Goal: Transaction & Acquisition: Purchase product/service

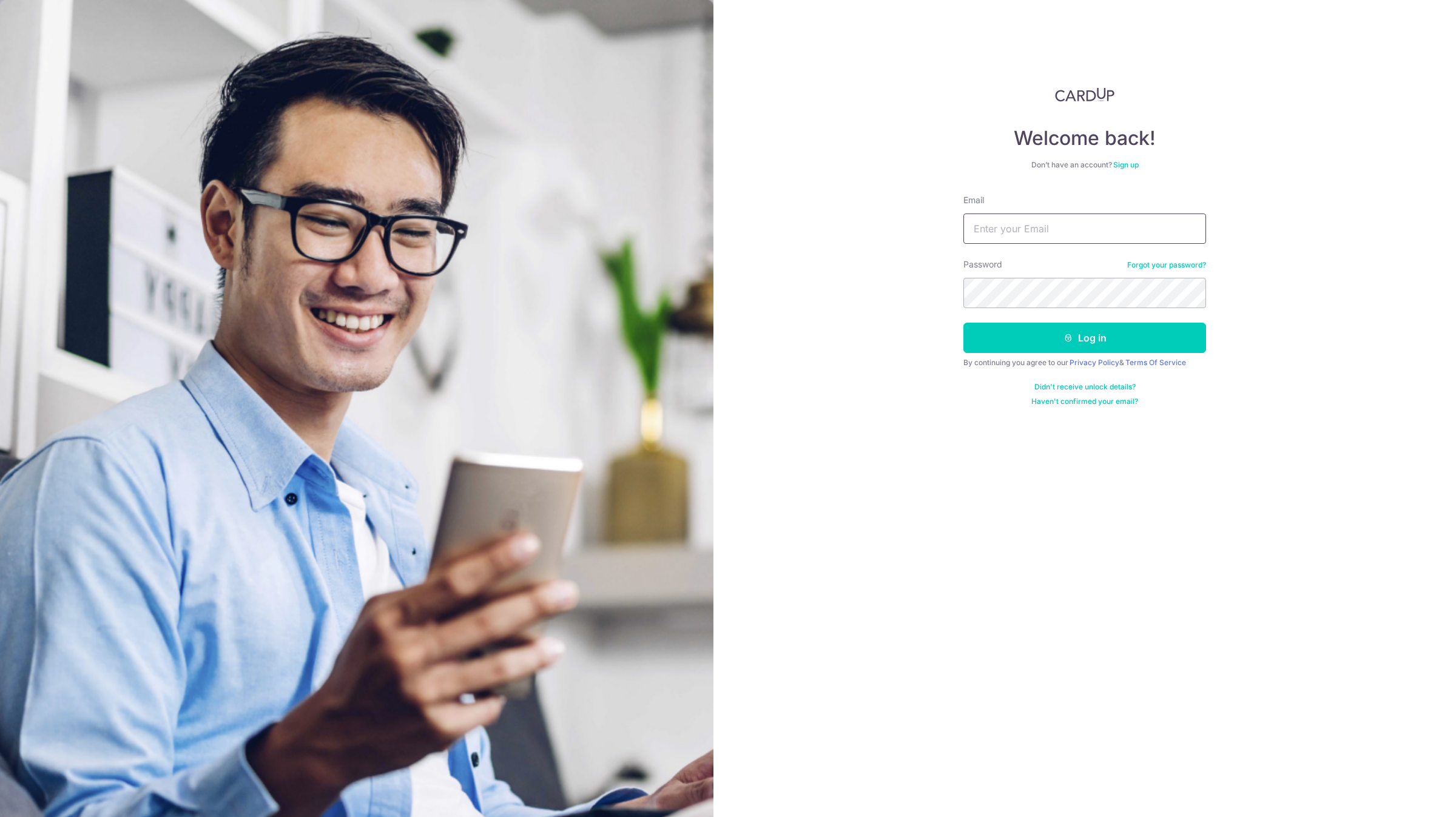
click at [1065, 218] on input "Email" at bounding box center [1085, 228] width 243 height 30
type input "account@elitesprings.com"
click at [964, 323] on button "Log in" at bounding box center [1085, 337] width 243 height 30
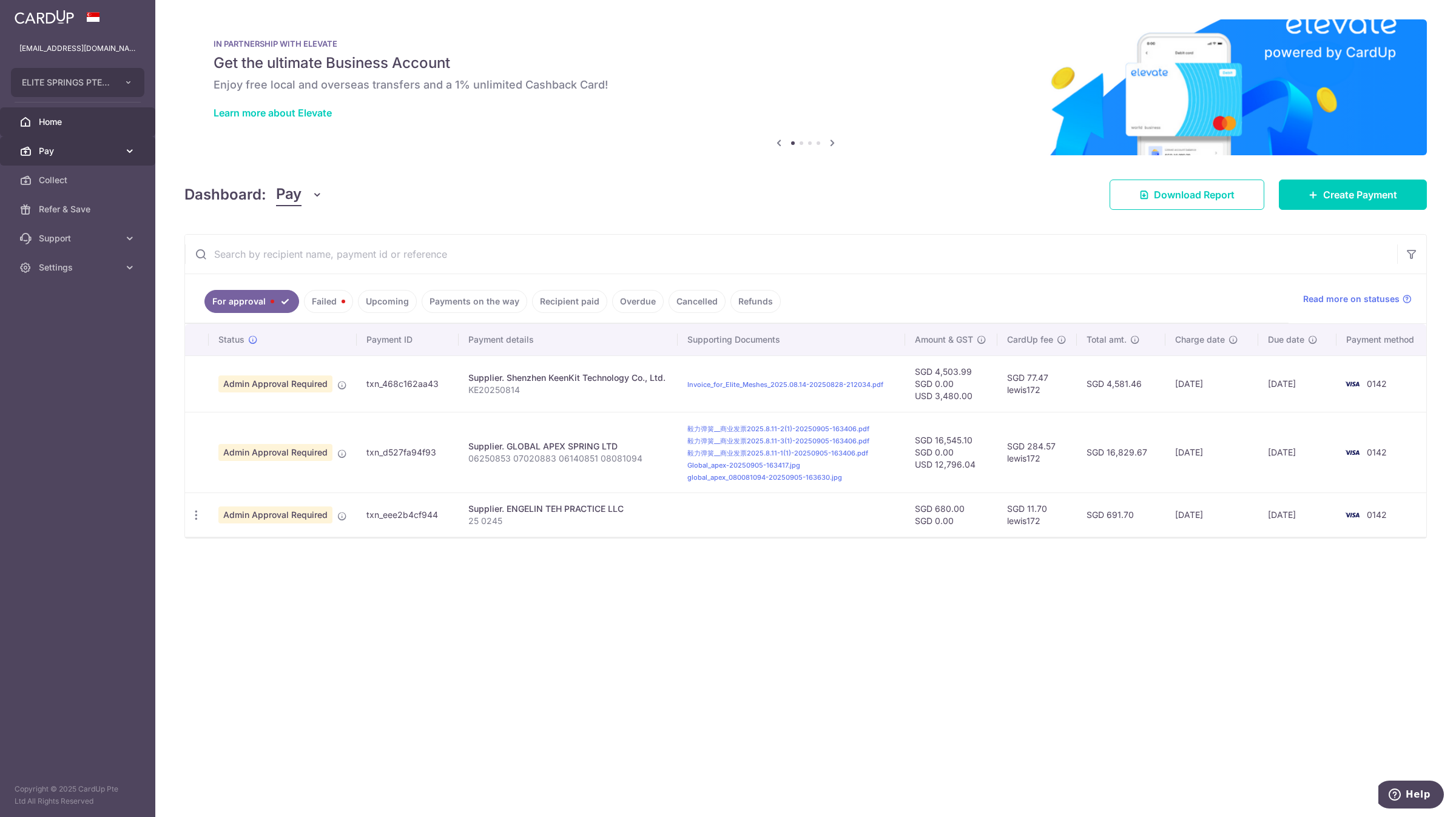
click at [92, 154] on span "Pay" at bounding box center [79, 151] width 80 height 12
click at [101, 256] on link "Cards" at bounding box center [77, 267] width 156 height 29
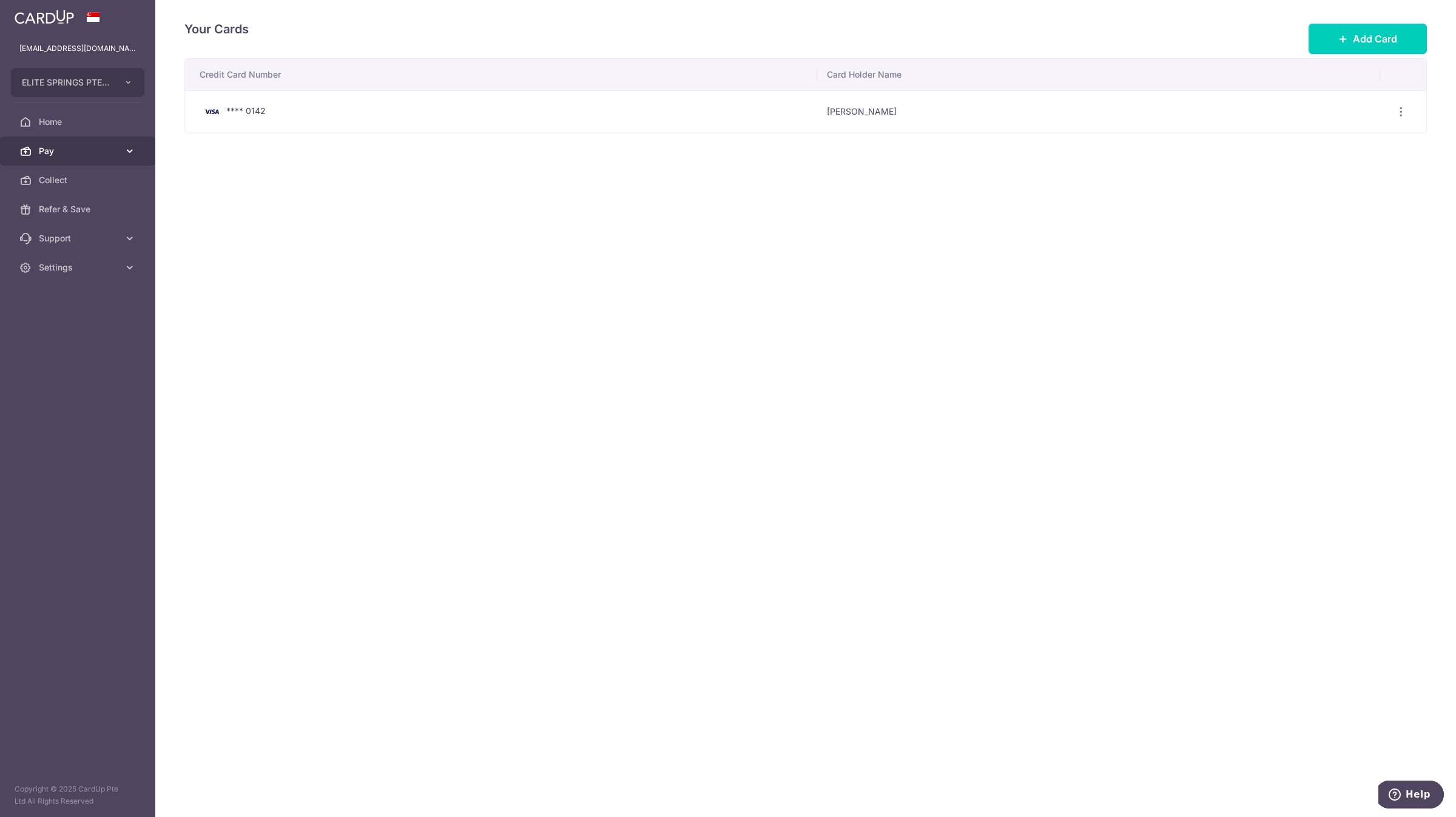
click at [119, 161] on link "Pay" at bounding box center [77, 151] width 156 height 29
click at [114, 177] on span "Payments" at bounding box center [79, 180] width 80 height 12
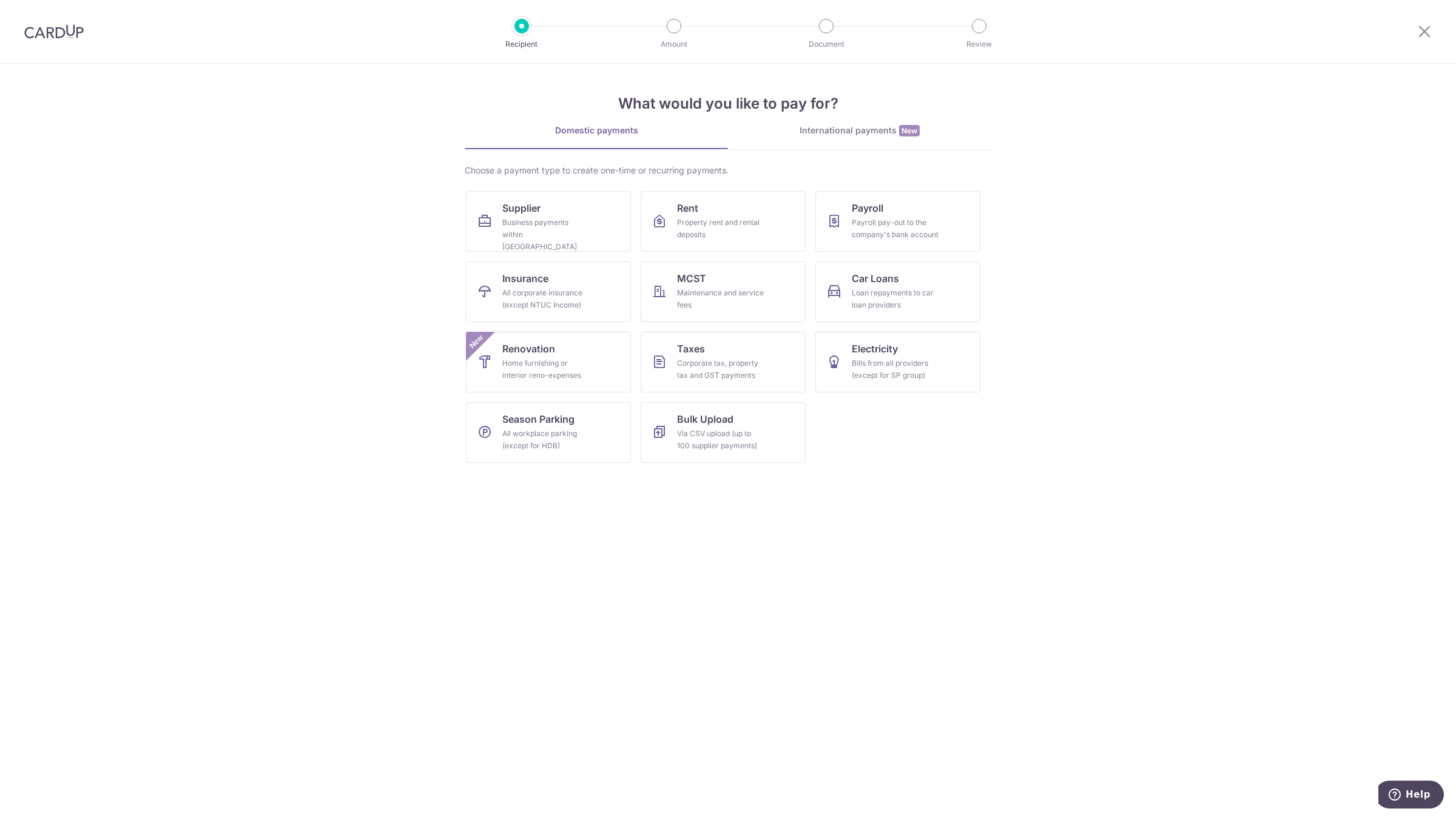
click at [54, 35] on img at bounding box center [54, 31] width 59 height 15
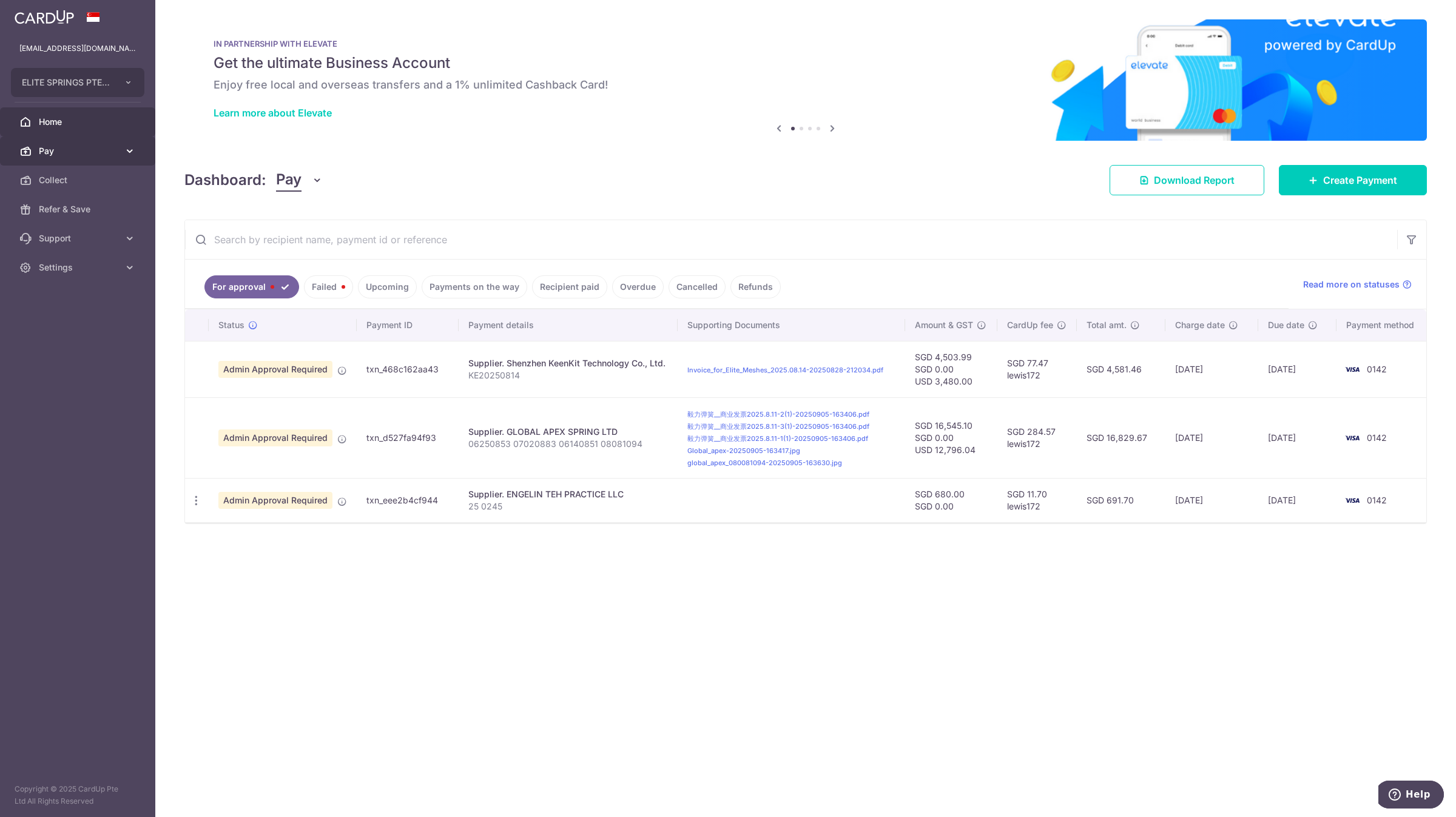
click at [106, 149] on span "Pay" at bounding box center [79, 151] width 80 height 12
click at [318, 286] on link "Failed" at bounding box center [329, 287] width 49 height 23
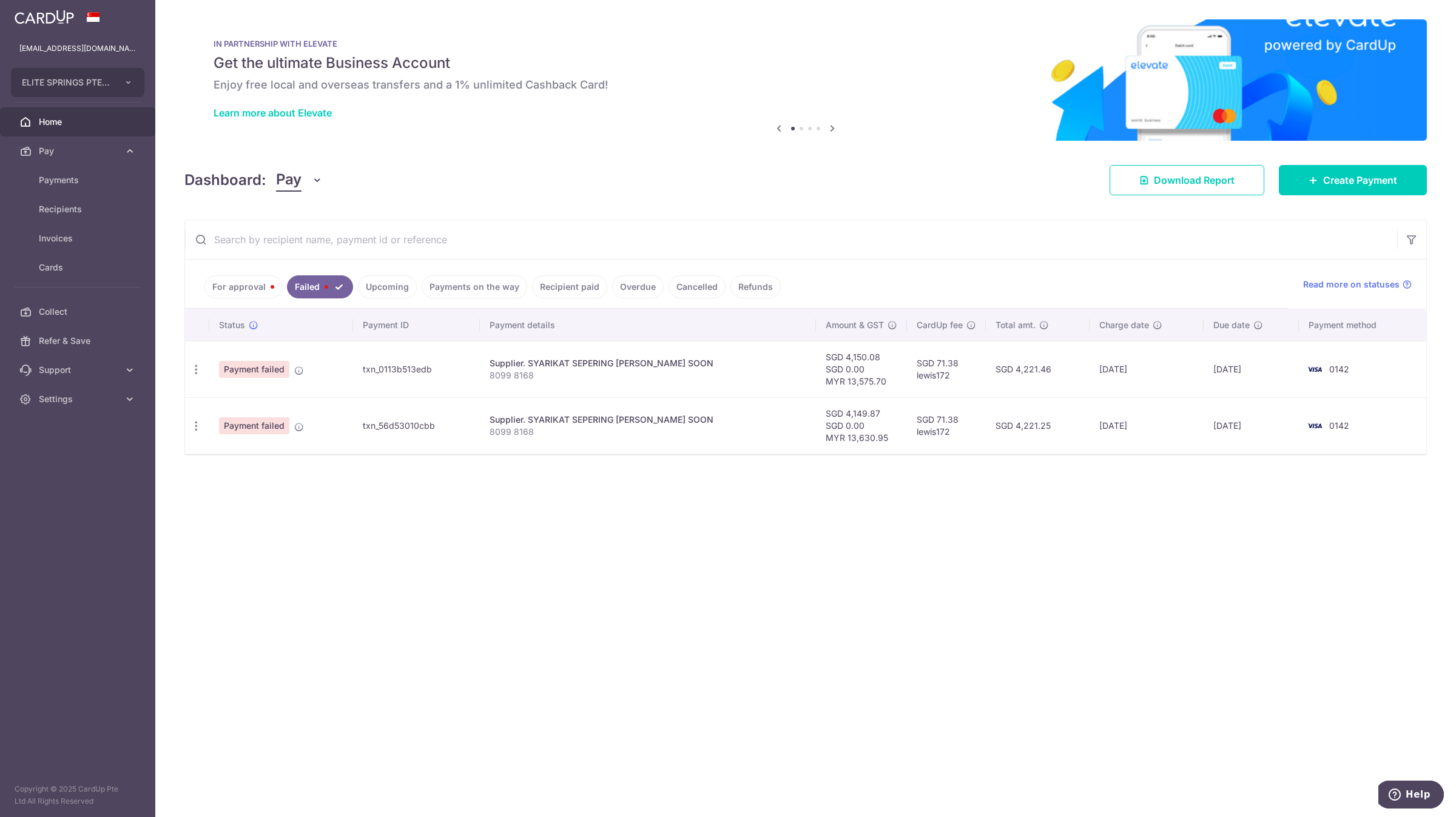
click at [232, 275] on link "For approval" at bounding box center [243, 287] width 77 height 23
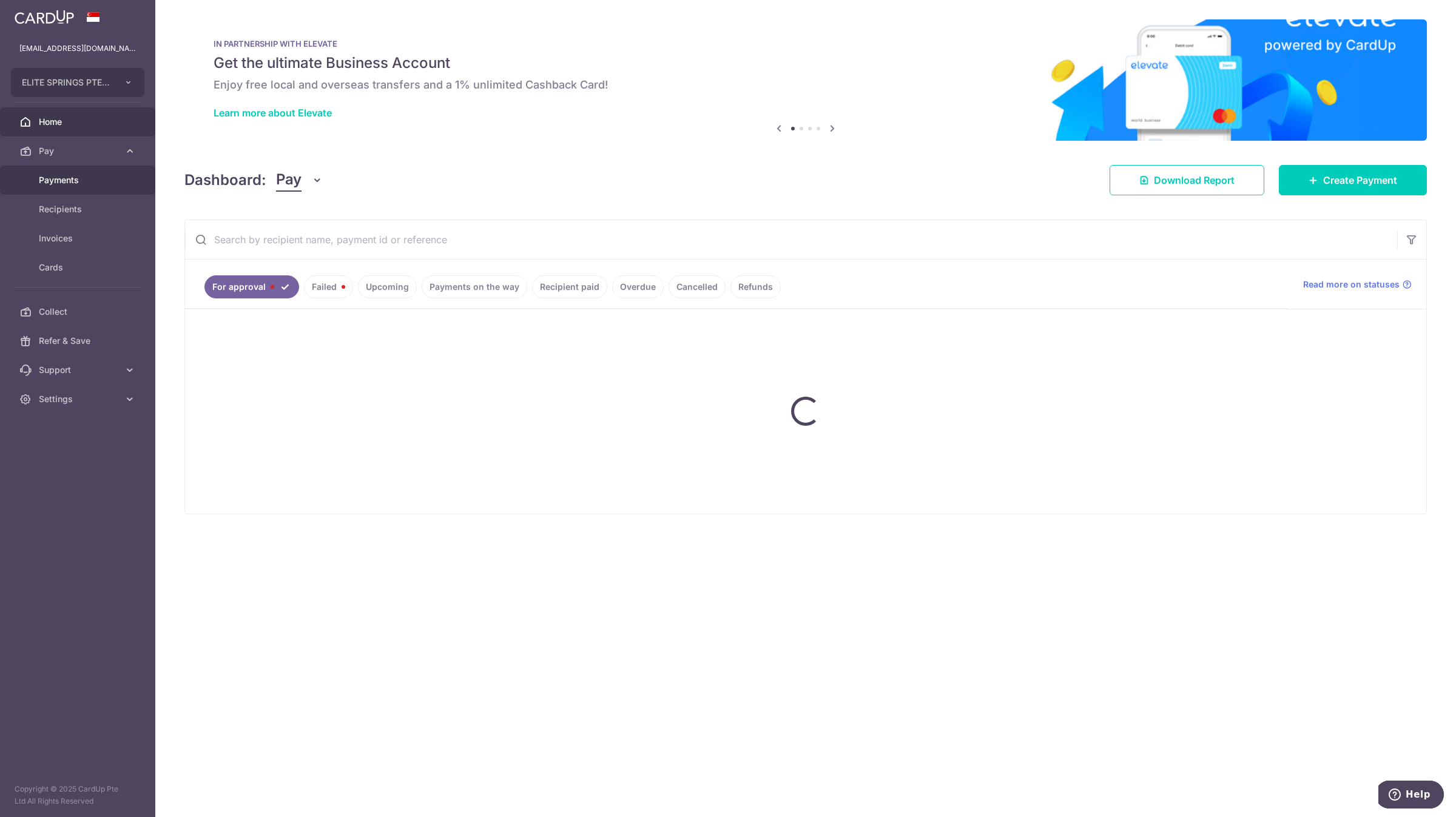
click at [103, 177] on span "Payments" at bounding box center [79, 180] width 80 height 12
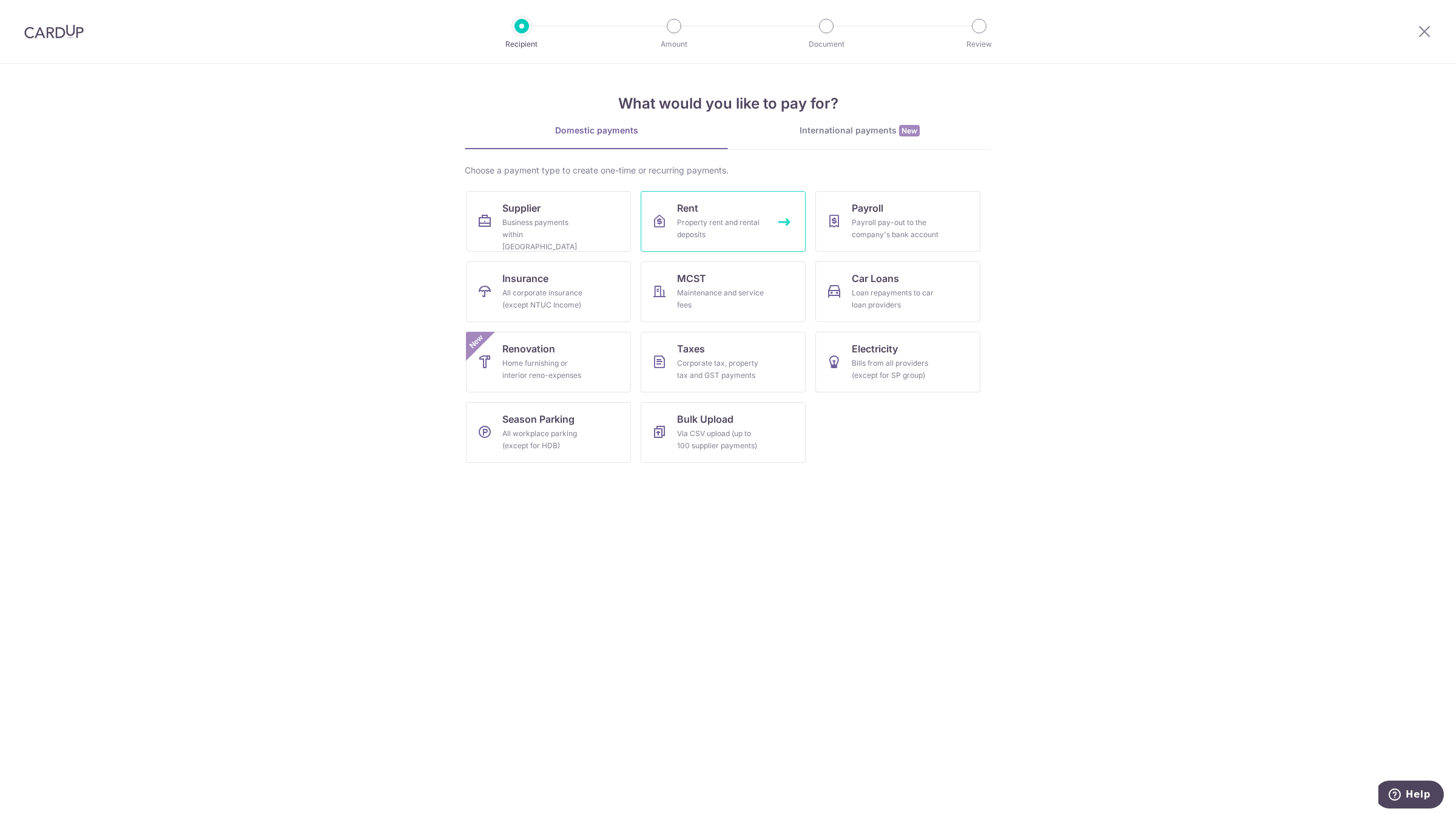
click at [731, 230] on div "Property rent and rental deposits" at bounding box center [721, 229] width 87 height 24
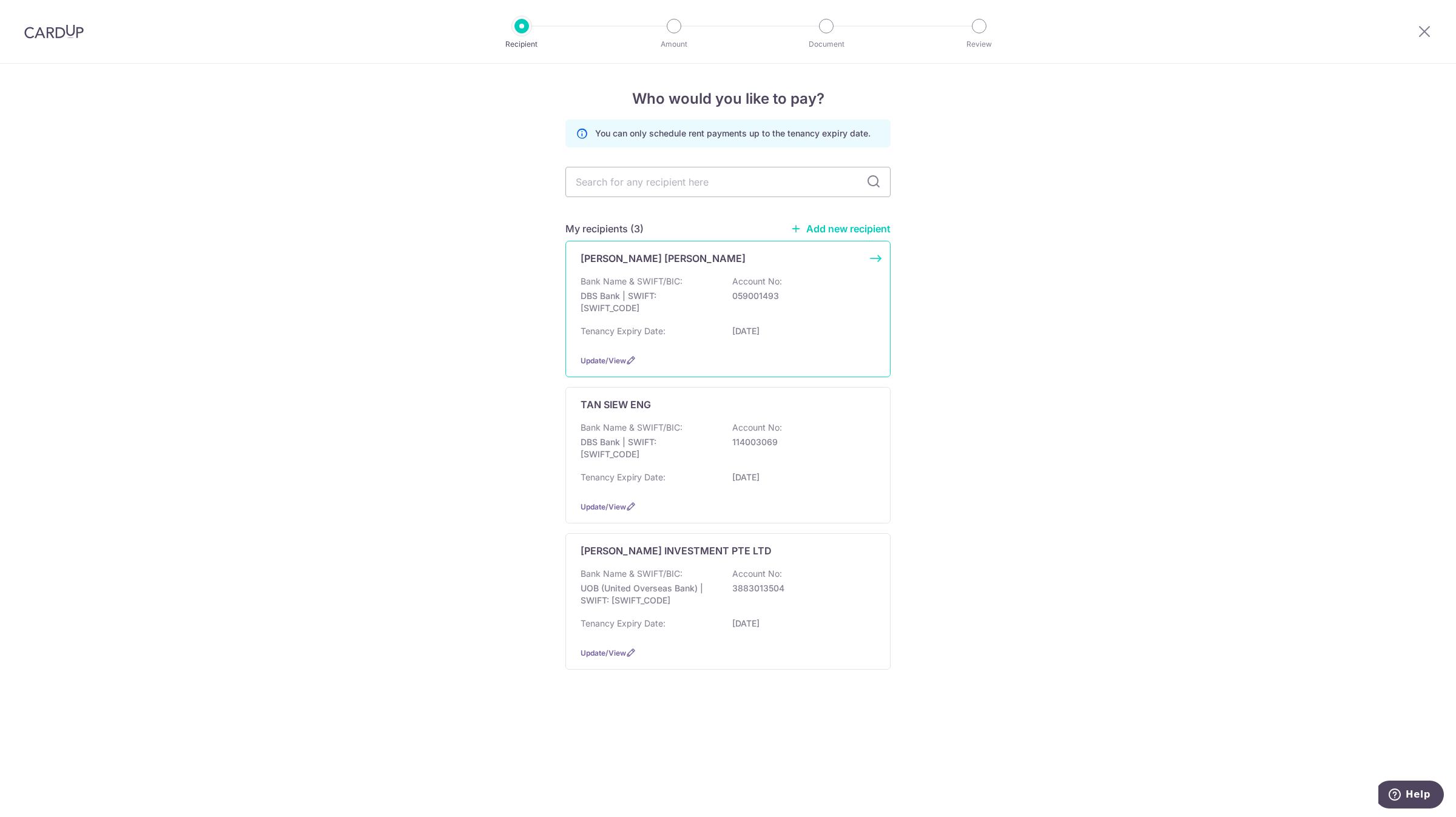
click at [676, 270] on div "LEONG TUCK WAH Bank Name & SWIFT/BIC: DBS Bank | SWIFT: DBSSSGSGXXX Account No:…" at bounding box center [728, 309] width 325 height 137
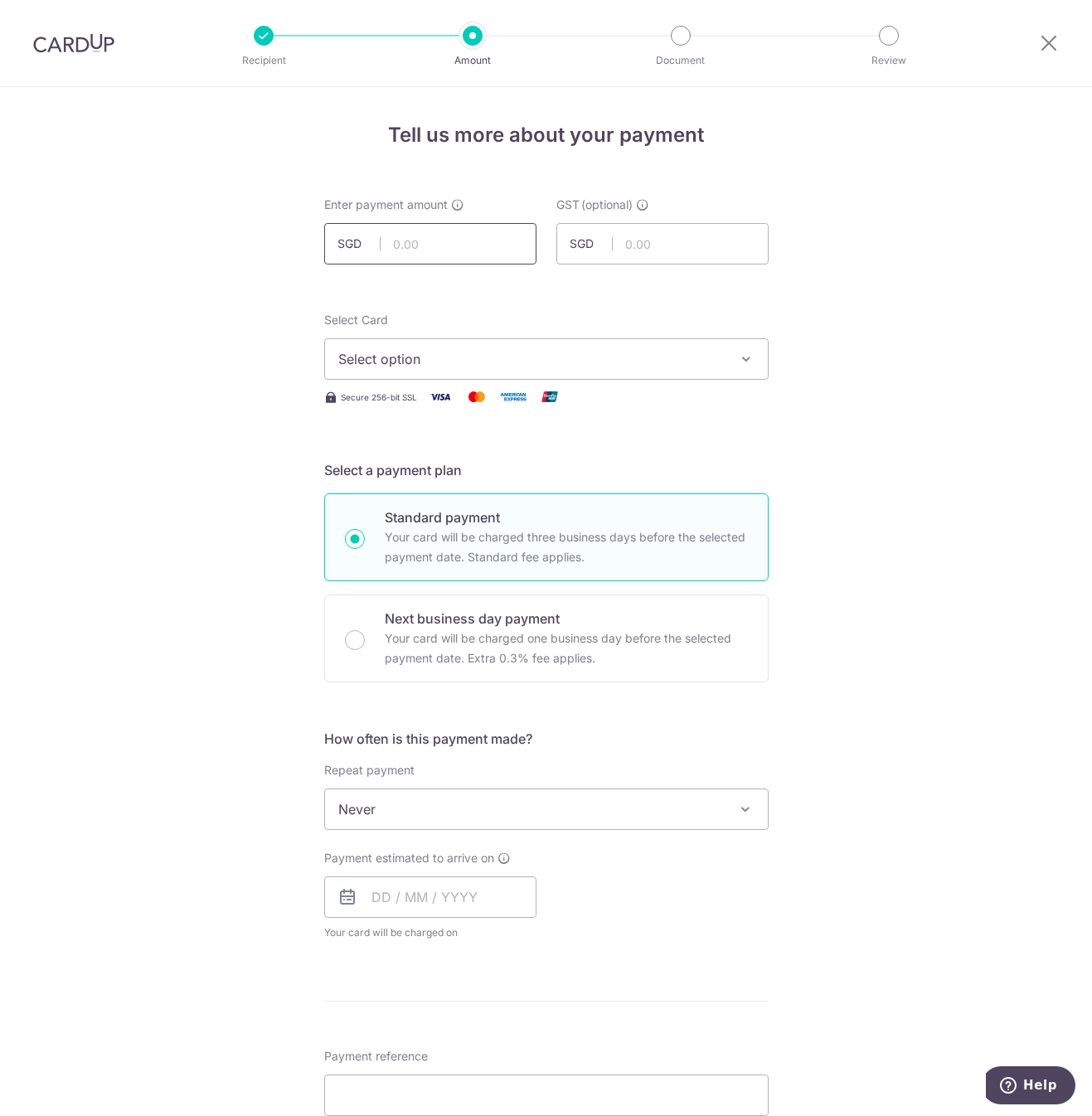
click at [464, 254] on input "text" at bounding box center [430, 244] width 213 height 41
click at [425, 237] on input "text" at bounding box center [430, 244] width 213 height 41
paste input "1700"
type input "1,700.00"
type input "0.00"
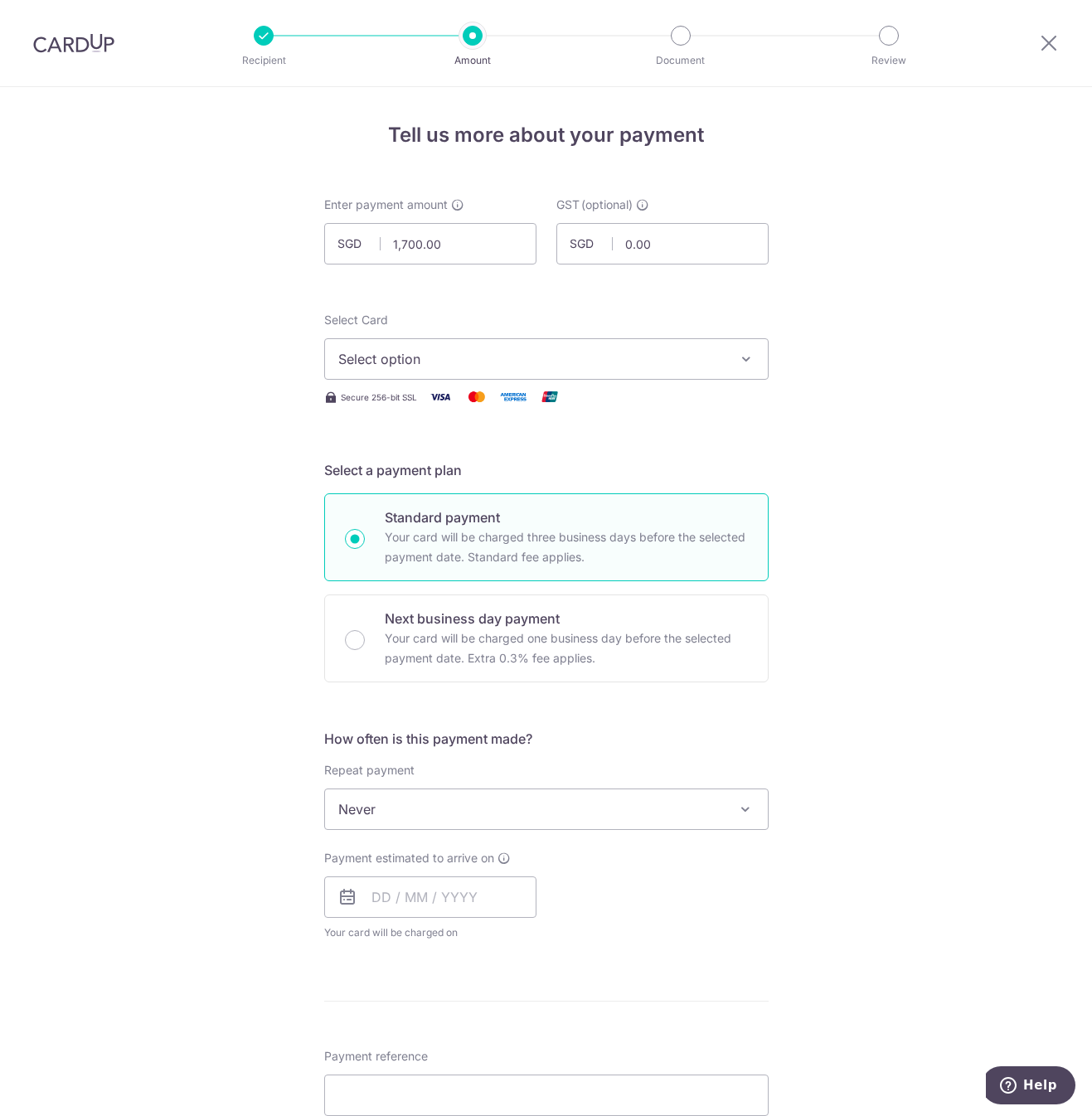
click at [529, 359] on span "Select option" at bounding box center [531, 359] width 386 height 20
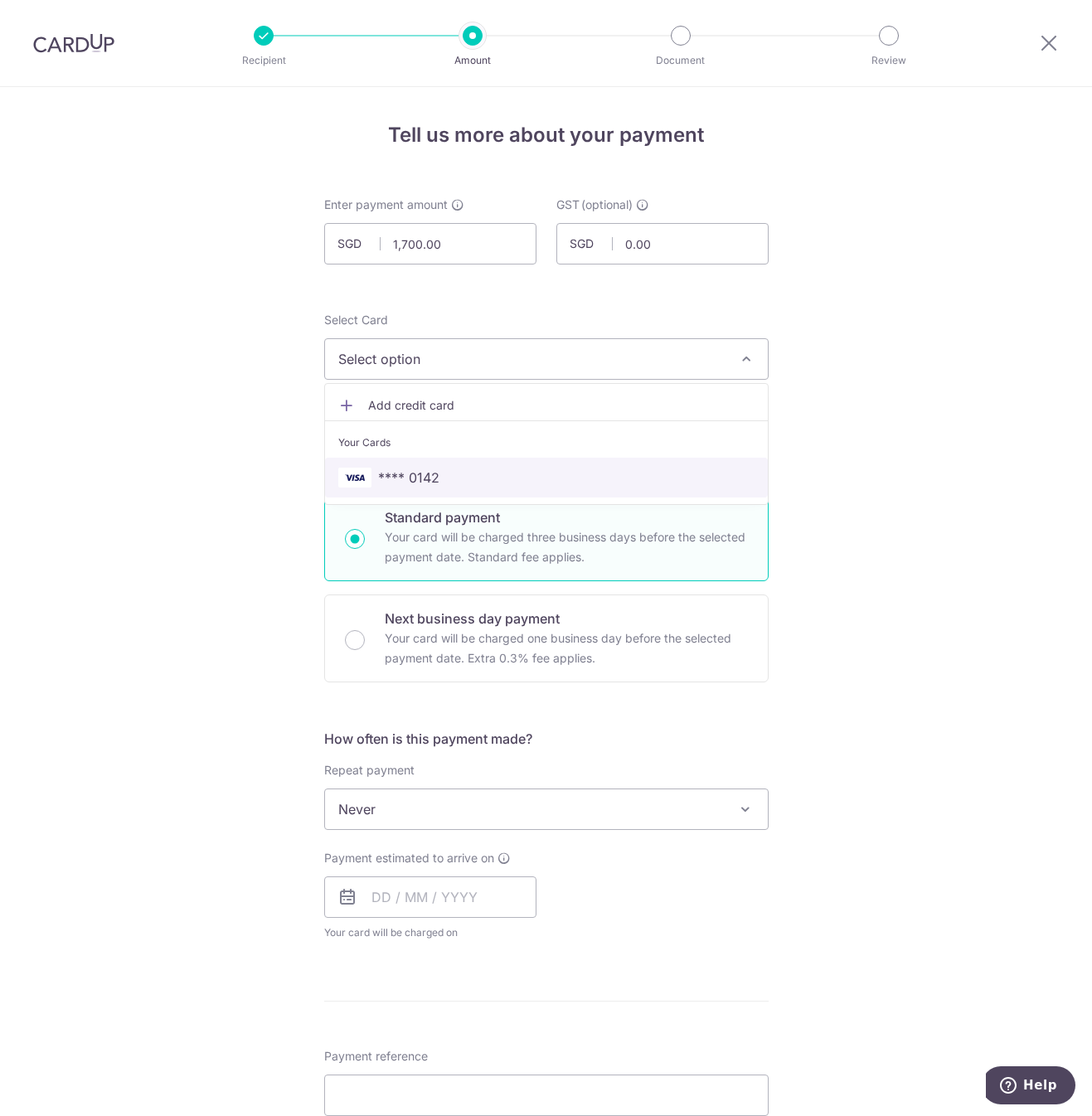
click at [500, 474] on span "**** 0142" at bounding box center [546, 478] width 416 height 20
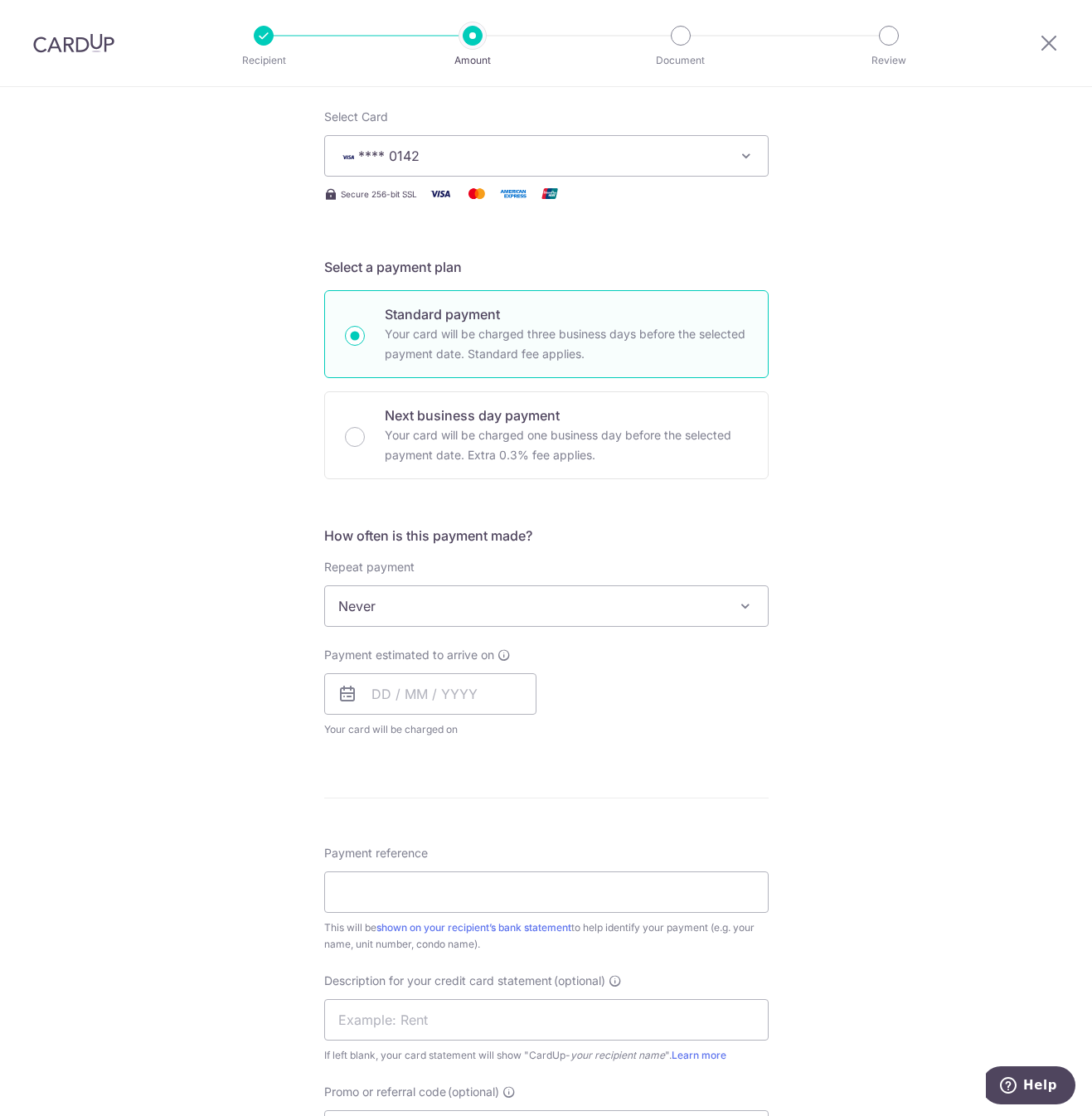
scroll to position [248, 0]
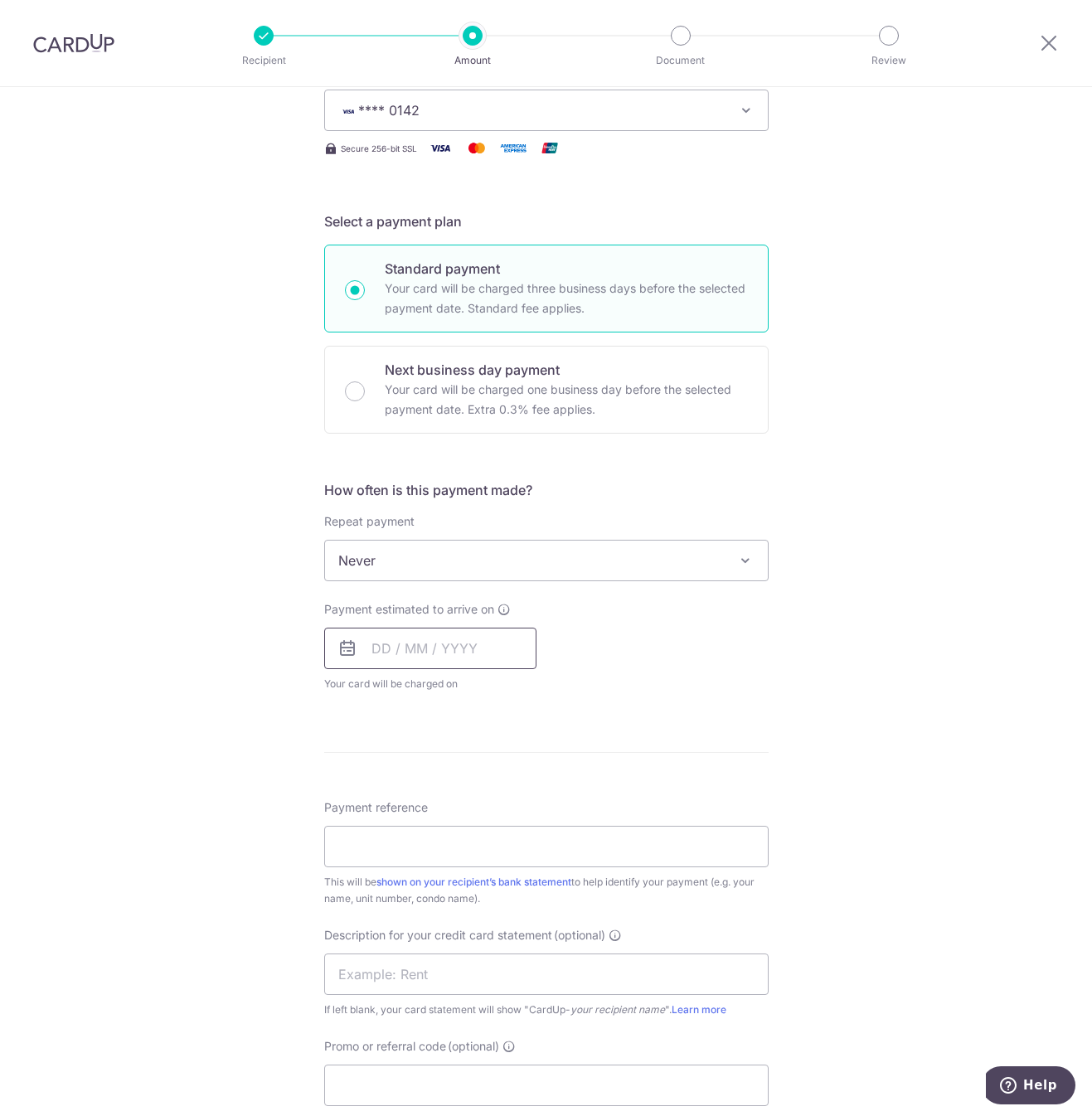
click at [489, 653] on input "text" at bounding box center [430, 648] width 213 height 41
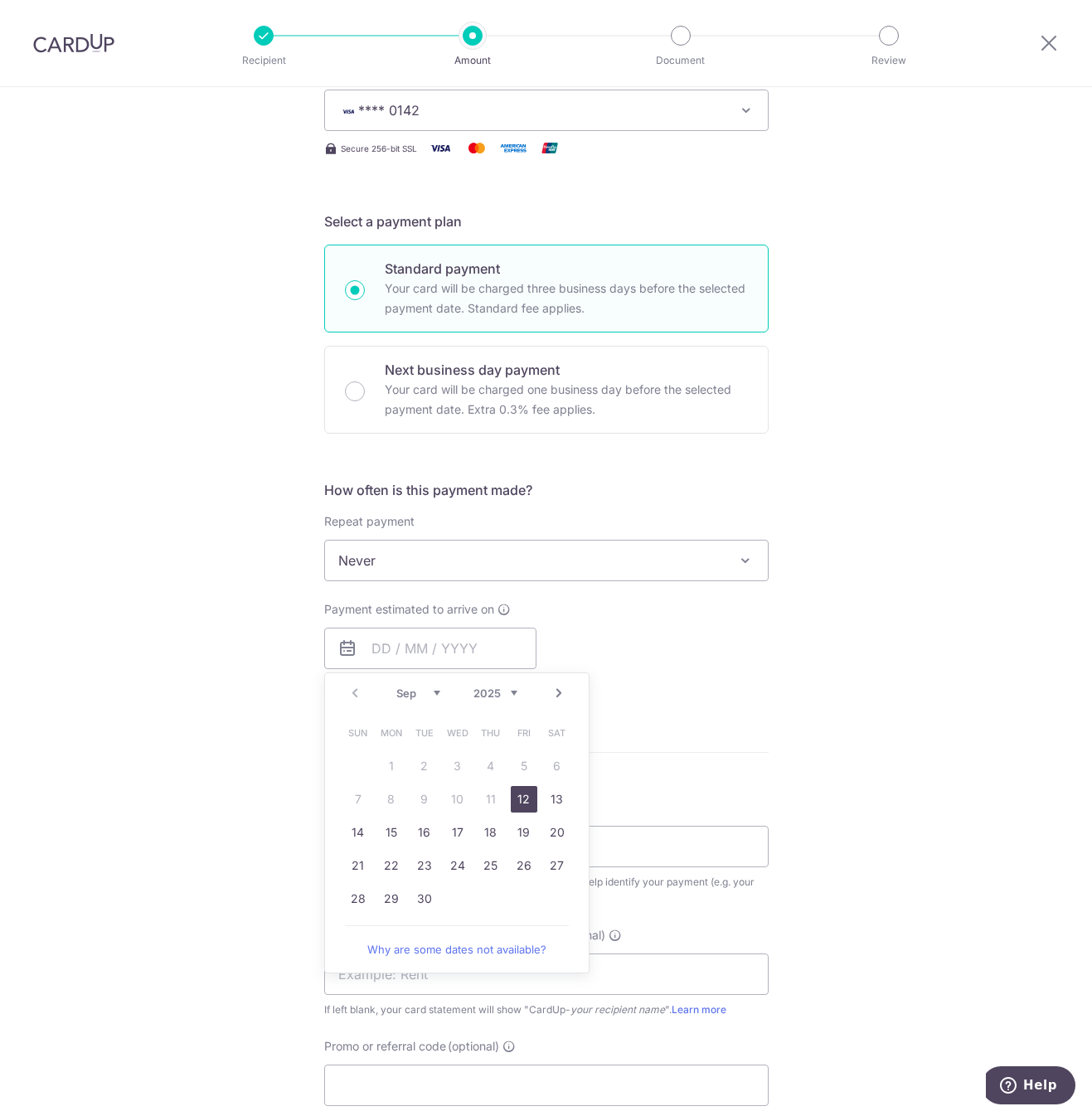
click at [517, 796] on link "12" at bounding box center [525, 800] width 27 height 27
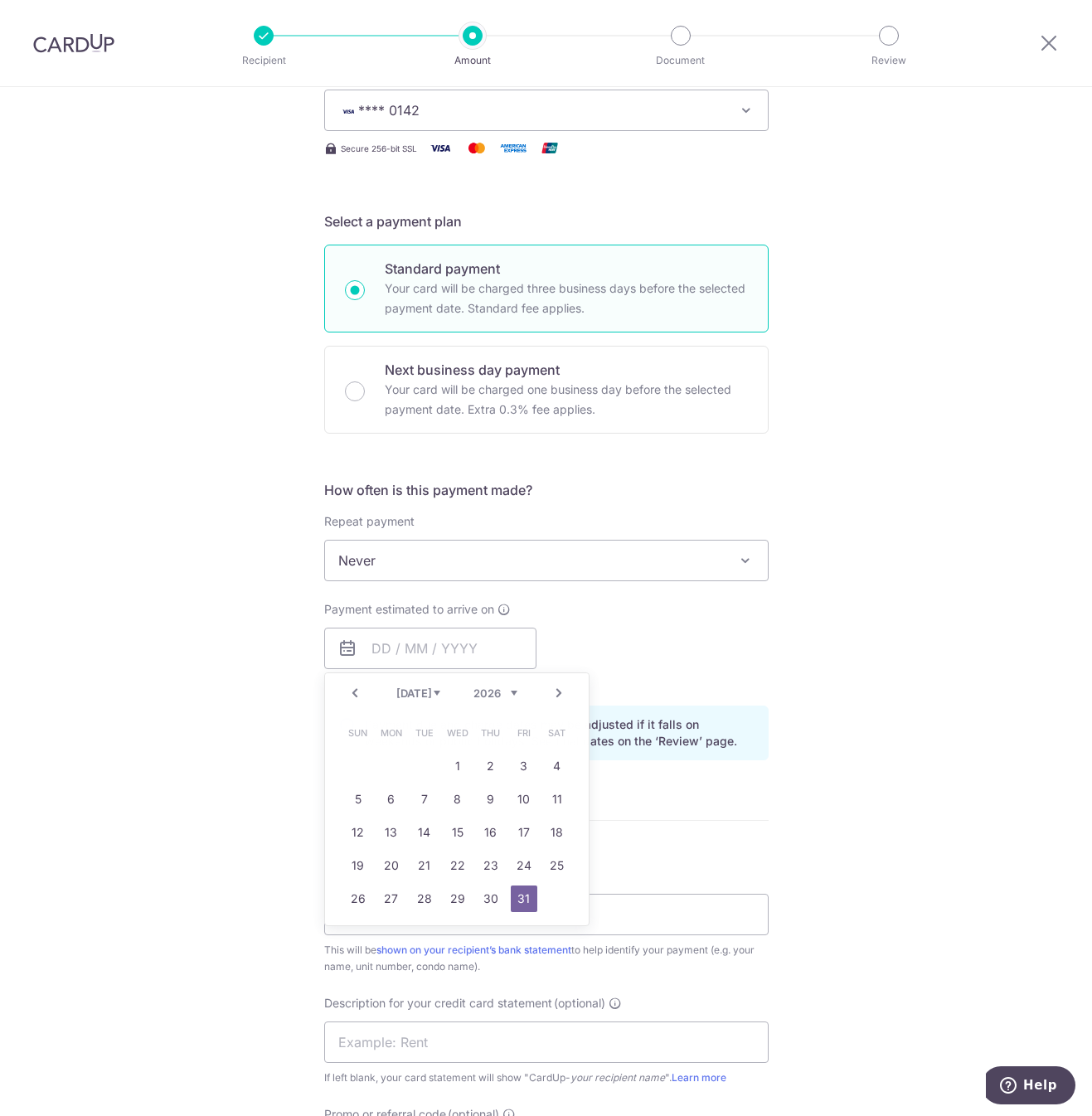
type input "12/09/2025"
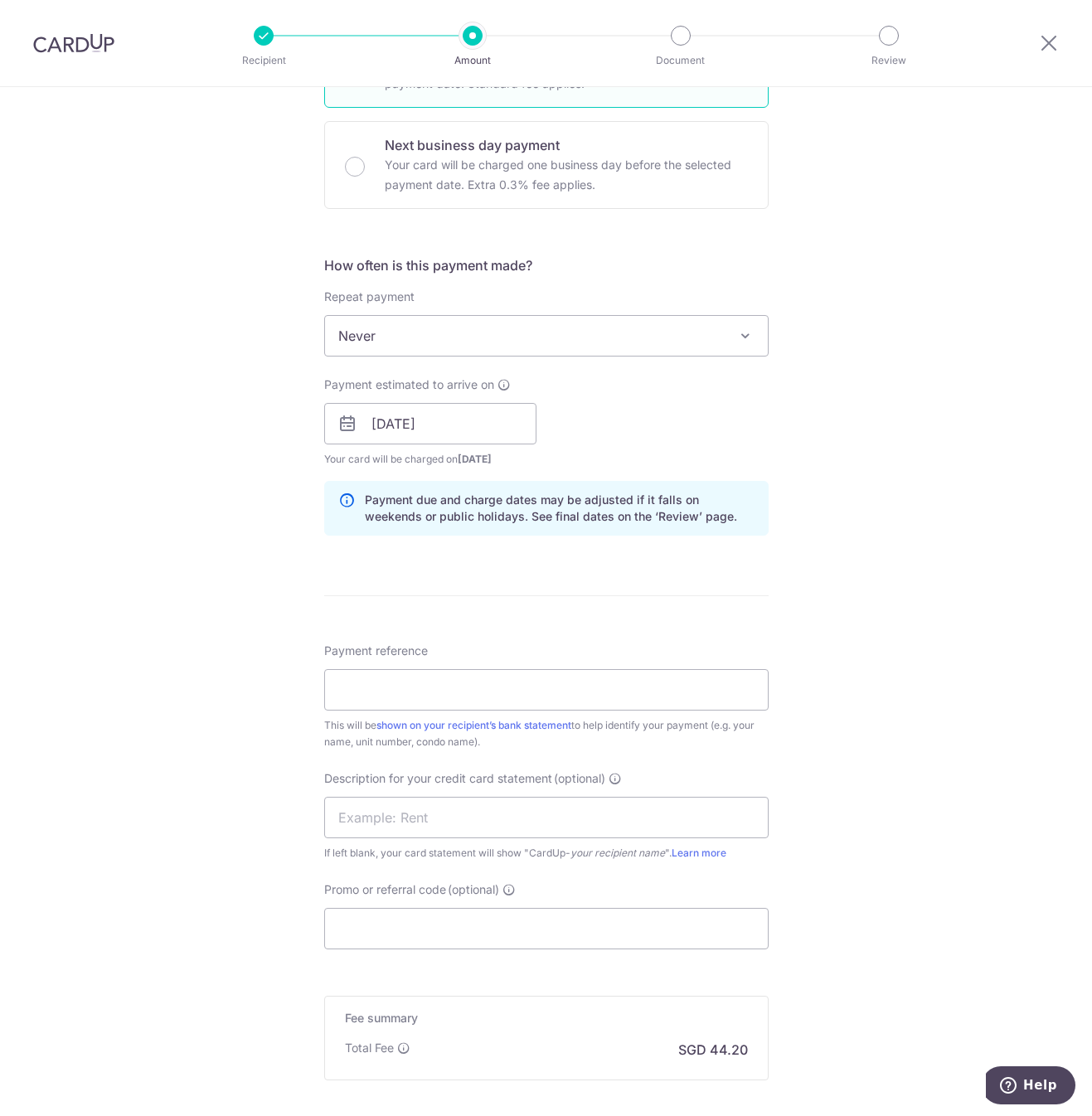
scroll to position [498, 0]
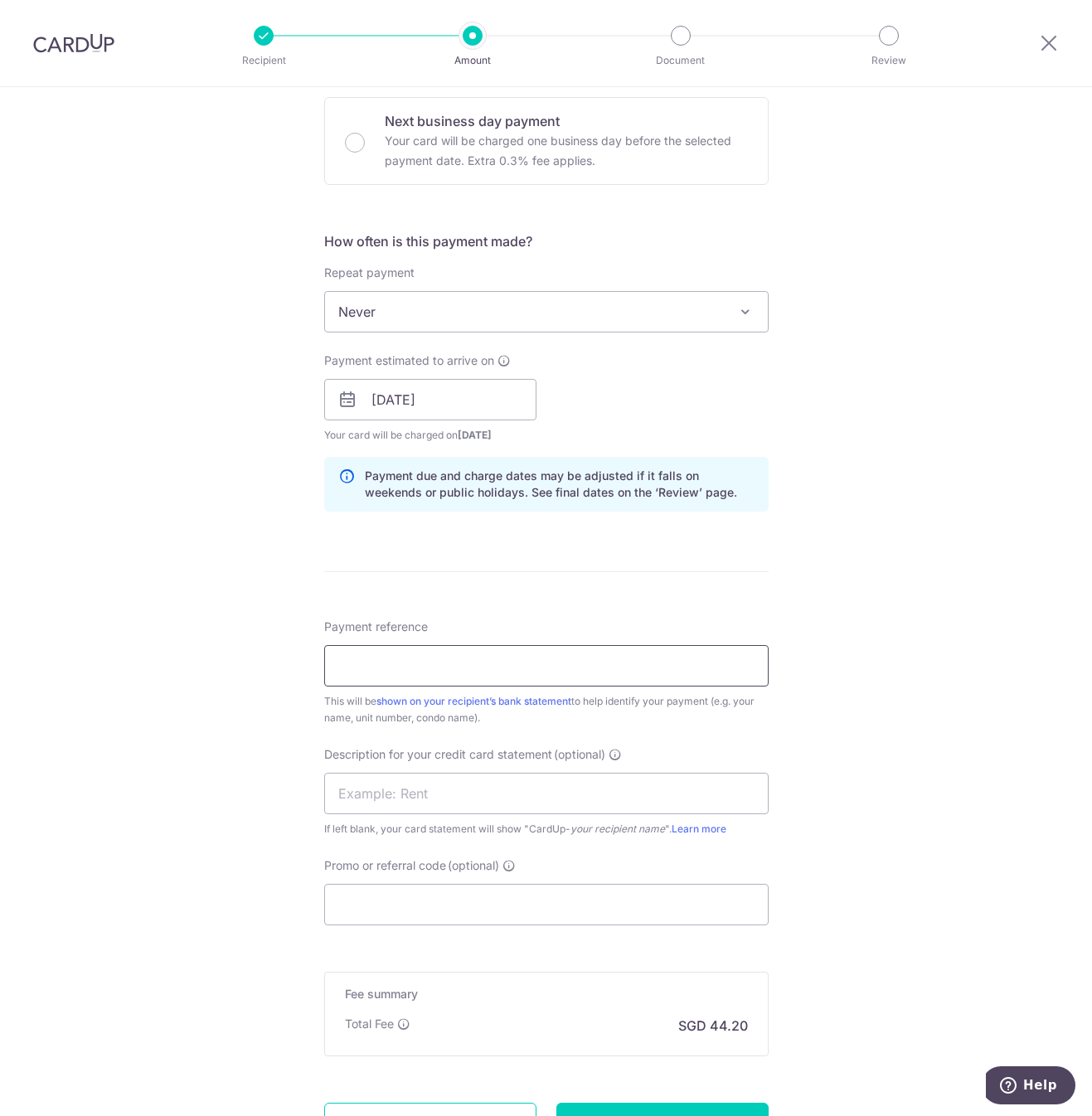
click at [463, 669] on input "Payment reference" at bounding box center [547, 665] width 445 height 41
click at [506, 676] on input "Payment reference" at bounding box center [547, 665] width 445 height 41
click at [416, 667] on input "Payment reference" at bounding box center [547, 665] width 445 height 41
paste input "r"
drag, startPoint x: 400, startPoint y: 673, endPoint x: 221, endPoint y: 639, distance: 182.2
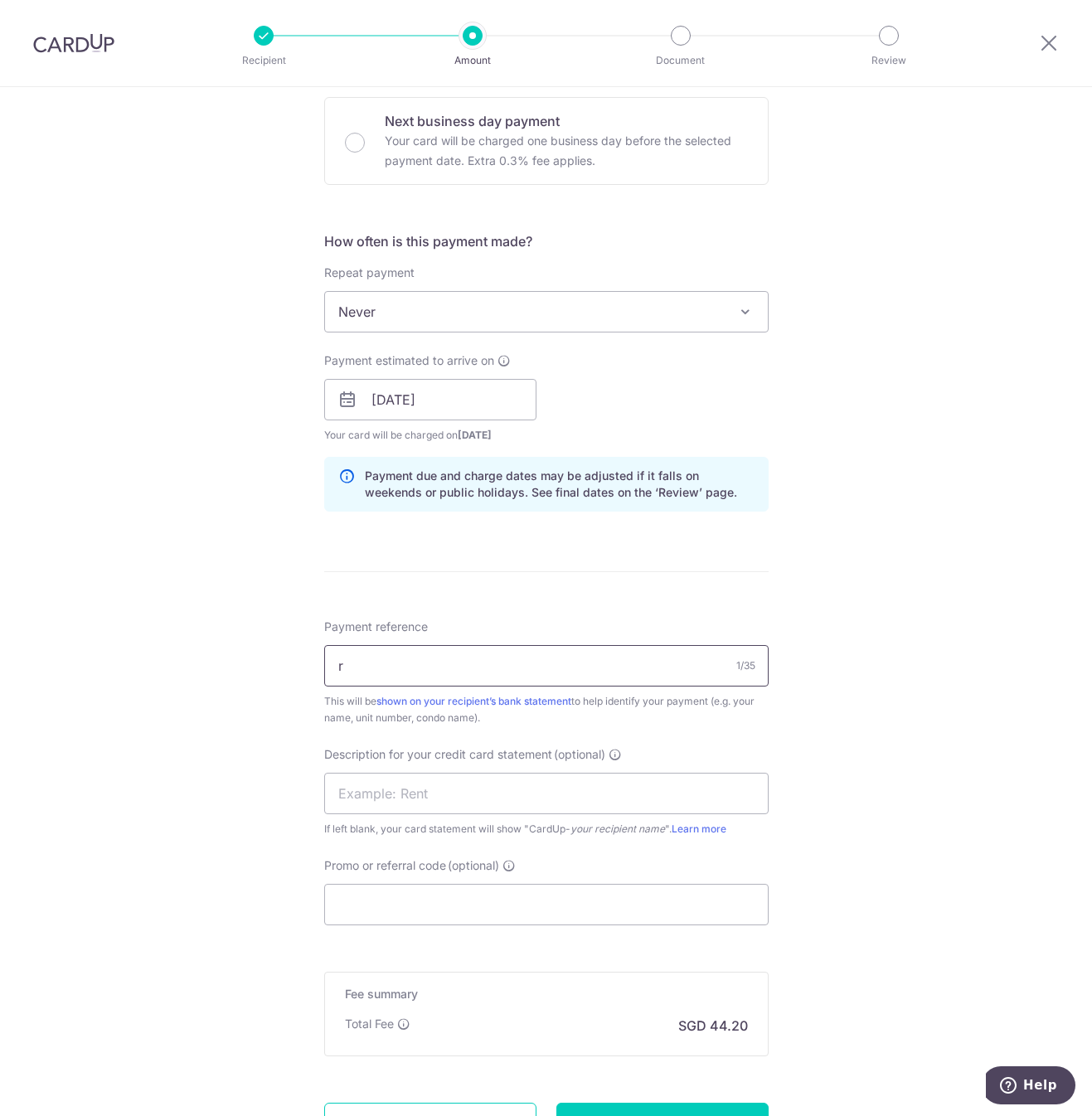
click at [221, 639] on div "Tell us more about your payment Enter payment amount SGD 1,700.00 1700.00 GST (…" at bounding box center [546, 429] width 1092 height 1679
type input "RENTAL [DATE]"
click at [440, 913] on input "Promo or referral code (optional)" at bounding box center [547, 904] width 445 height 41
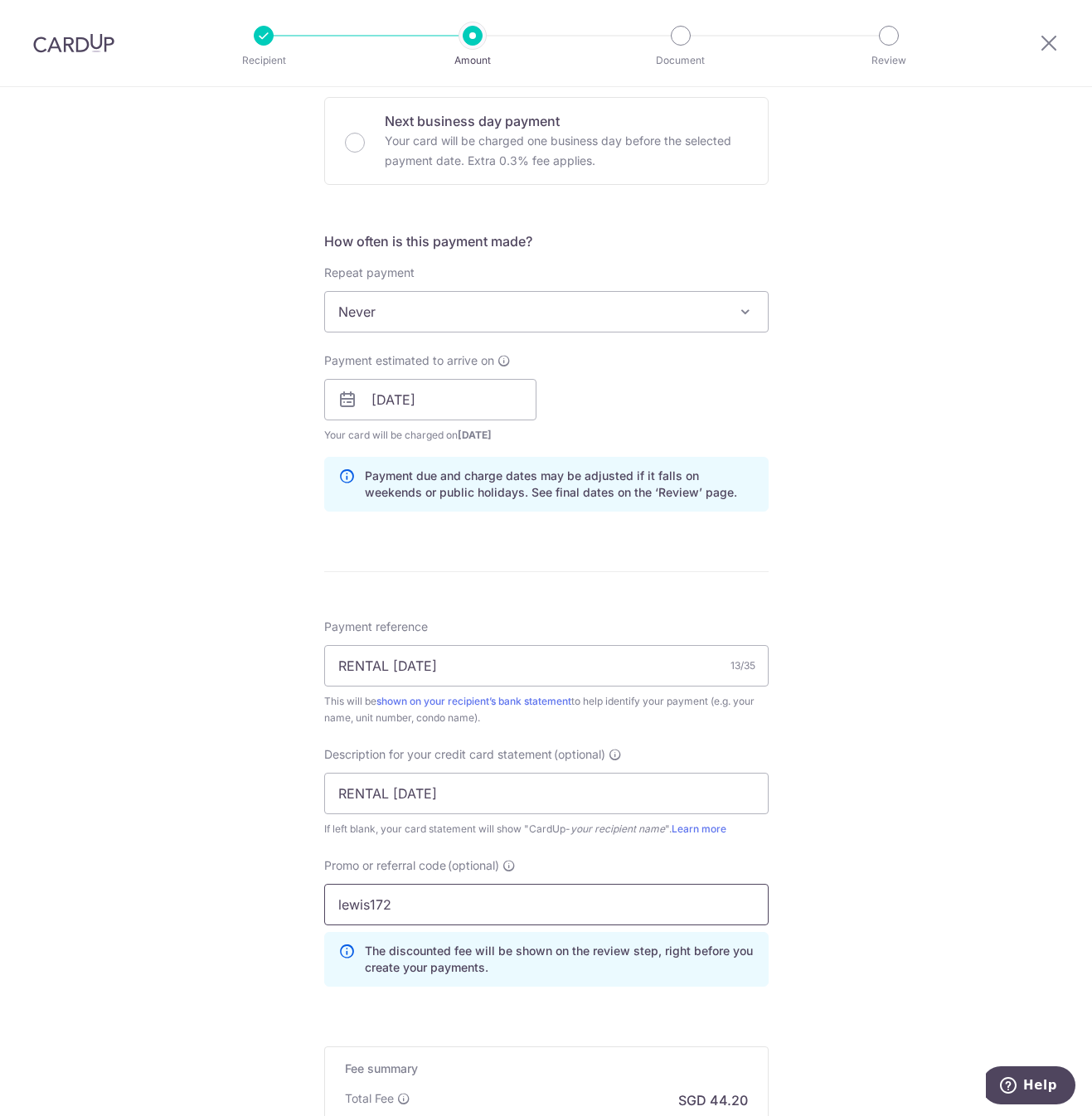
type input "lewis172"
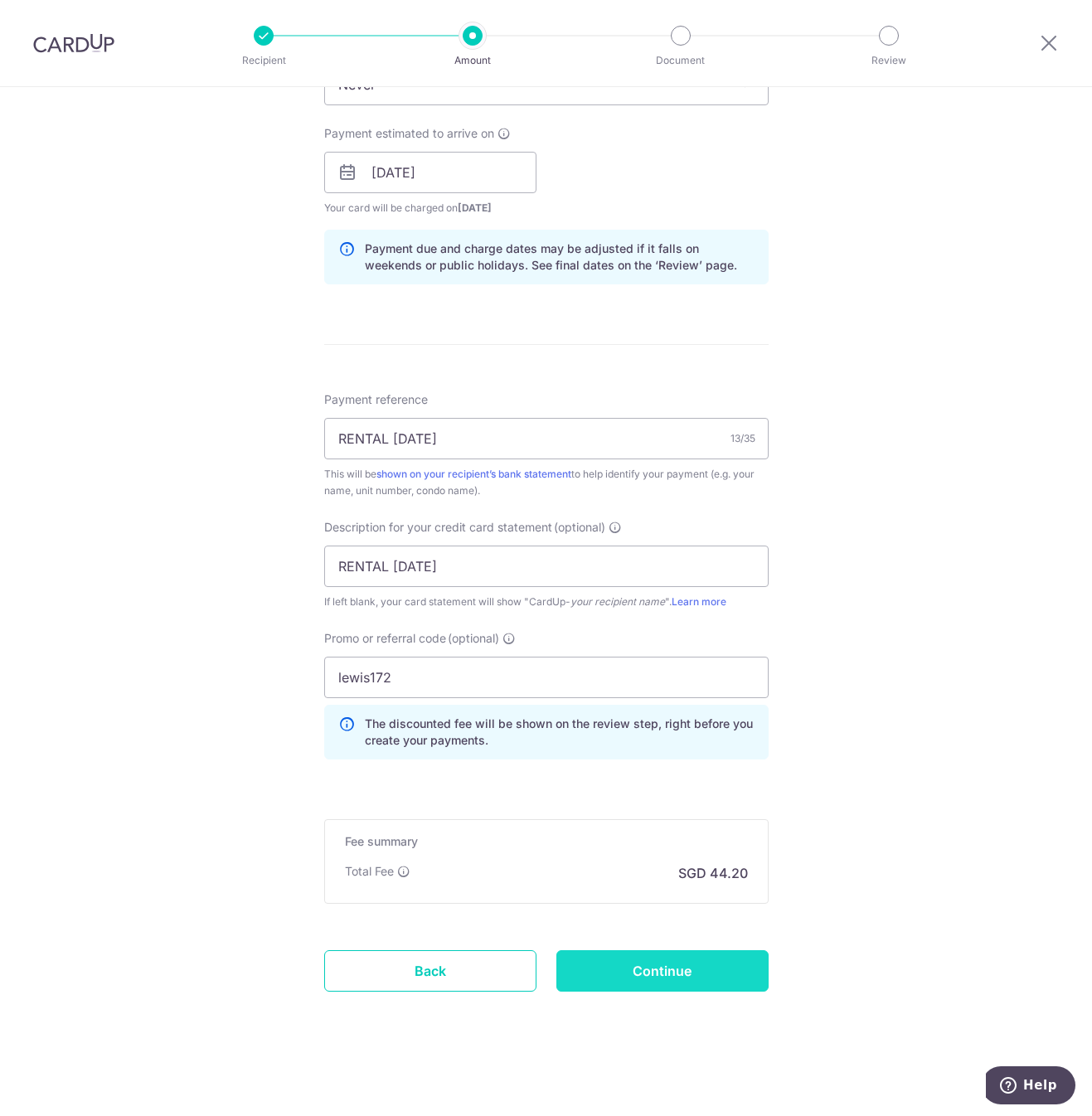
click at [689, 981] on input "Continue" at bounding box center [663, 971] width 213 height 41
type input "Create Schedule"
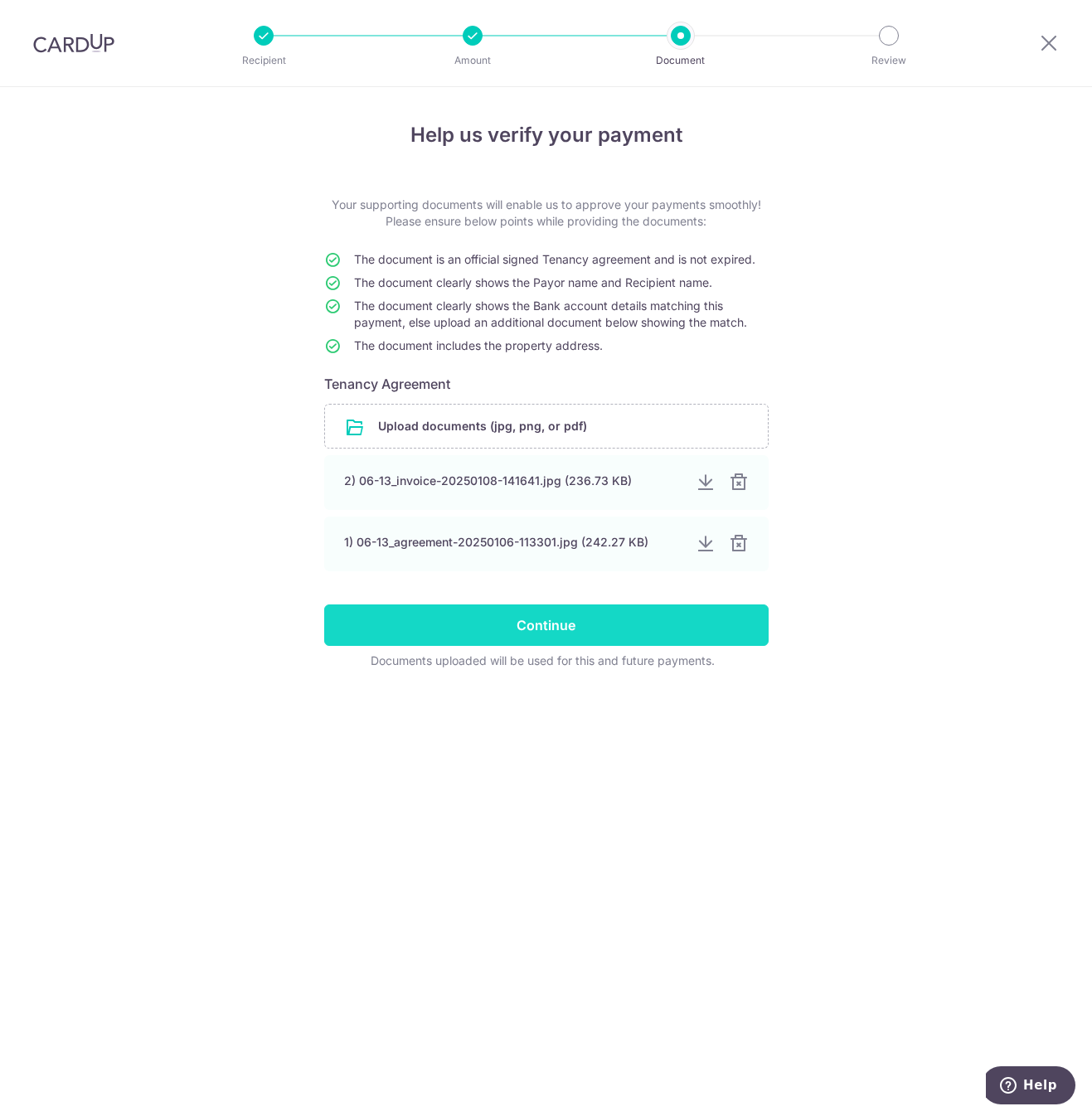
click at [600, 626] on input "Continue" at bounding box center [547, 625] width 445 height 41
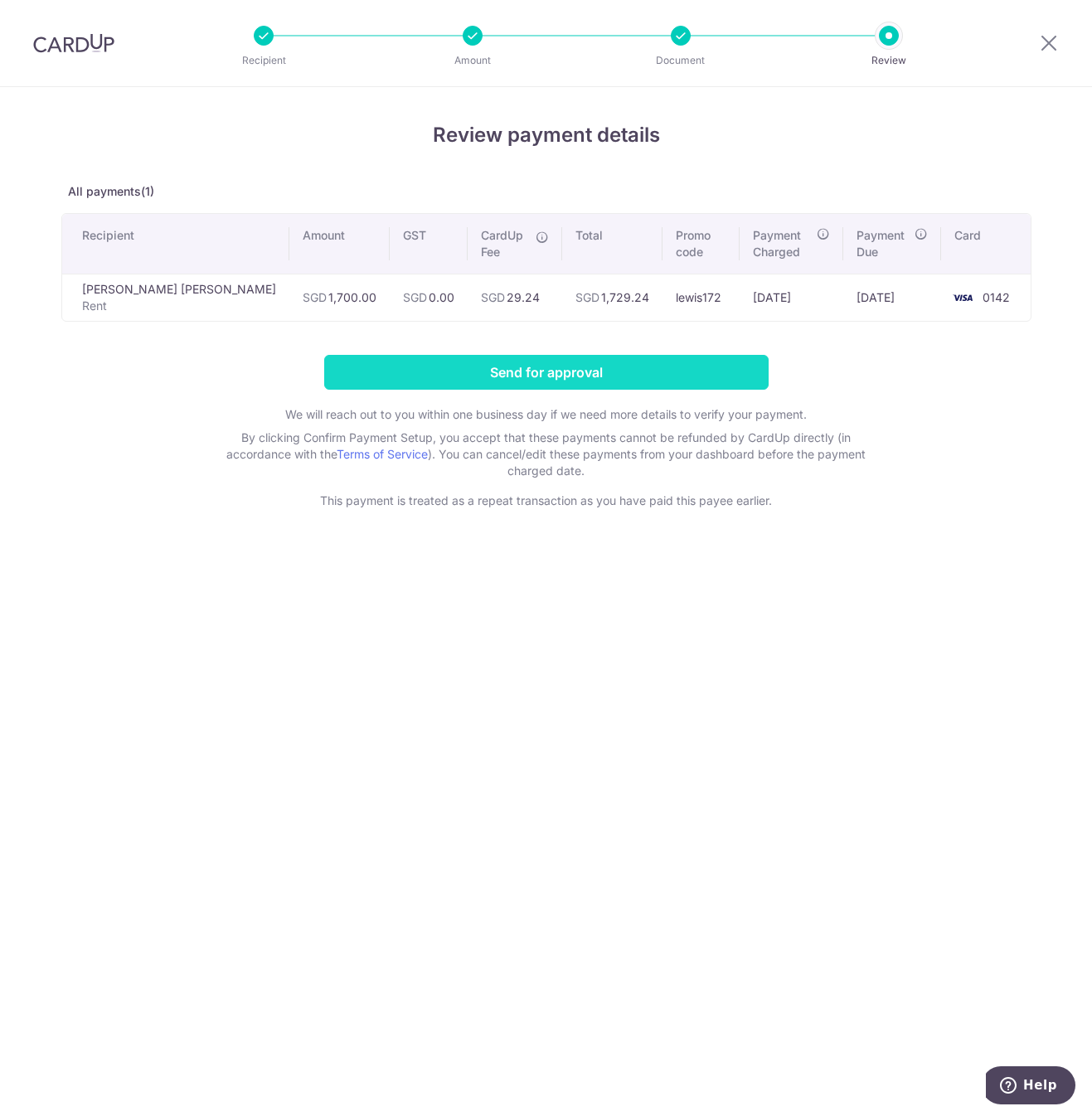
click at [697, 371] on input "Send for approval" at bounding box center [547, 373] width 445 height 35
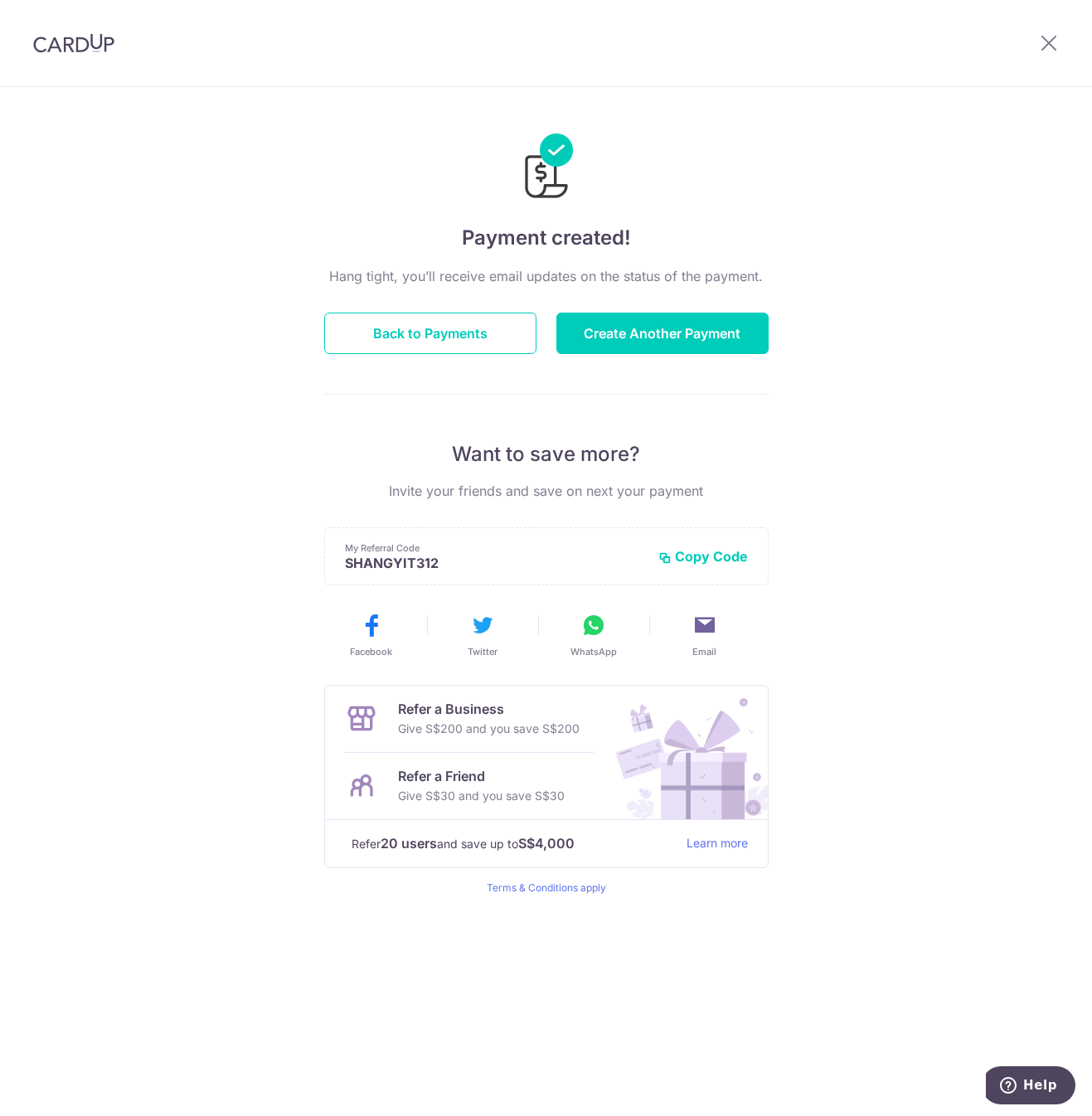
click at [467, 356] on div "Hang tight, you’ll receive email updates on the status of the payment. Back to …" at bounding box center [547, 581] width 445 height 629
click at [480, 336] on button "Back to Payments" at bounding box center [430, 333] width 213 height 41
click at [461, 342] on button "Back to Payments" at bounding box center [430, 333] width 213 height 41
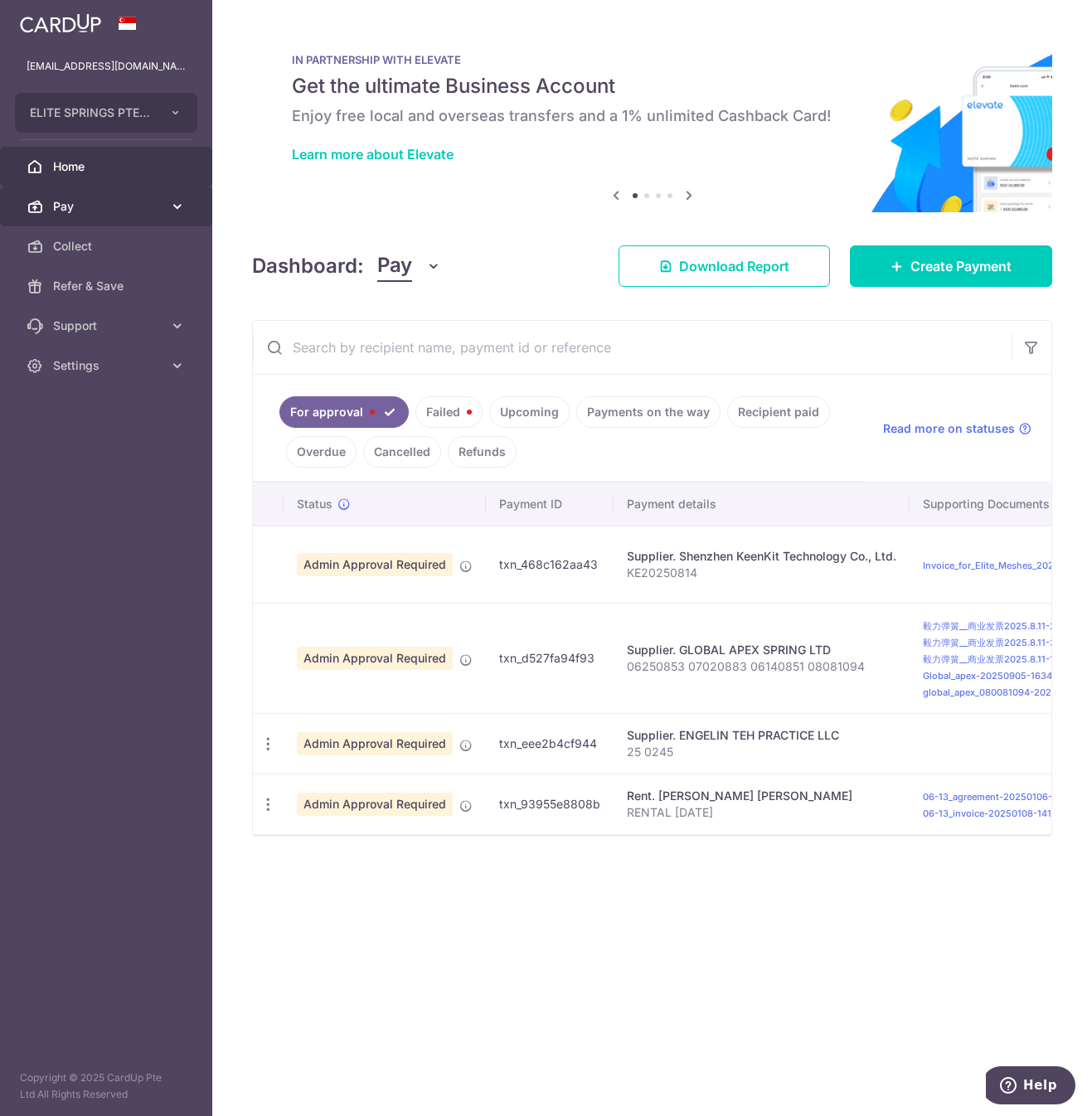
click at [142, 213] on span "Pay" at bounding box center [108, 206] width 110 height 16
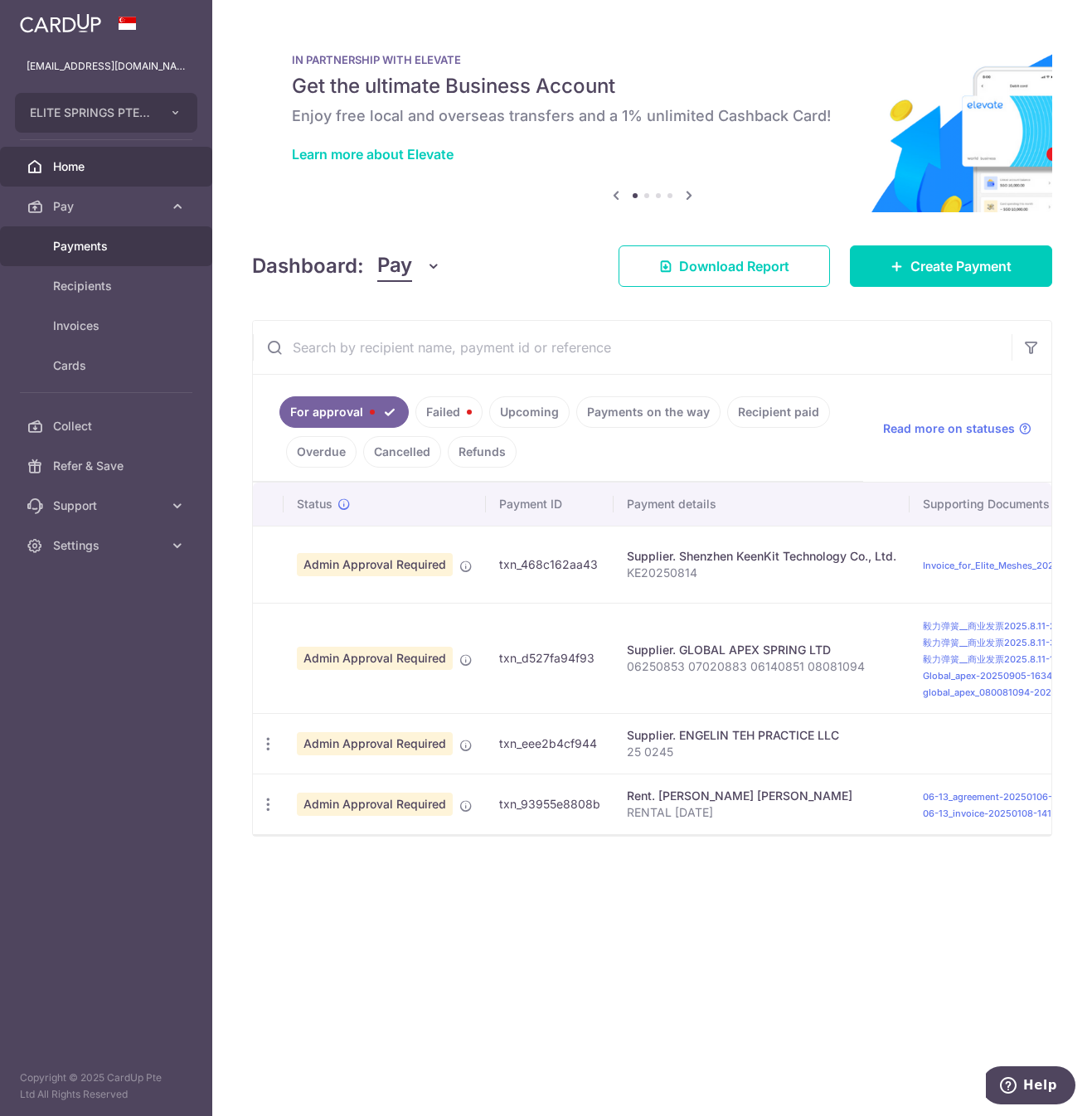
click at [125, 248] on span "Payments" at bounding box center [108, 246] width 110 height 16
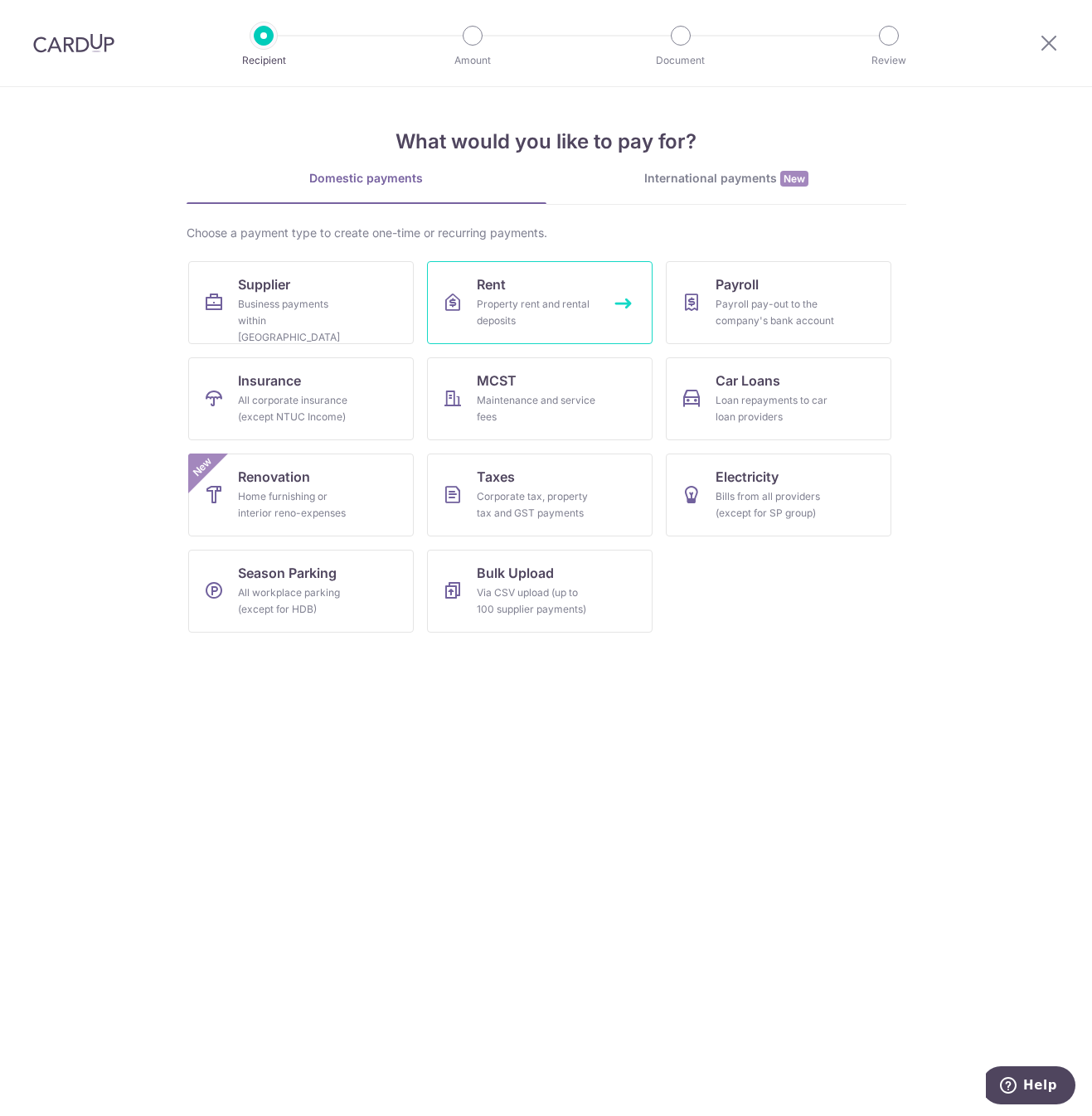
click at [562, 311] on div "Property rent and rental deposits" at bounding box center [536, 313] width 119 height 33
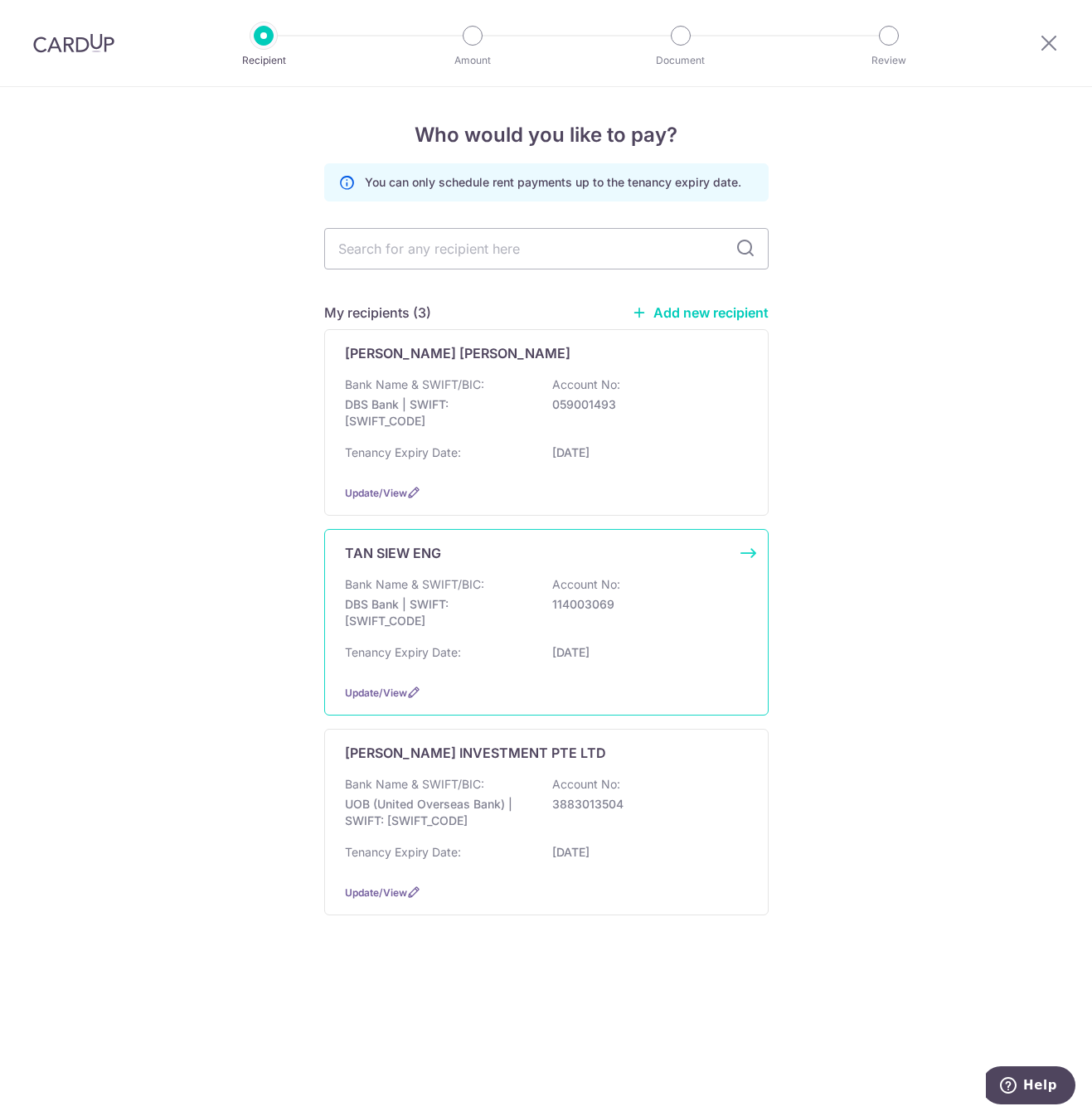
click at [473, 546] on div "TAN SIEW ENG" at bounding box center [536, 553] width 383 height 20
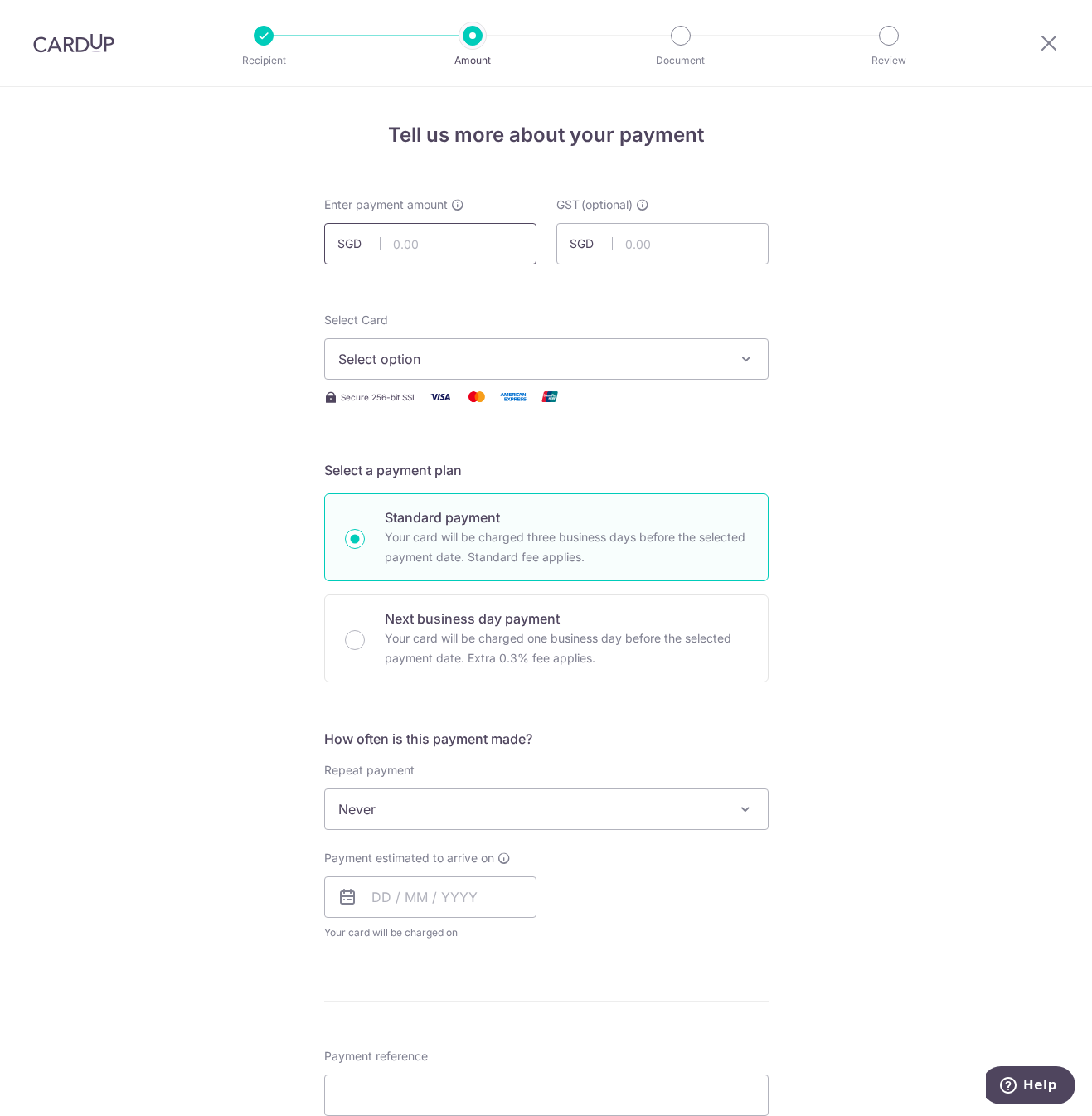
click at [478, 249] on input "text" at bounding box center [430, 244] width 213 height 41
paste input "1750"
type input "1,750.00"
click at [667, 238] on input "text" at bounding box center [663, 244] width 213 height 41
type input "0.00"
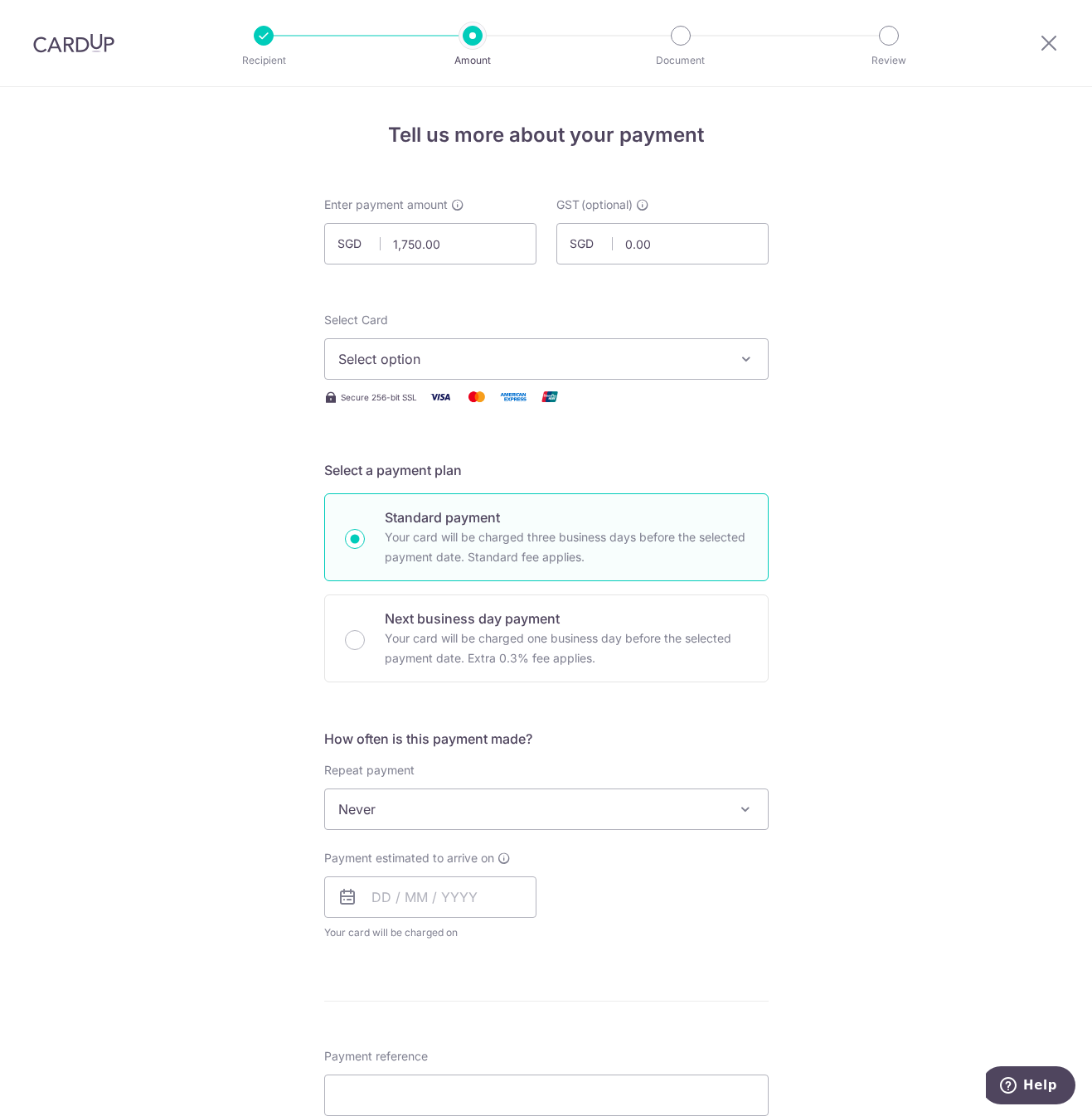
click at [553, 361] on span "Select option" at bounding box center [531, 359] width 386 height 20
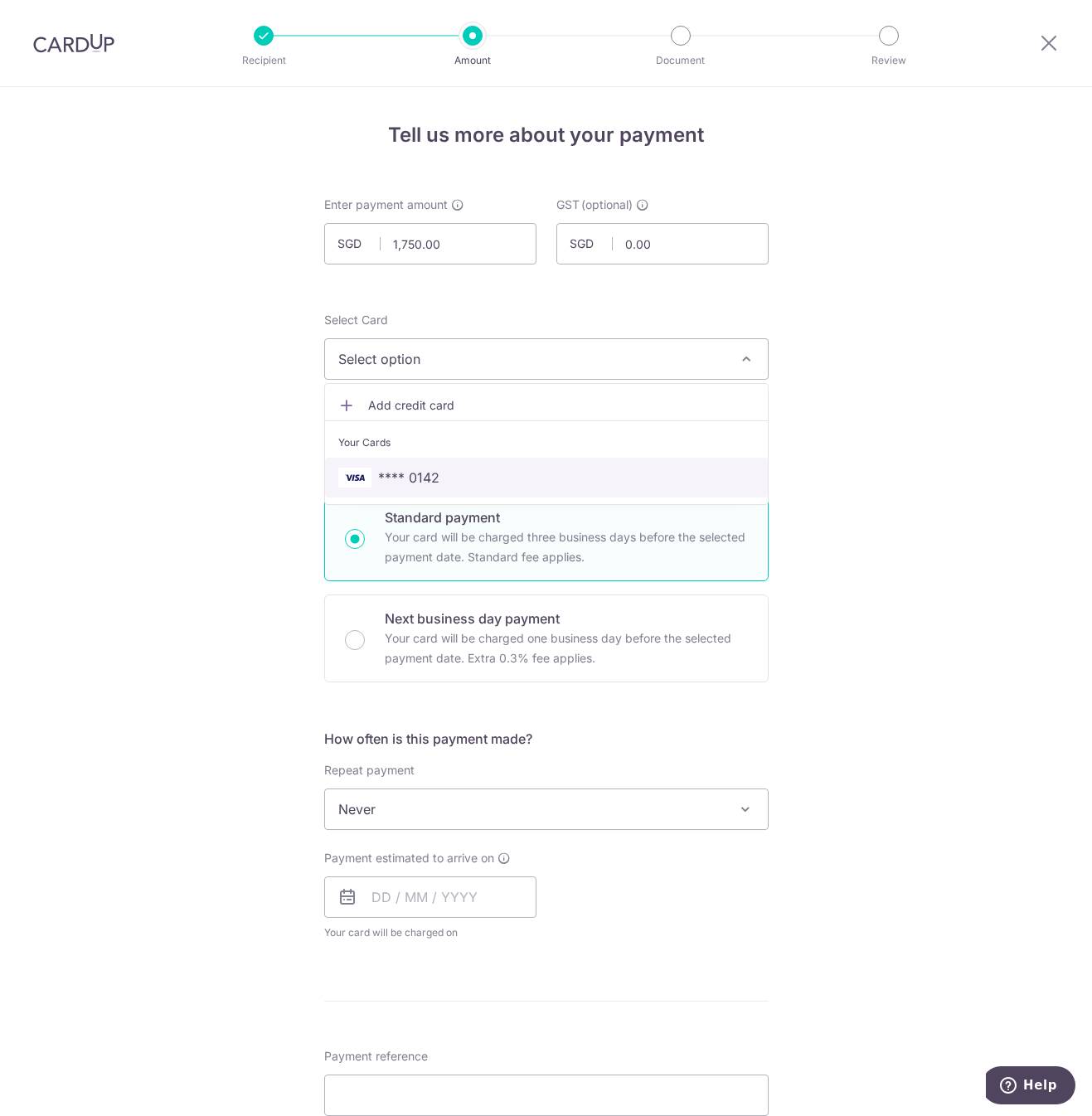
click at [494, 493] on link "**** 0142" at bounding box center [547, 477] width 443 height 39
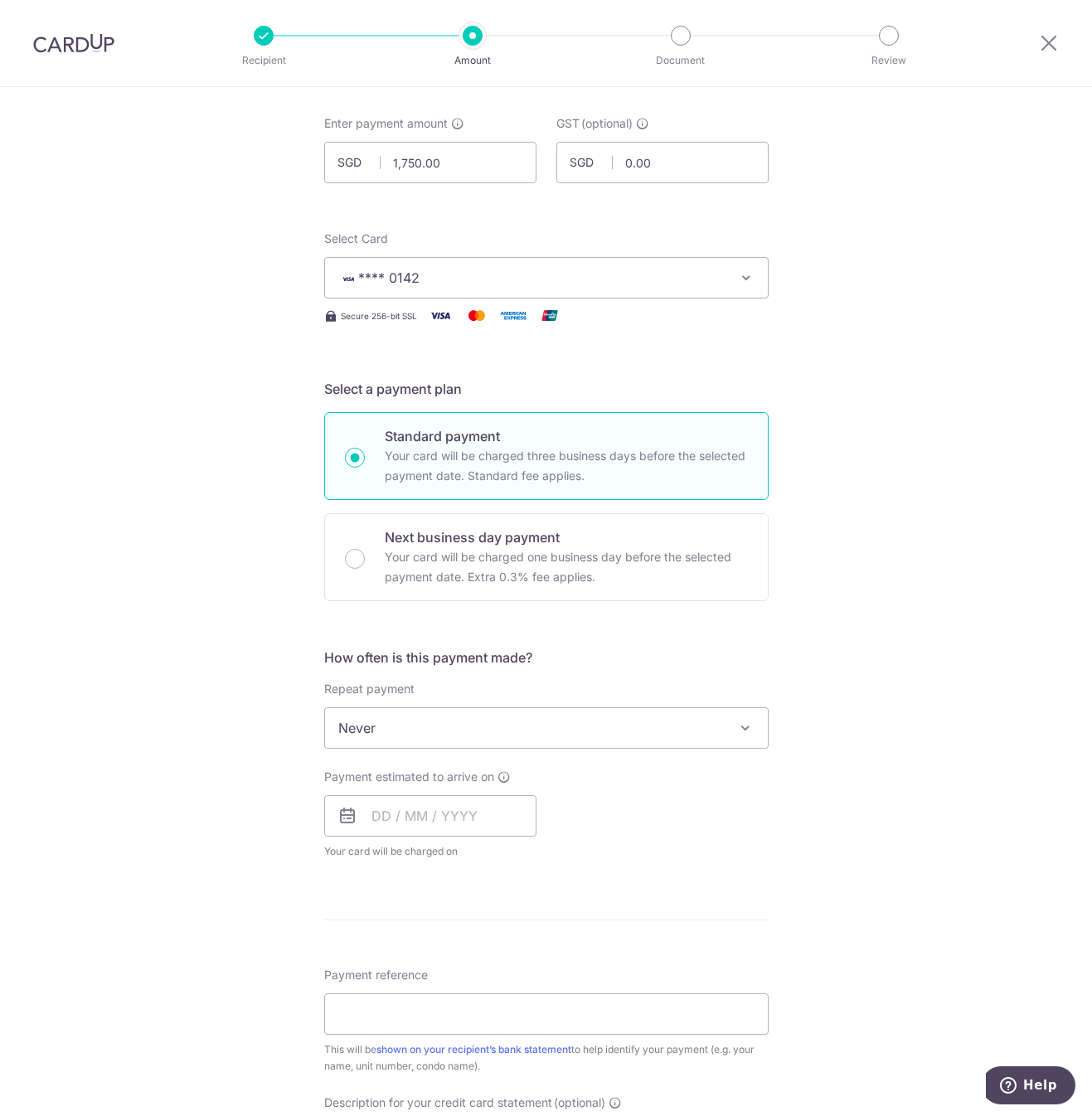
scroll to position [248, 0]
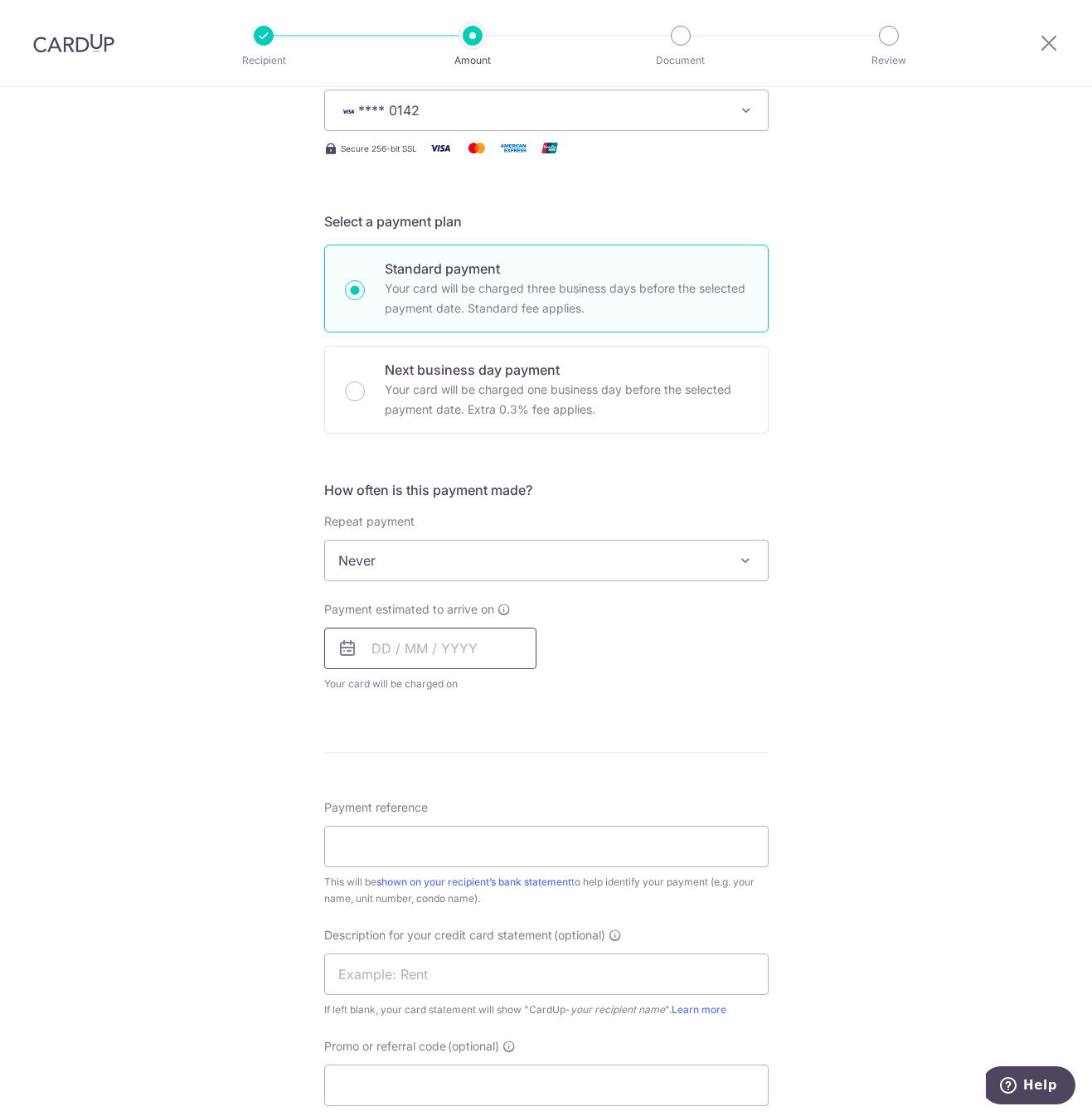
drag, startPoint x: 440, startPoint y: 652, endPoint x: 451, endPoint y: 662, distance: 14.9
click at [441, 652] on input "text" at bounding box center [430, 648] width 213 height 41
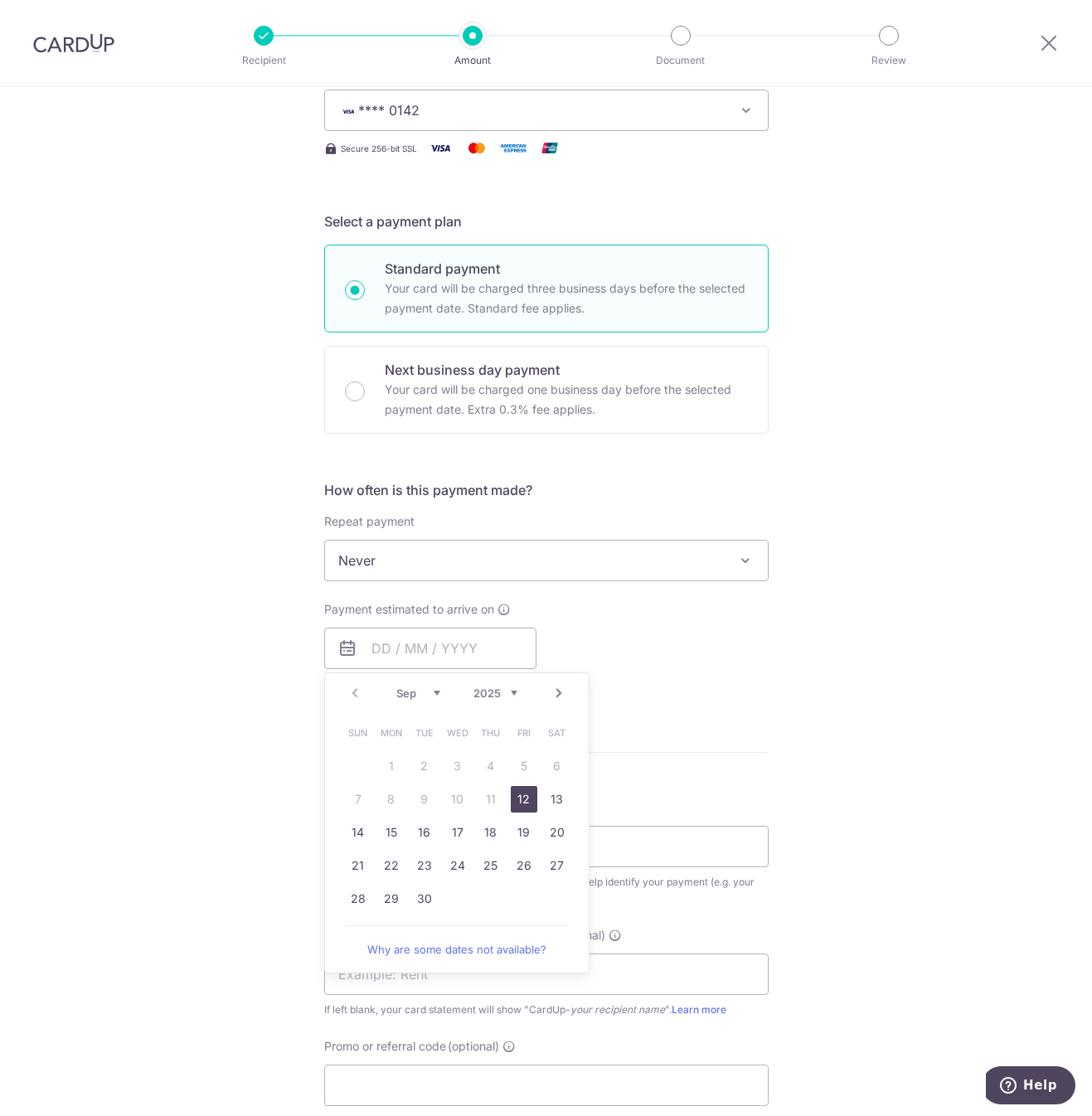
click at [515, 801] on link "12" at bounding box center [525, 800] width 27 height 27
type input "12/09/2025"
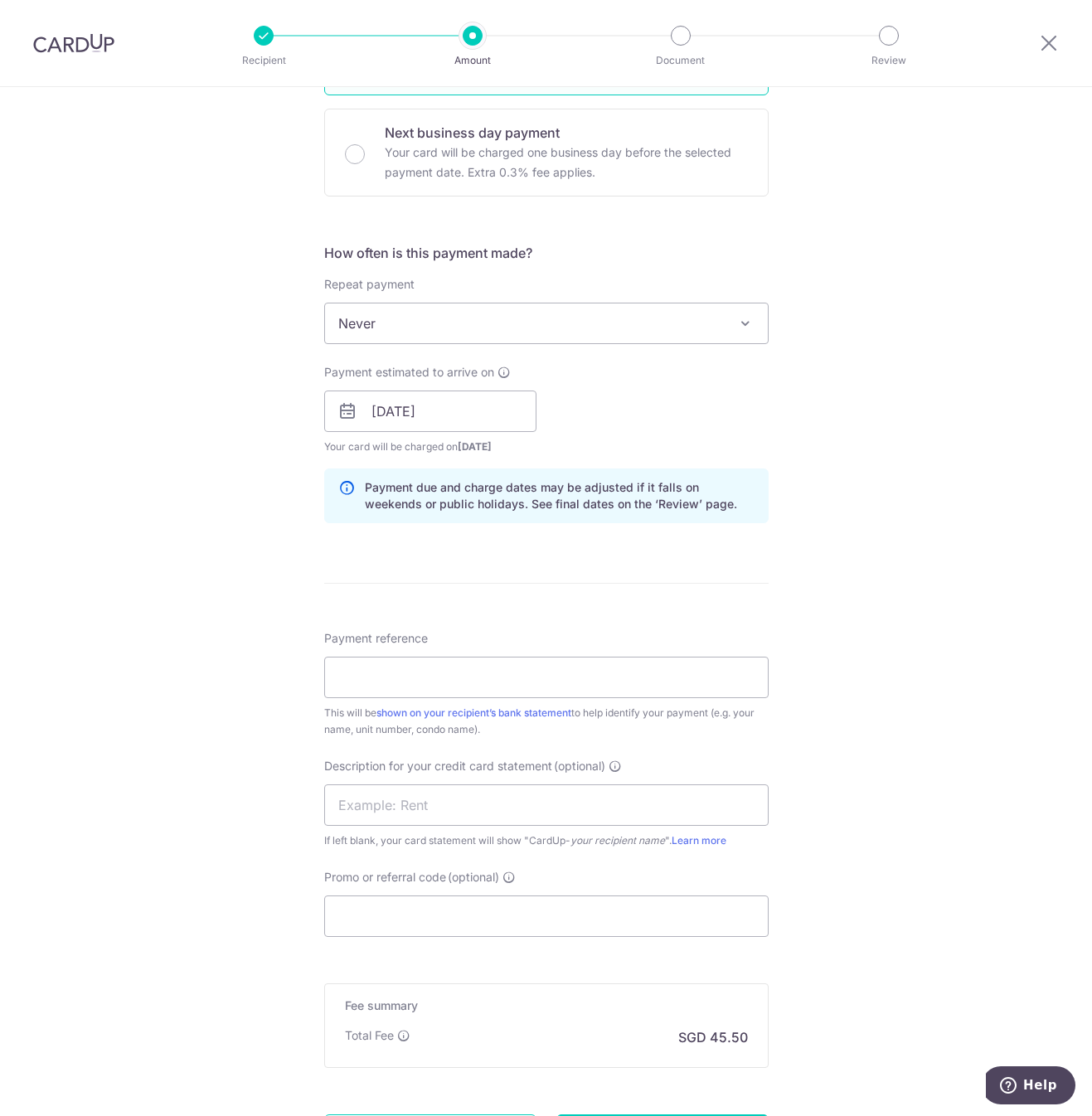
scroll to position [498, 0]
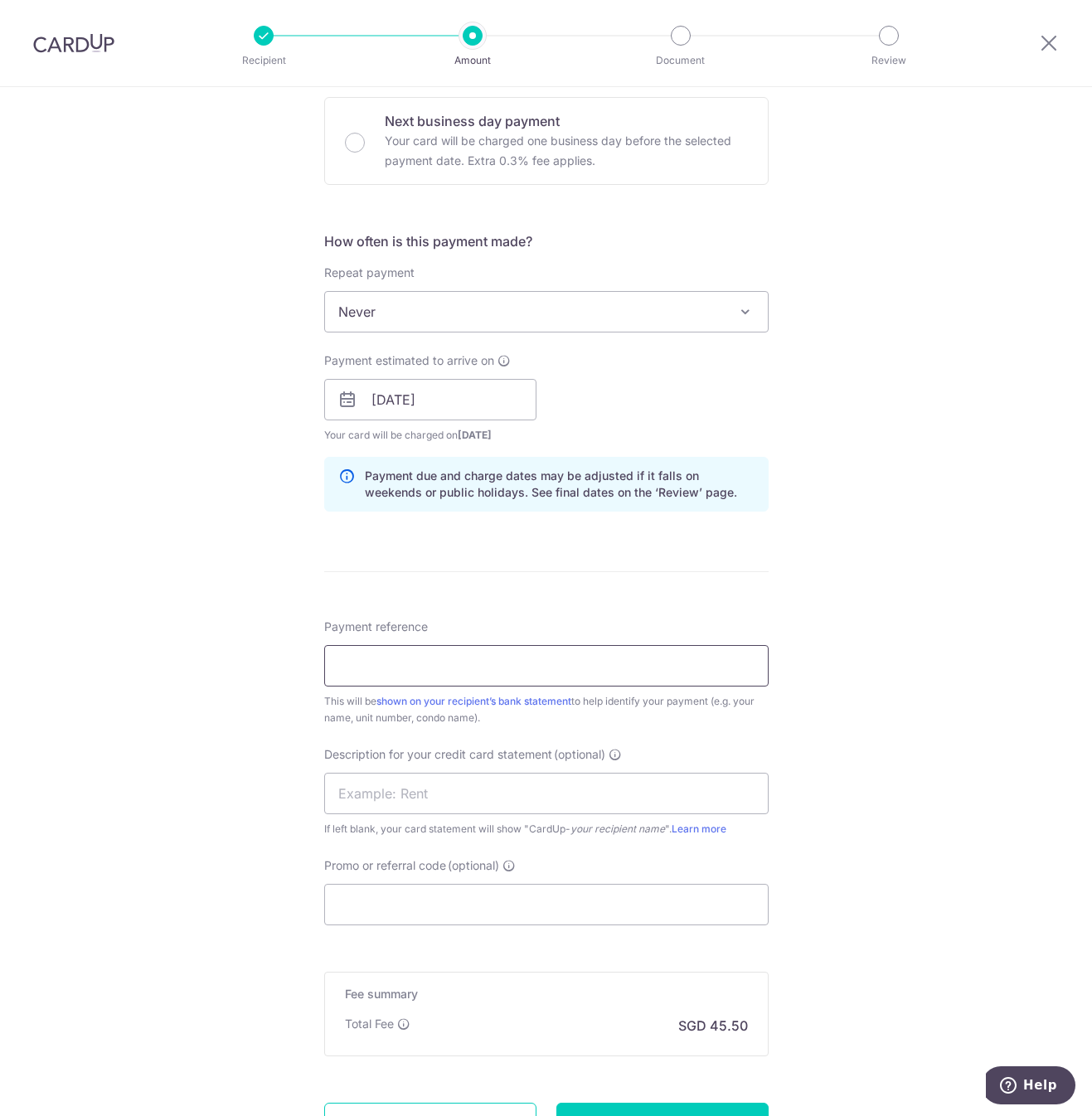
click at [444, 656] on input "Payment reference" at bounding box center [547, 665] width 445 height 41
type input "RENTAL AUG 25"
click at [413, 795] on input "text" at bounding box center [547, 793] width 445 height 41
type input "RENTAL AUG 25"
click at [418, 897] on input "Promo or referral code (optional)" at bounding box center [547, 904] width 445 height 41
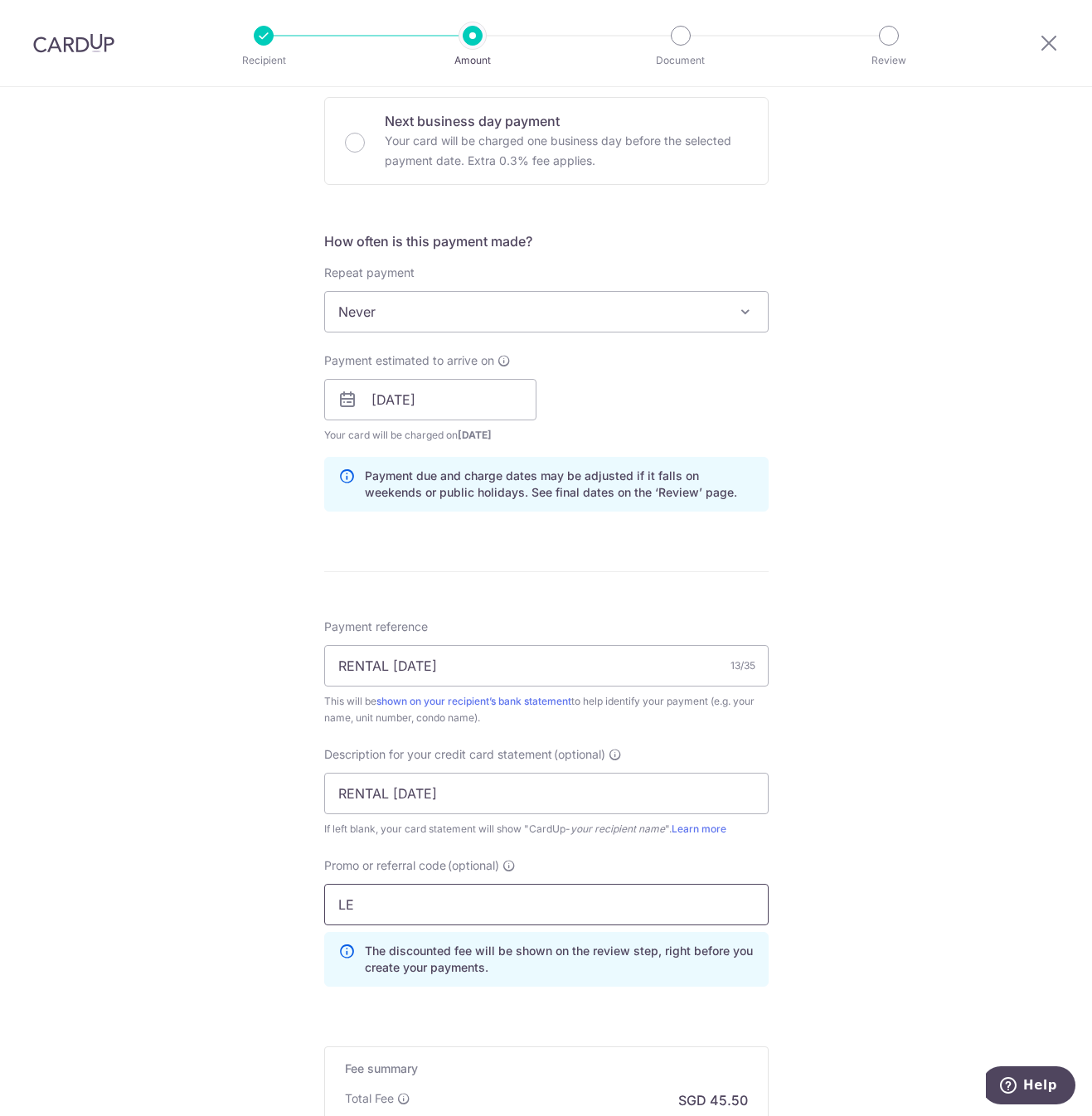
type input "L"
type input "lewis172"
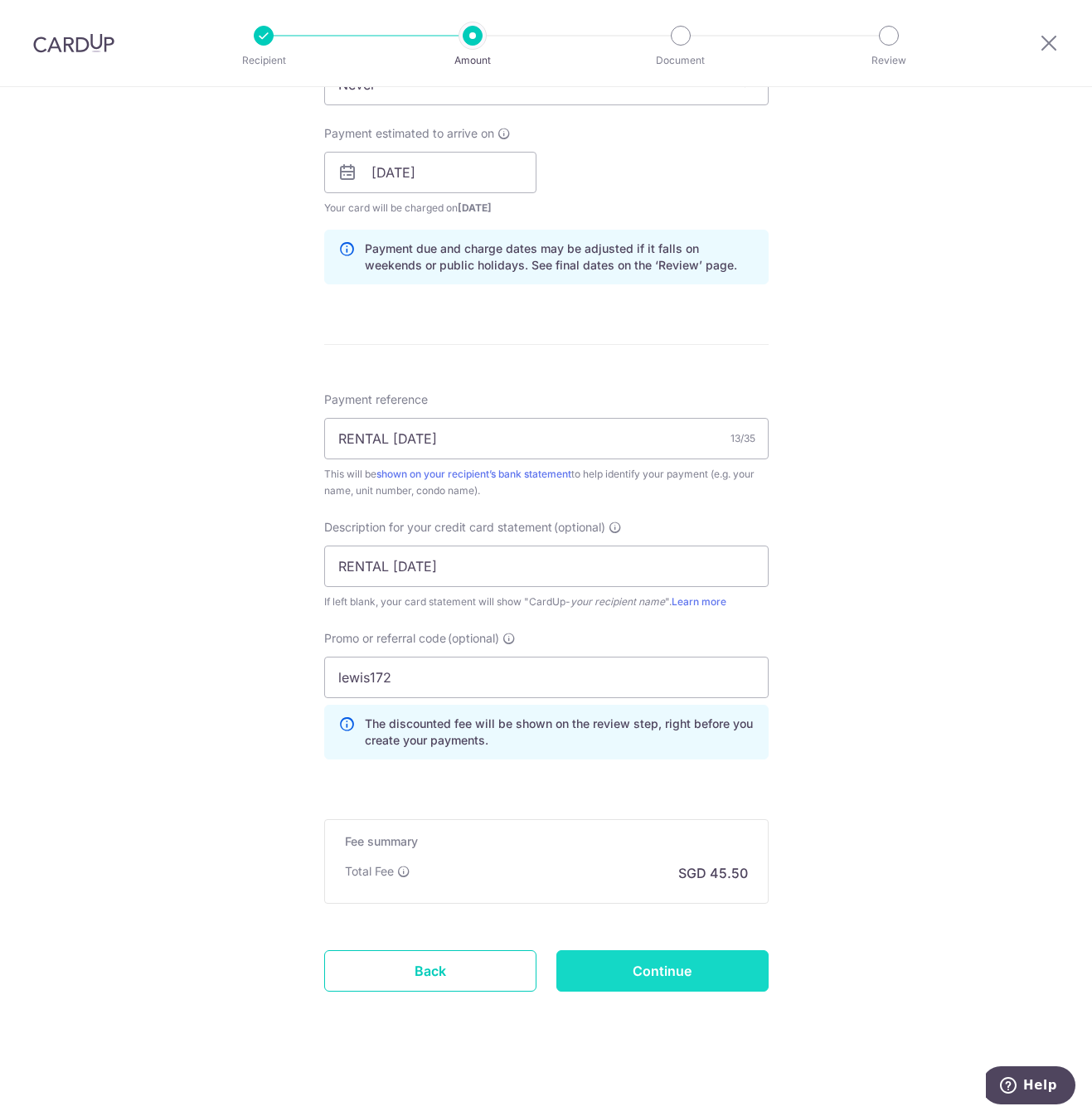
click at [637, 981] on input "Continue" at bounding box center [663, 971] width 213 height 41
type input "Create Schedule"
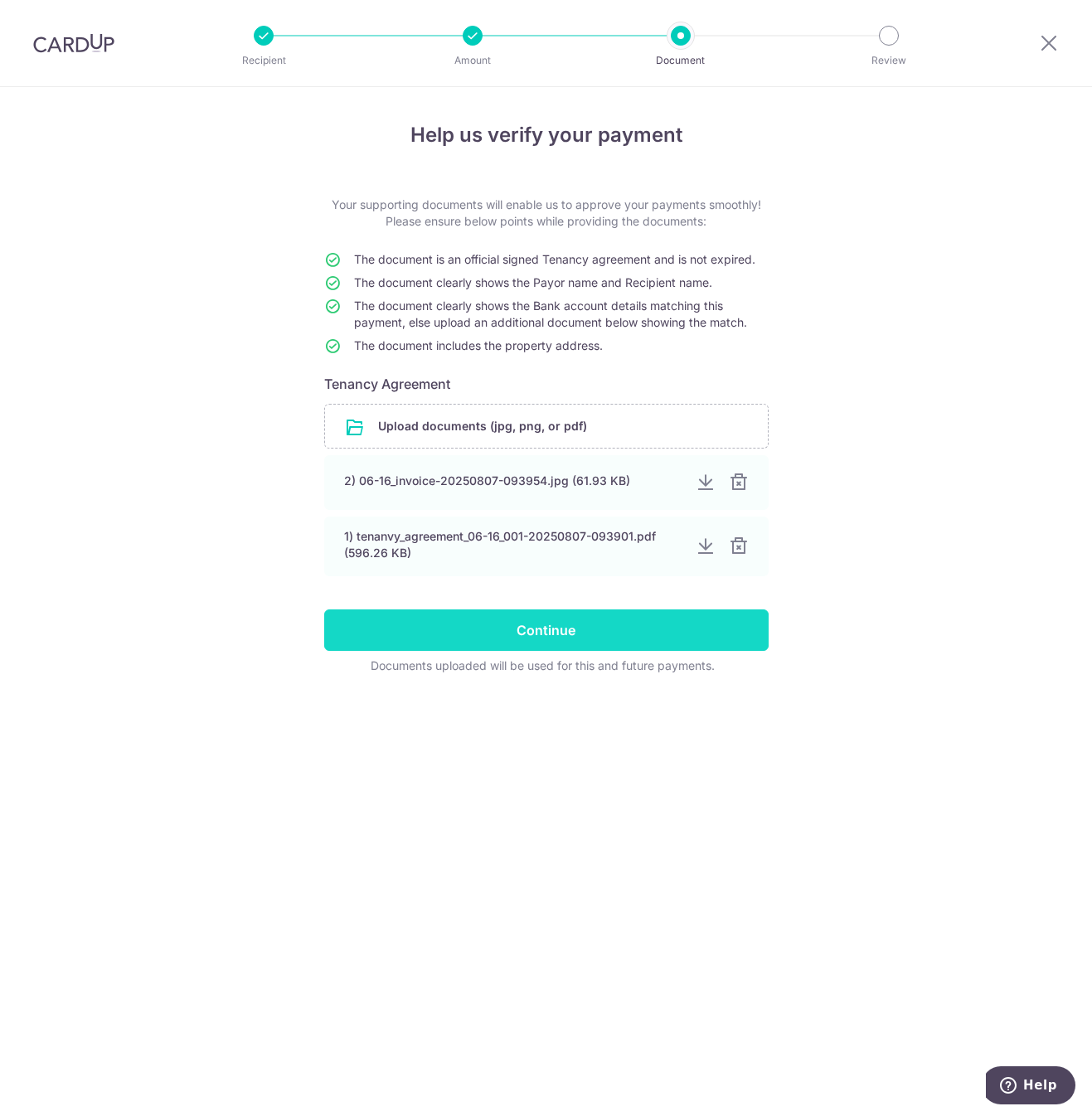
click at [557, 630] on input "Continue" at bounding box center [547, 630] width 445 height 41
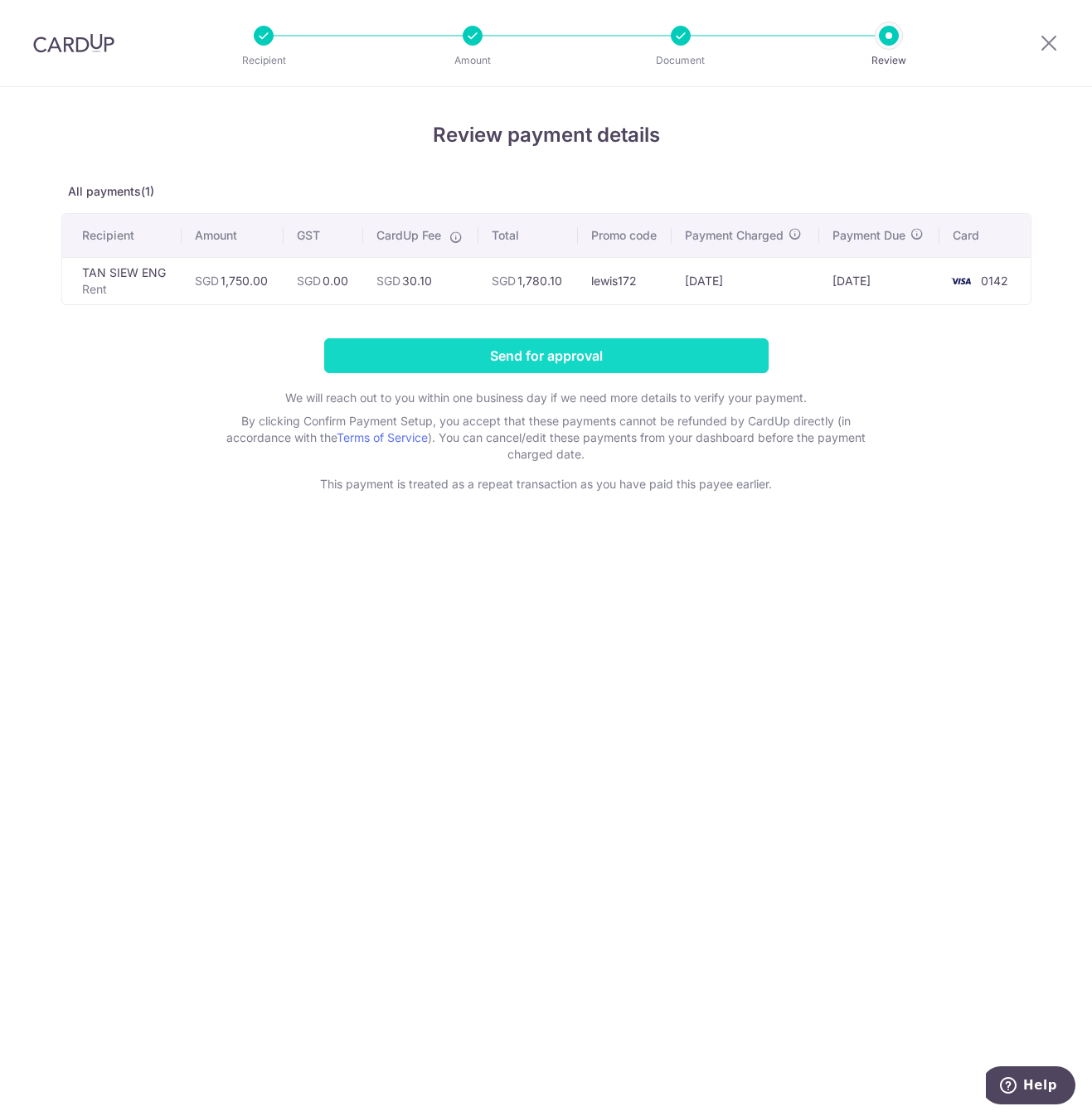
click at [416, 348] on input "Send for approval" at bounding box center [547, 355] width 445 height 35
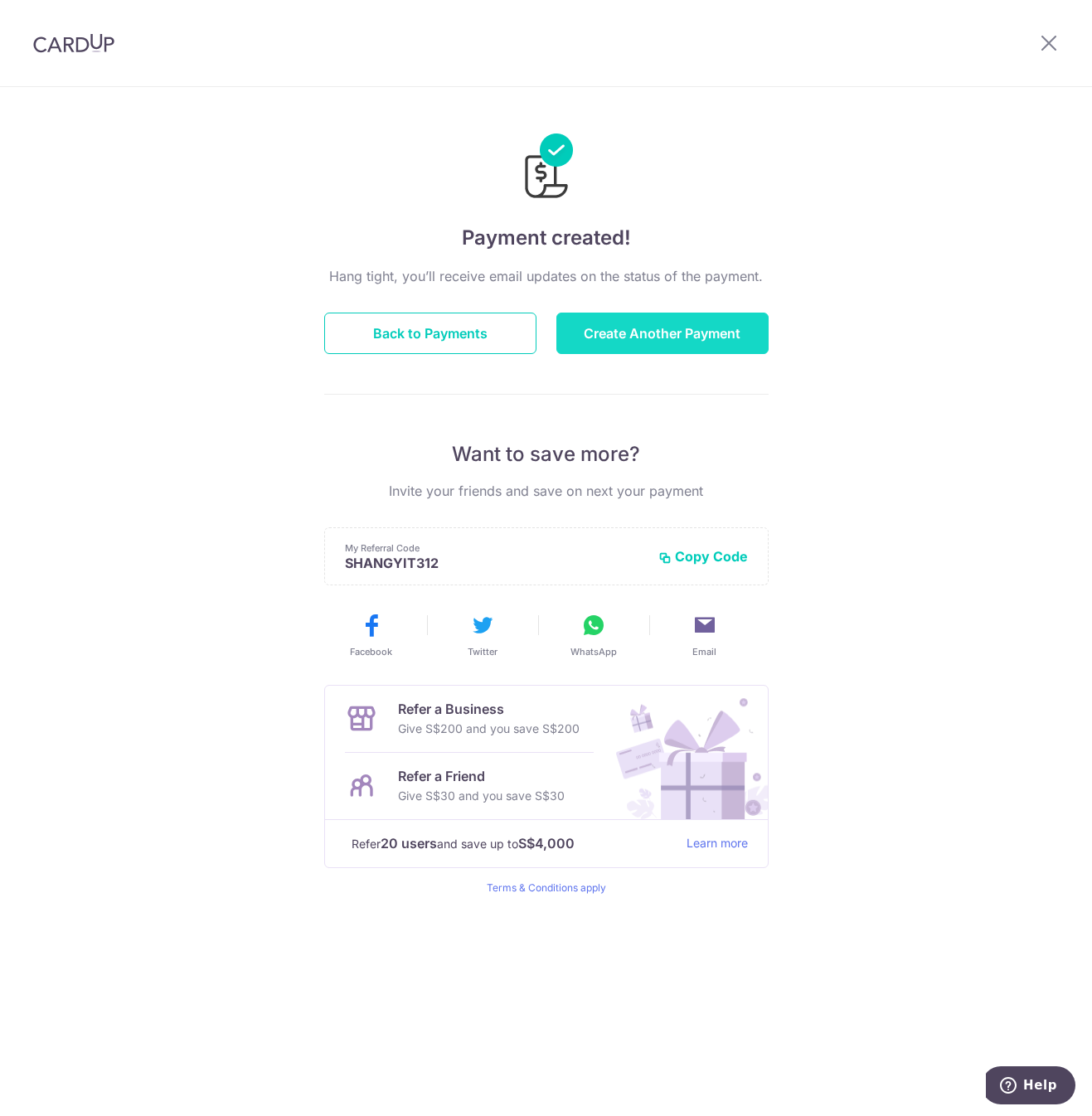
click at [629, 350] on button "Create Another Payment" at bounding box center [663, 333] width 213 height 41
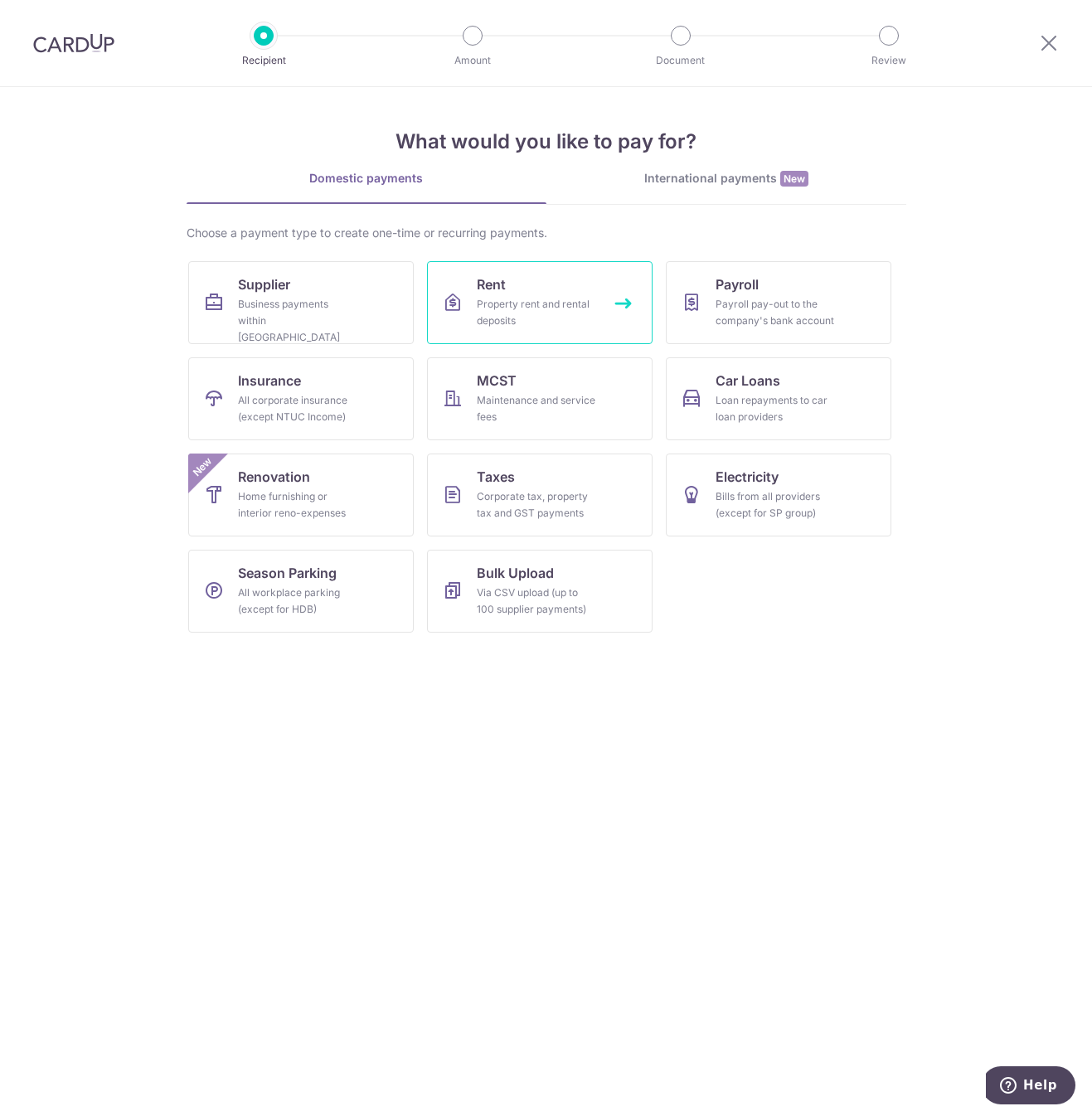
click at [562, 302] on div "Property rent and rental deposits" at bounding box center [536, 313] width 119 height 33
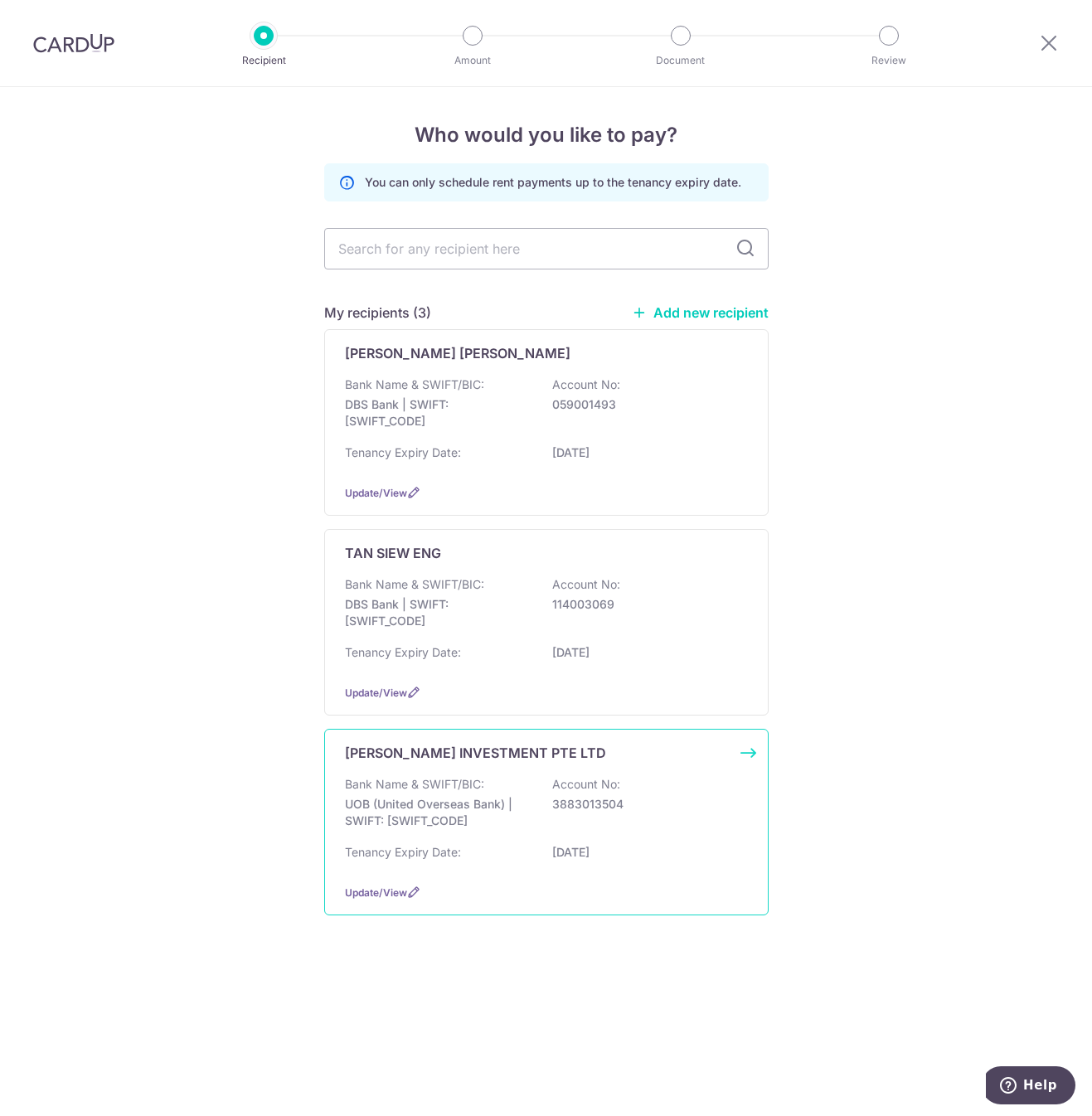
click at [455, 789] on p "Bank Name & SWIFT/BIC:" at bounding box center [414, 784] width 140 height 16
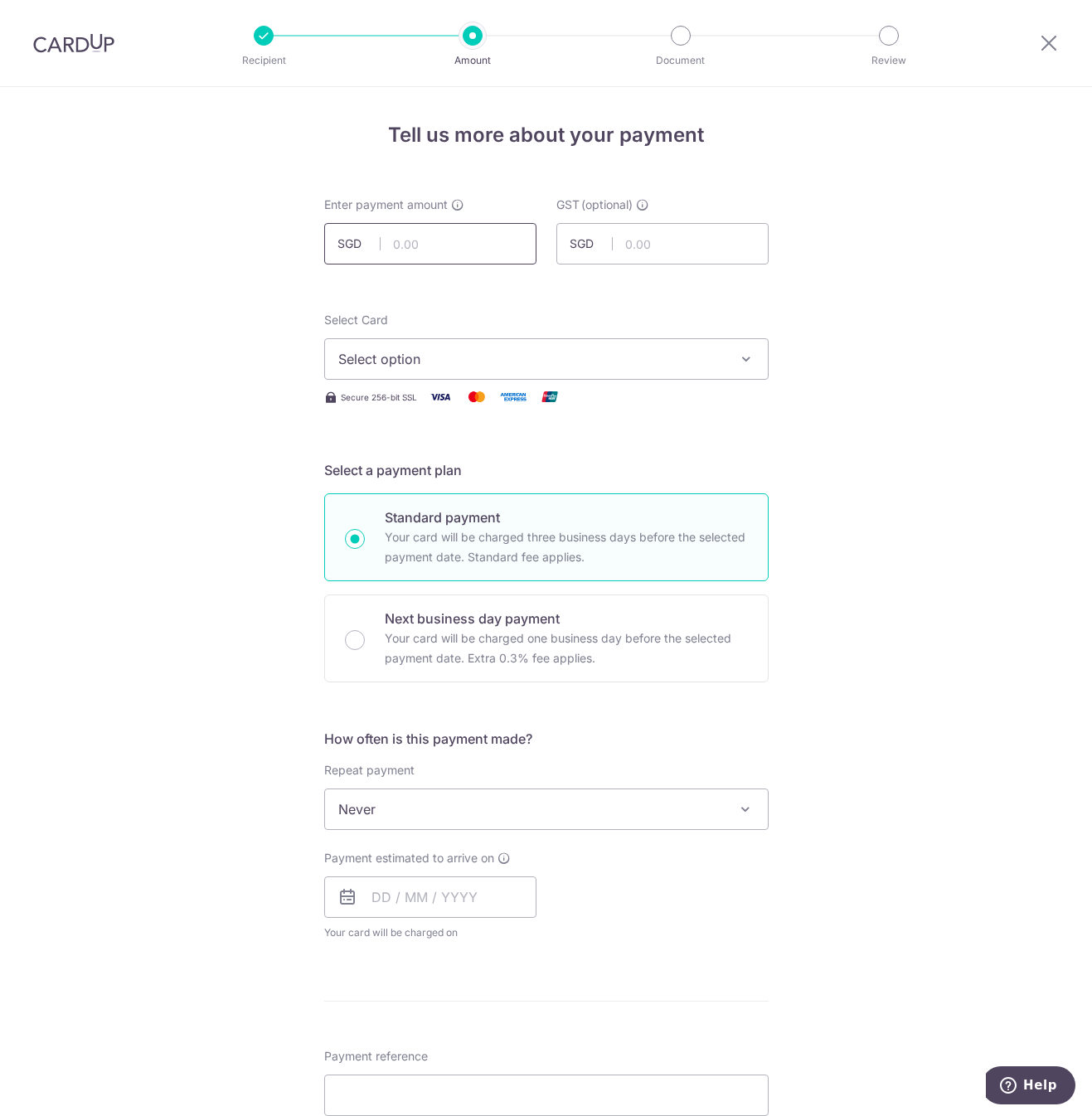
click at [478, 250] on input "text" at bounding box center [430, 244] width 213 height 41
type input "2,725.00"
click at [662, 220] on div "GST (optional) SGD" at bounding box center [663, 230] width 213 height 68
click at [663, 247] on input "text" at bounding box center [663, 244] width 213 height 41
type input "0.00"
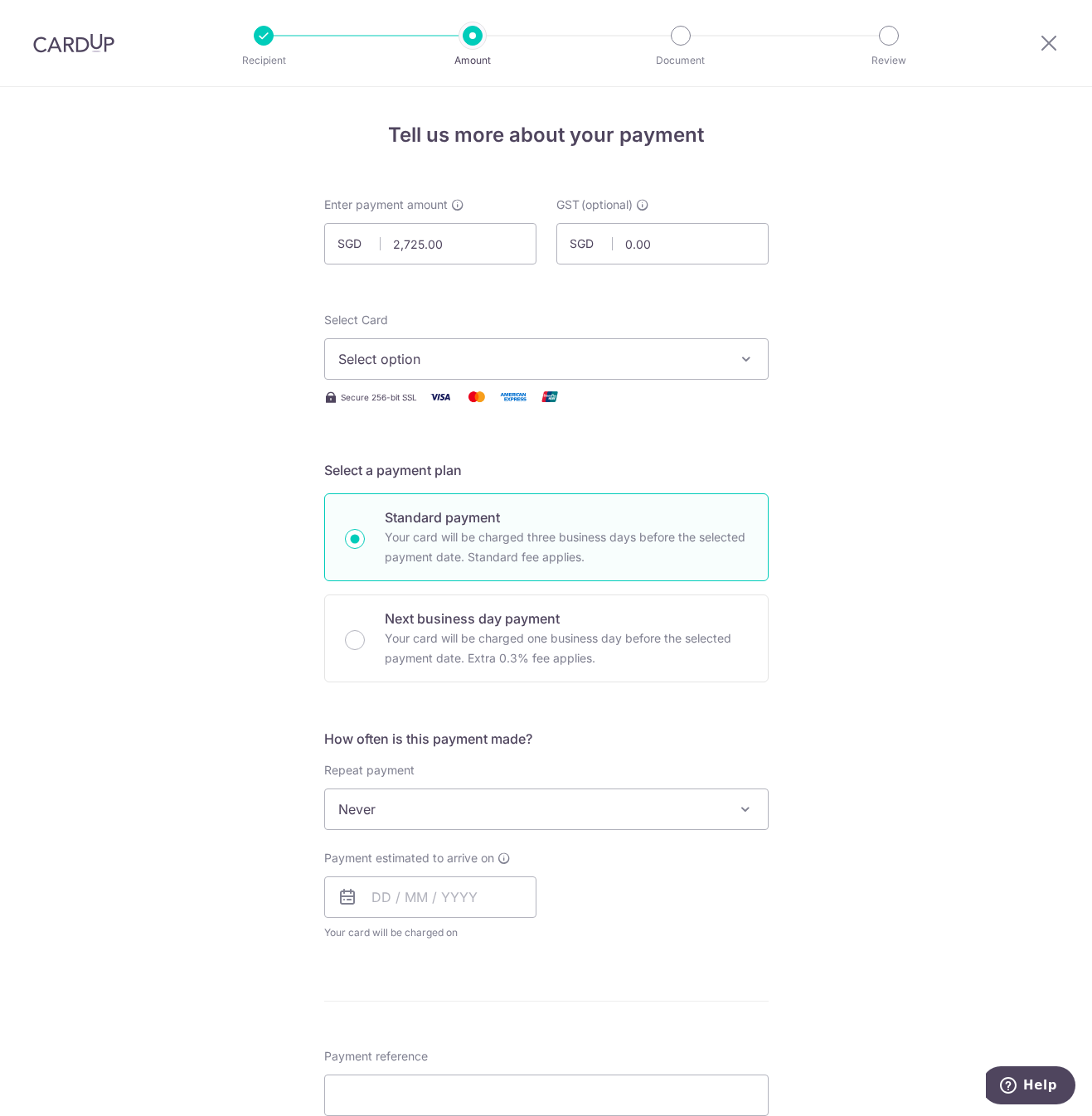
click at [559, 341] on button "Select option" at bounding box center [547, 358] width 445 height 41
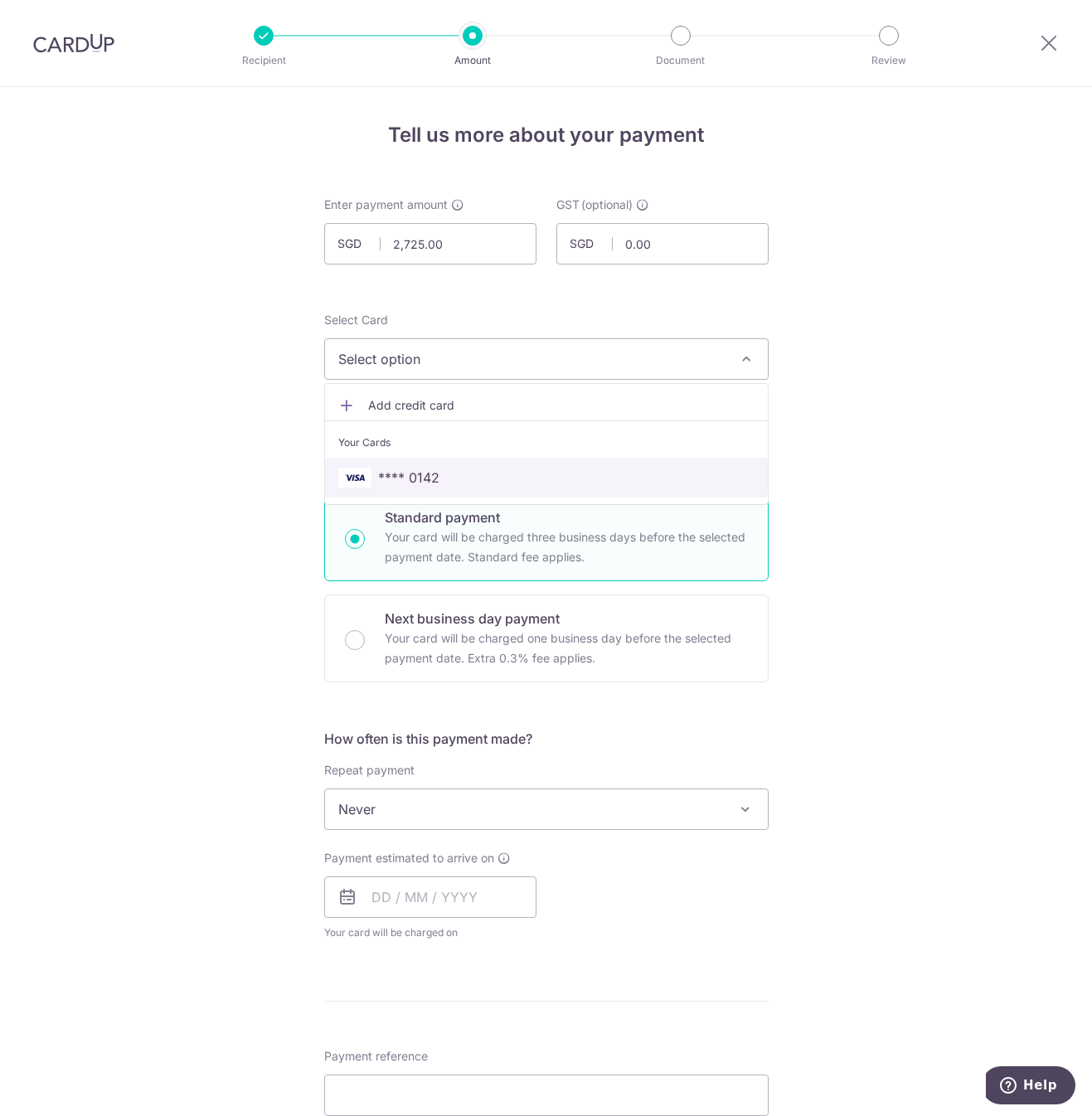
click at [511, 469] on span "**** 0142" at bounding box center [546, 478] width 416 height 20
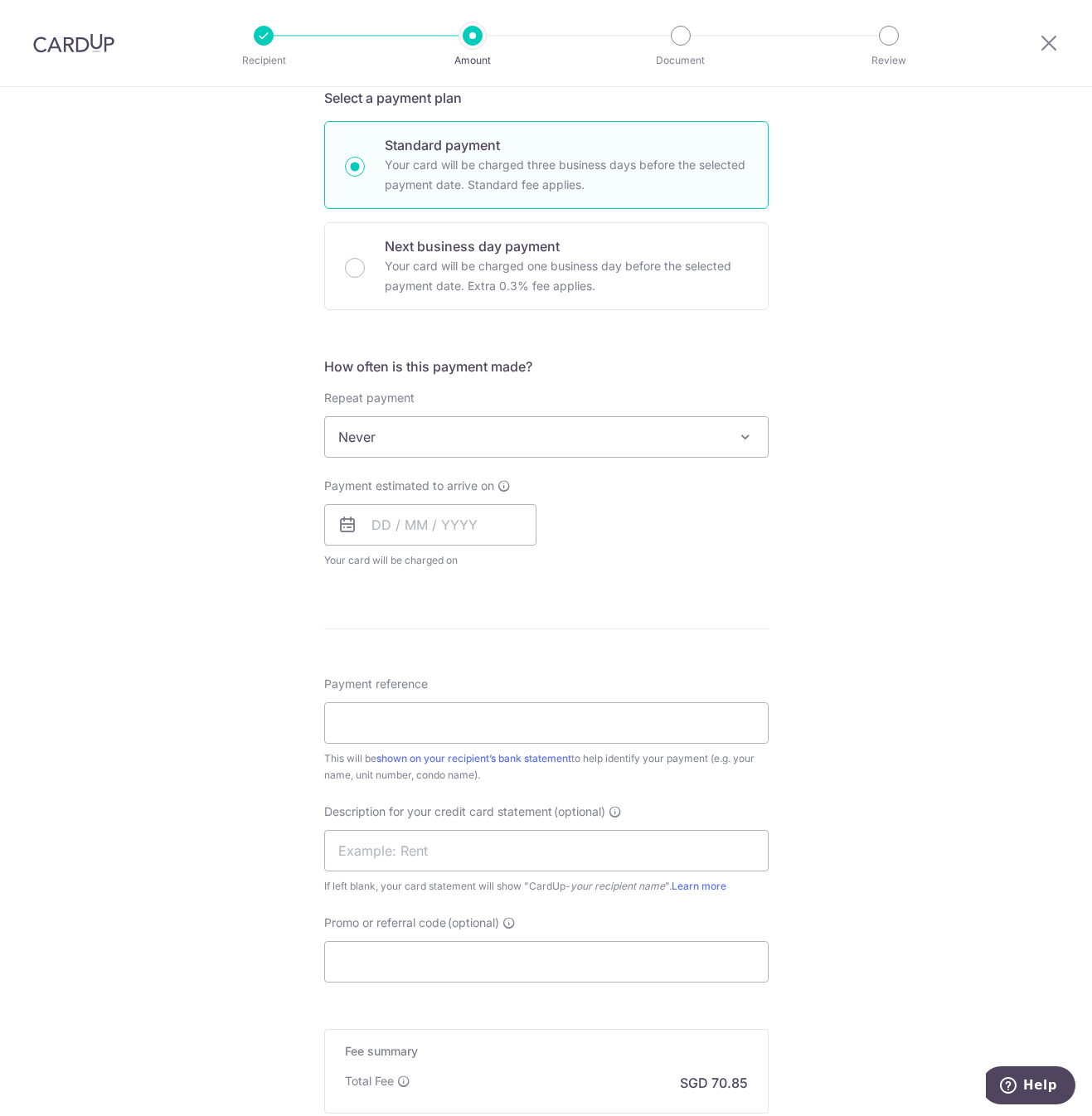
scroll to position [374, 0]
click at [475, 533] on input "text" at bounding box center [430, 524] width 213 height 41
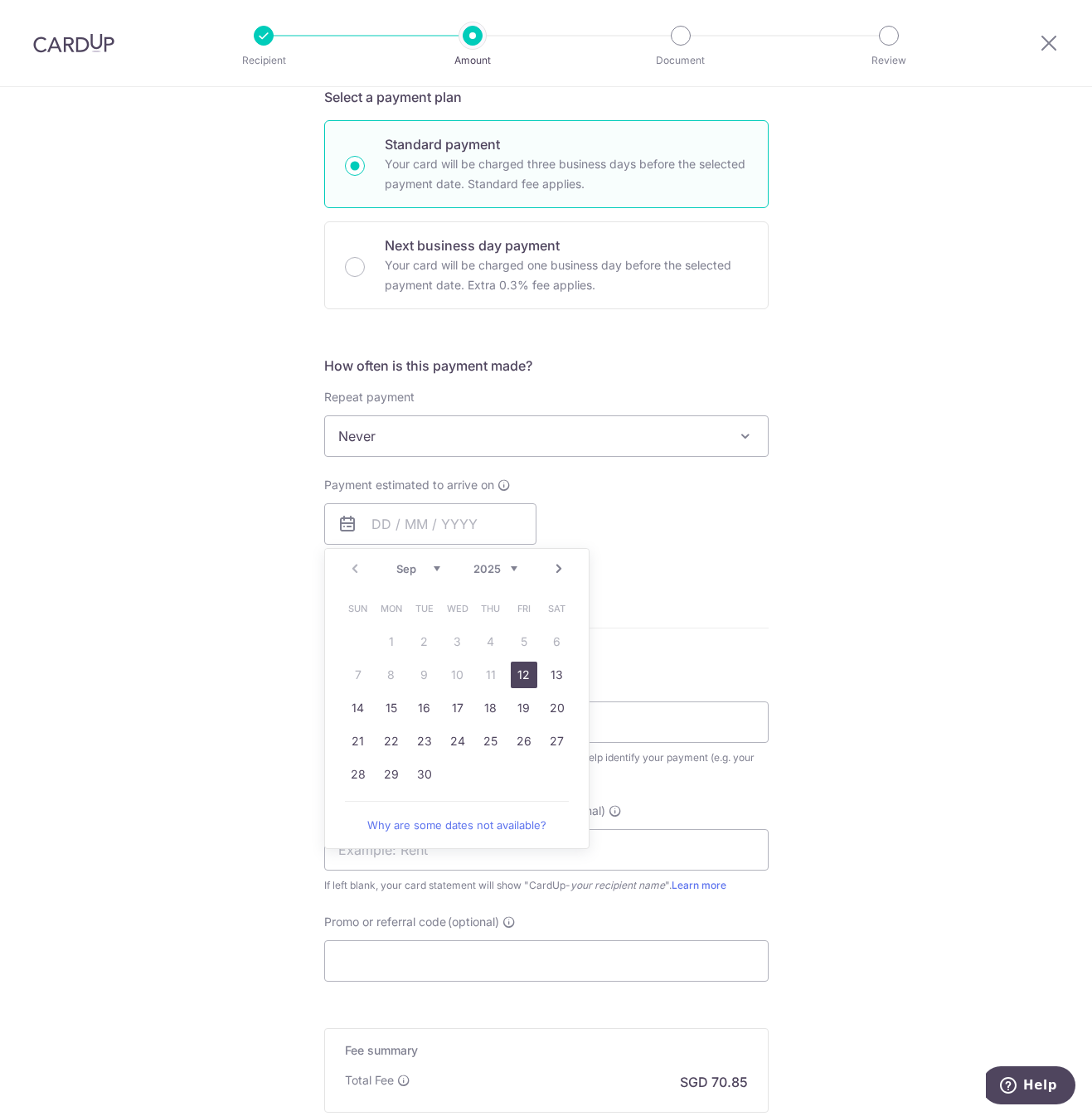
click at [522, 681] on link "12" at bounding box center [525, 675] width 27 height 27
type input "12/09/2025"
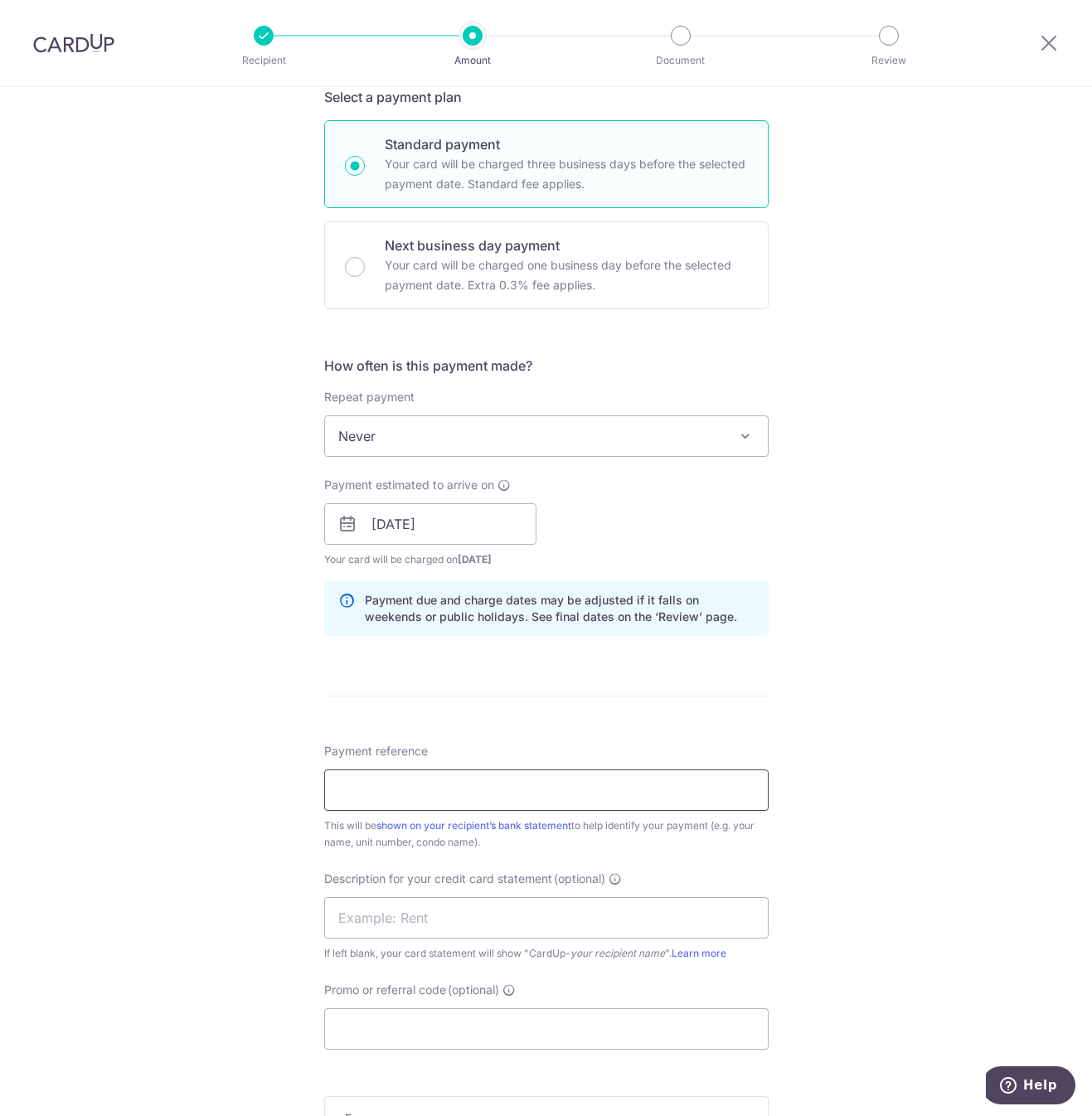
click at [528, 795] on input "Payment reference" at bounding box center [547, 790] width 445 height 41
type input "RENTAL AUG 25"
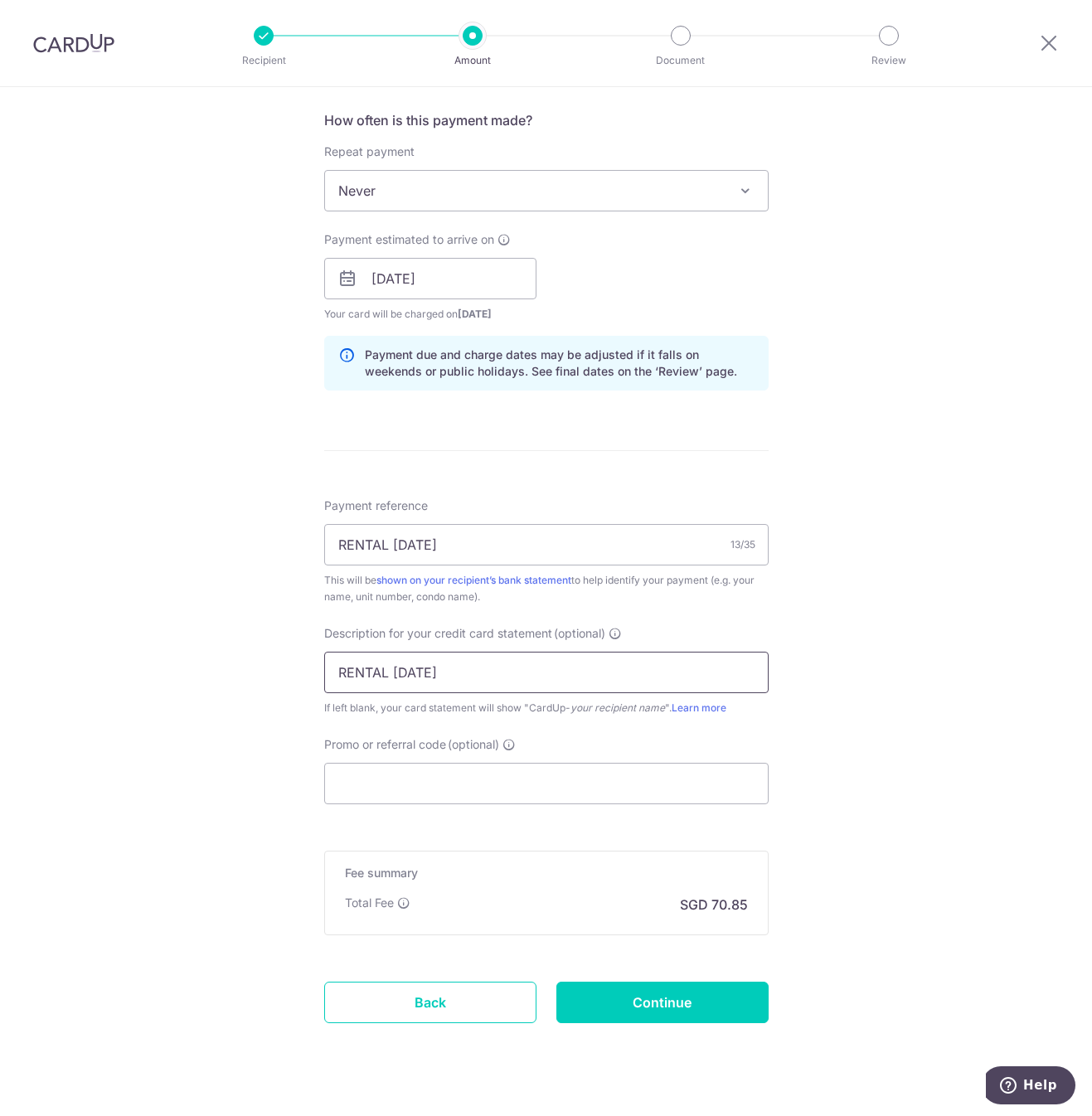
scroll to position [622, 0]
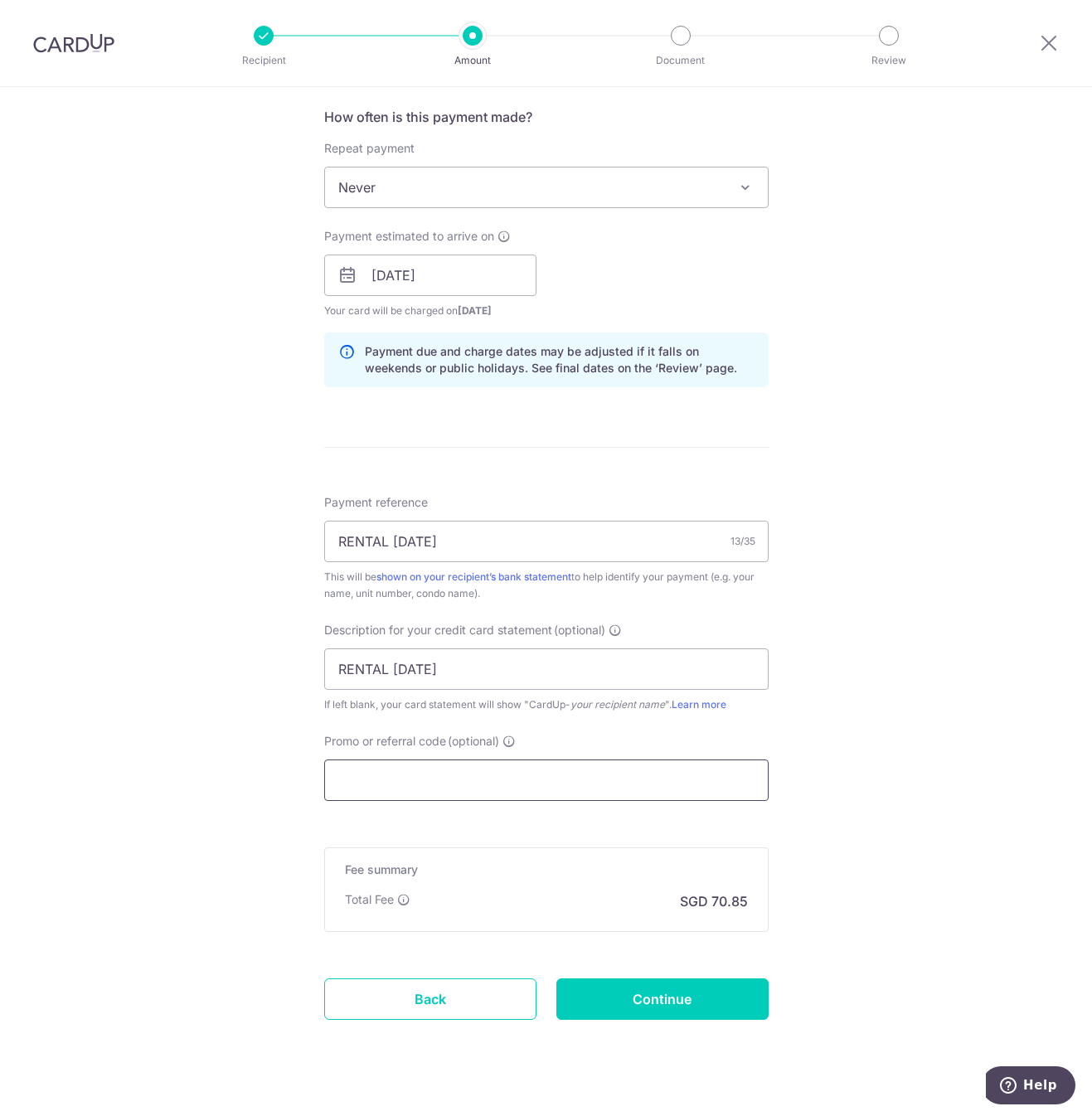
click at [490, 767] on input "Promo or referral code (optional)" at bounding box center [547, 780] width 445 height 41
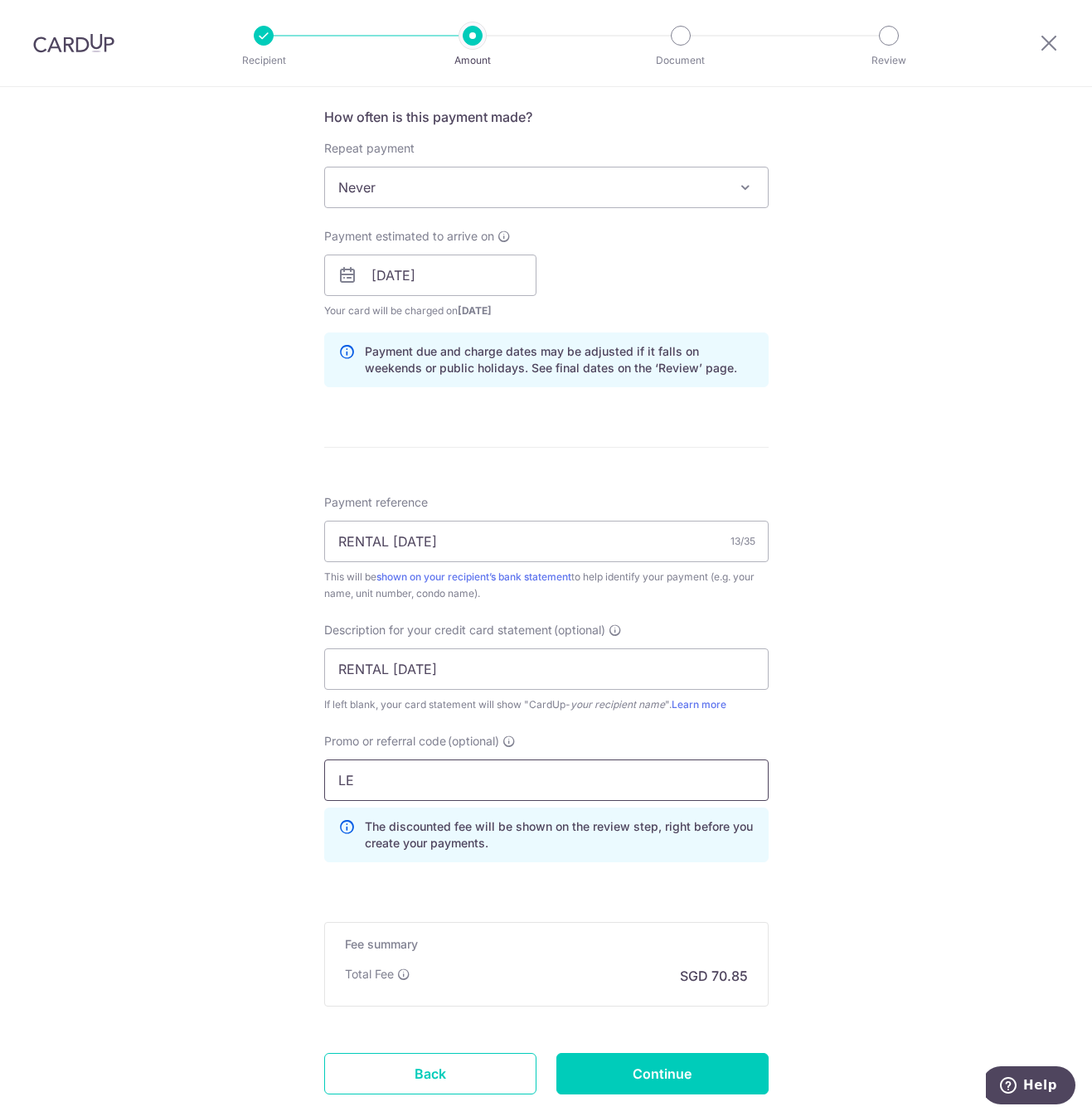
type input "L"
type input "lewis172"
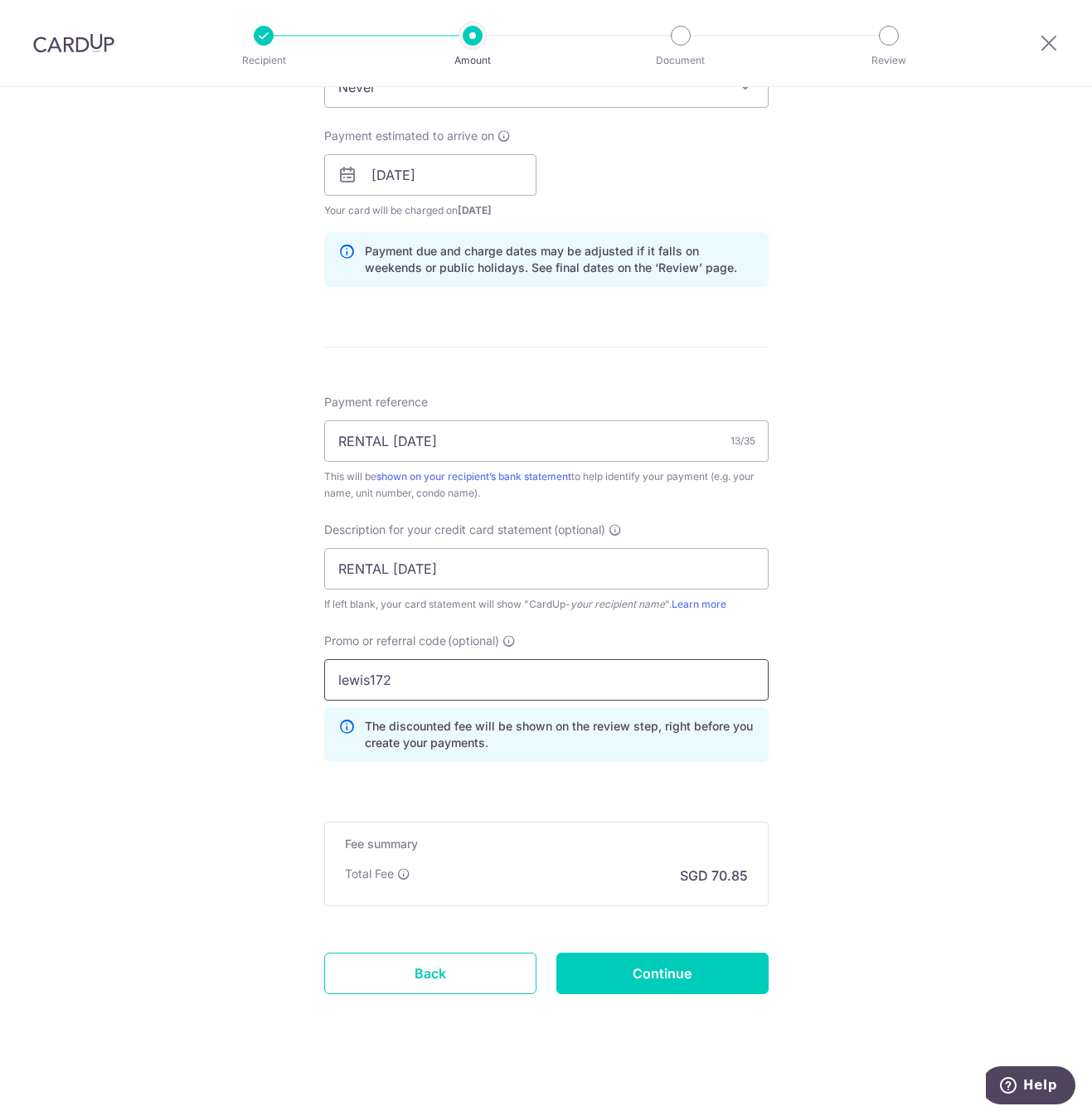
scroll to position [725, 0]
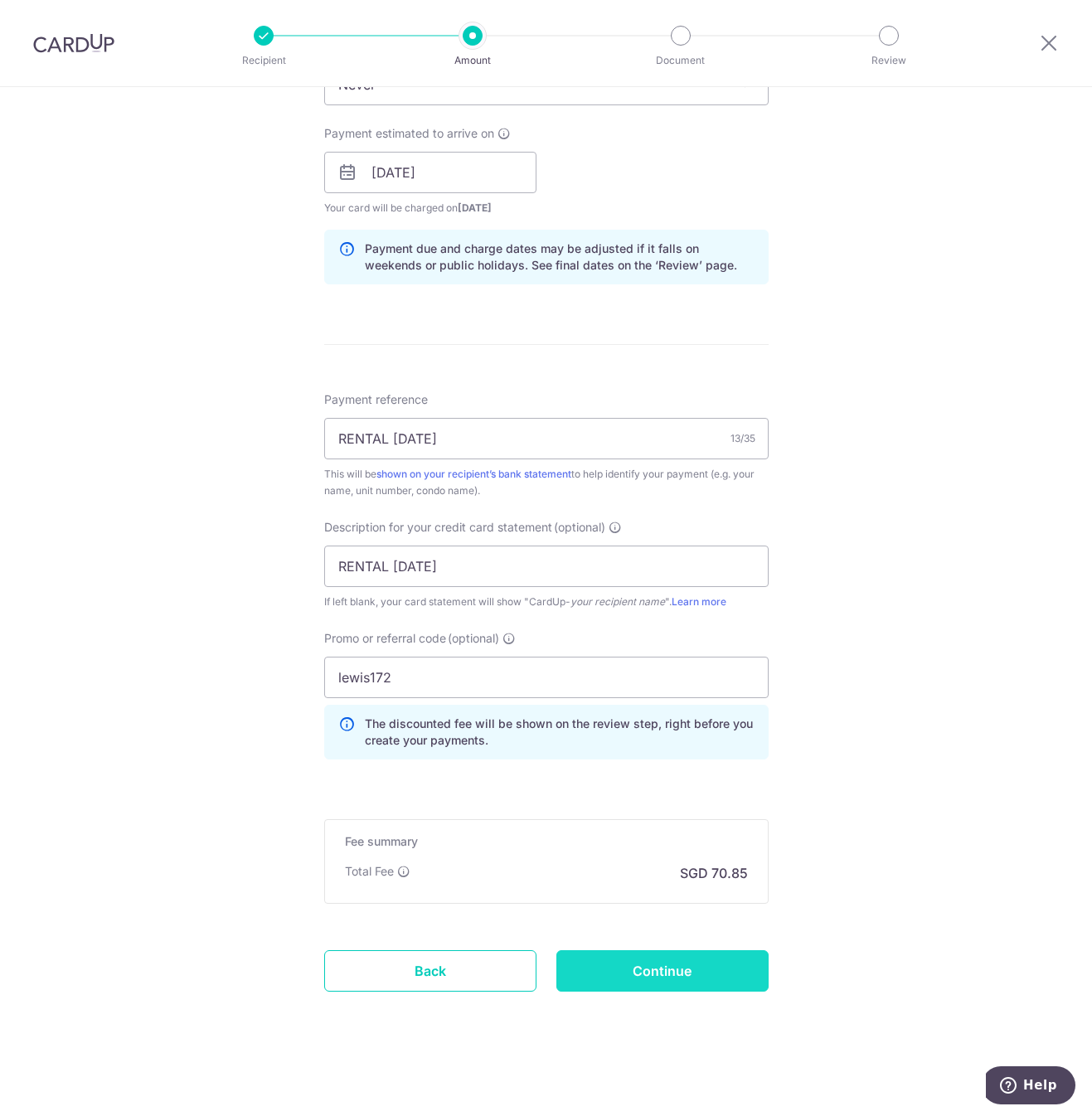
click at [710, 974] on input "Continue" at bounding box center [663, 971] width 213 height 41
type input "Create Schedule"
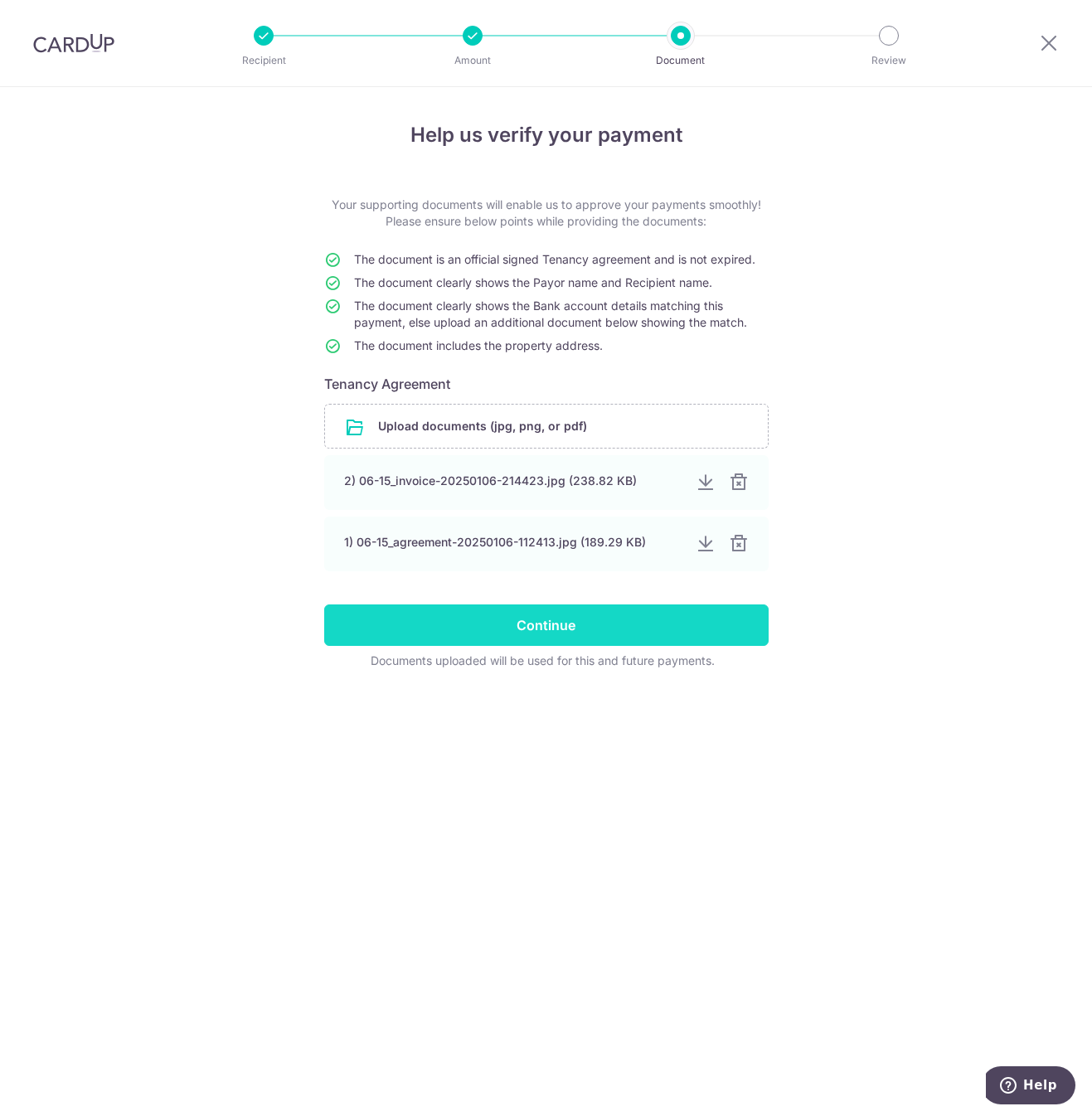
click at [577, 632] on input "Continue" at bounding box center [547, 625] width 445 height 41
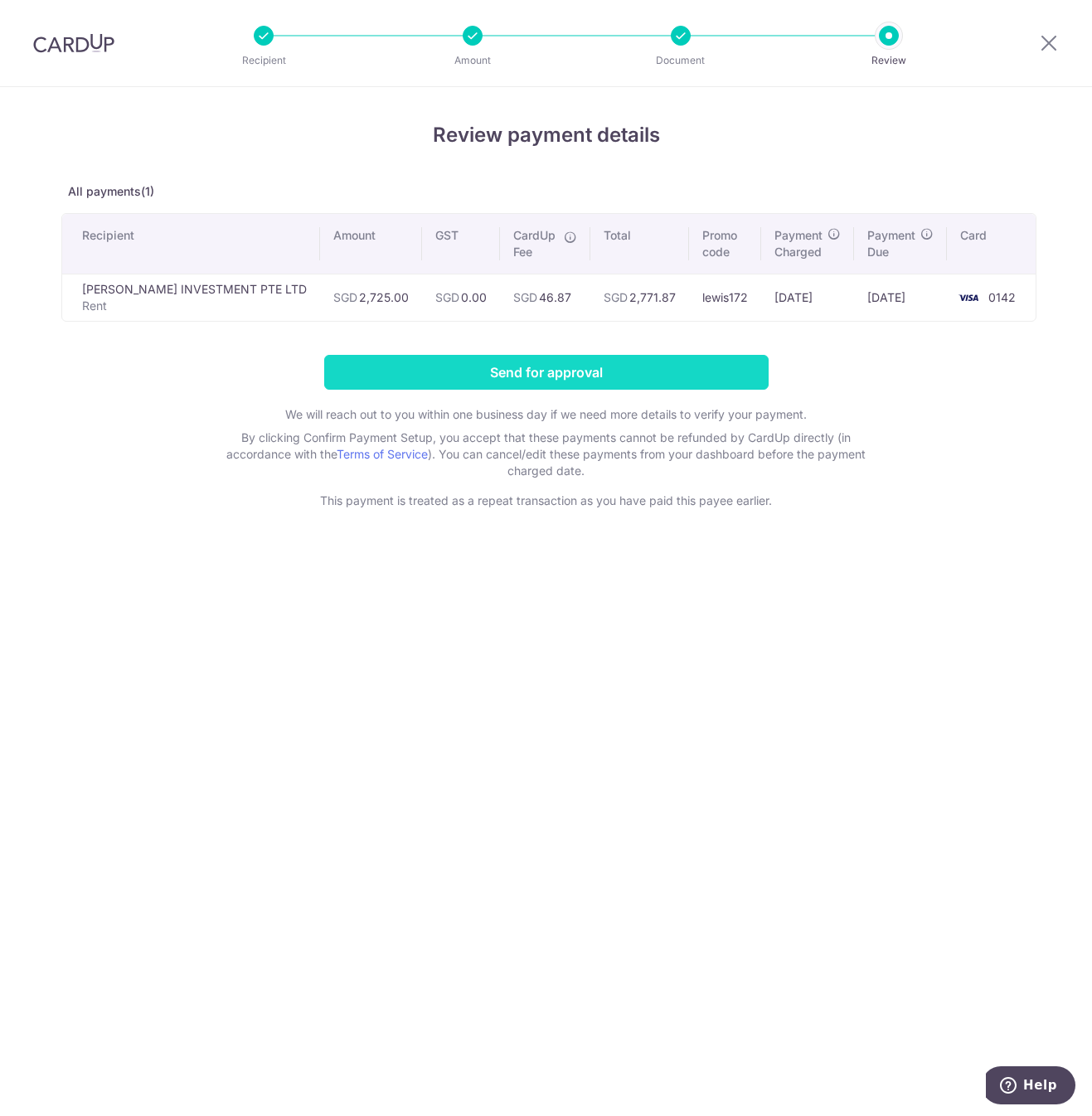
click at [524, 385] on input "Send for approval" at bounding box center [547, 373] width 445 height 35
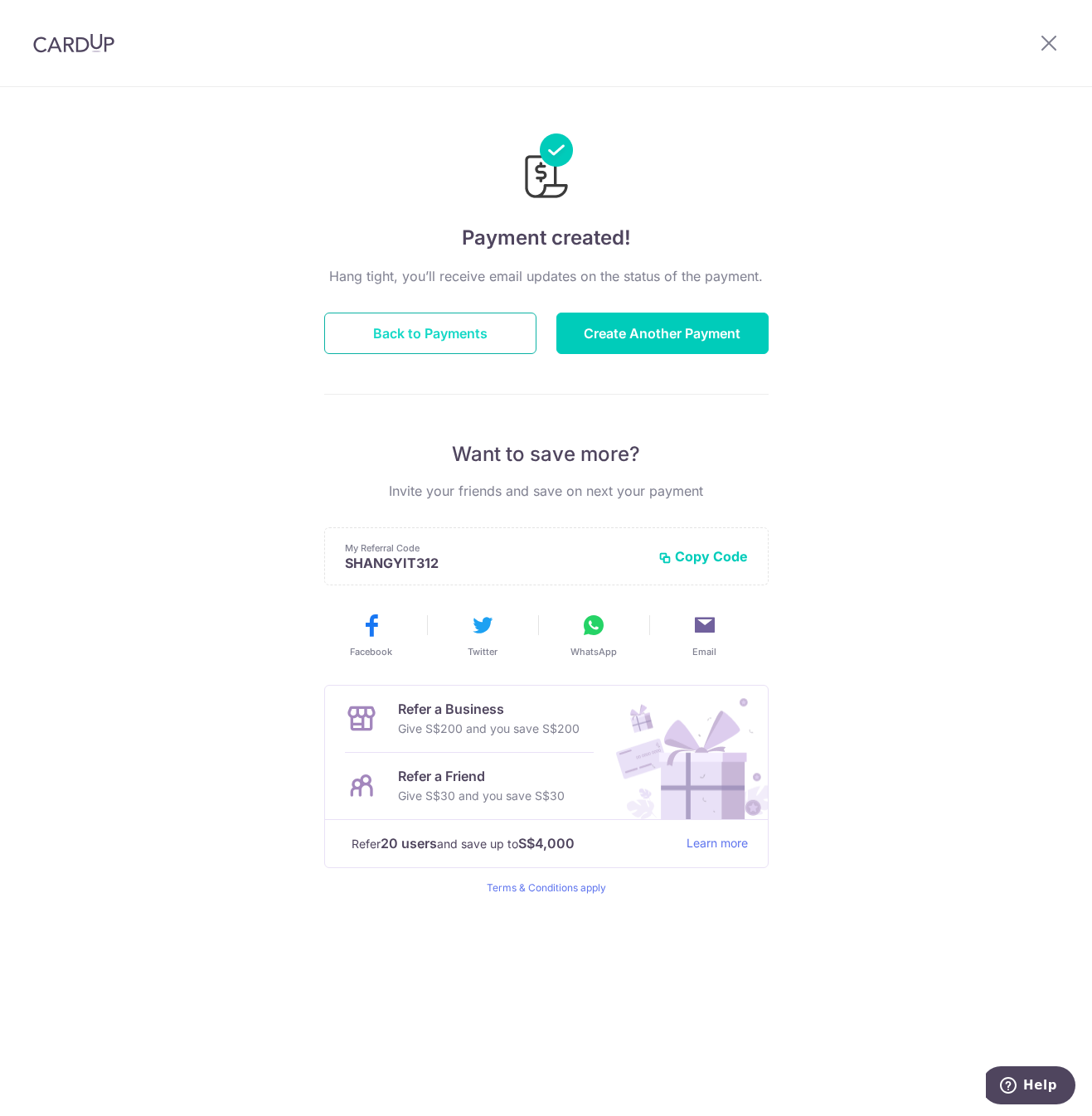
click at [487, 328] on button "Back to Payments" at bounding box center [430, 333] width 213 height 41
click at [487, 327] on button "Back to Payments" at bounding box center [430, 333] width 213 height 41
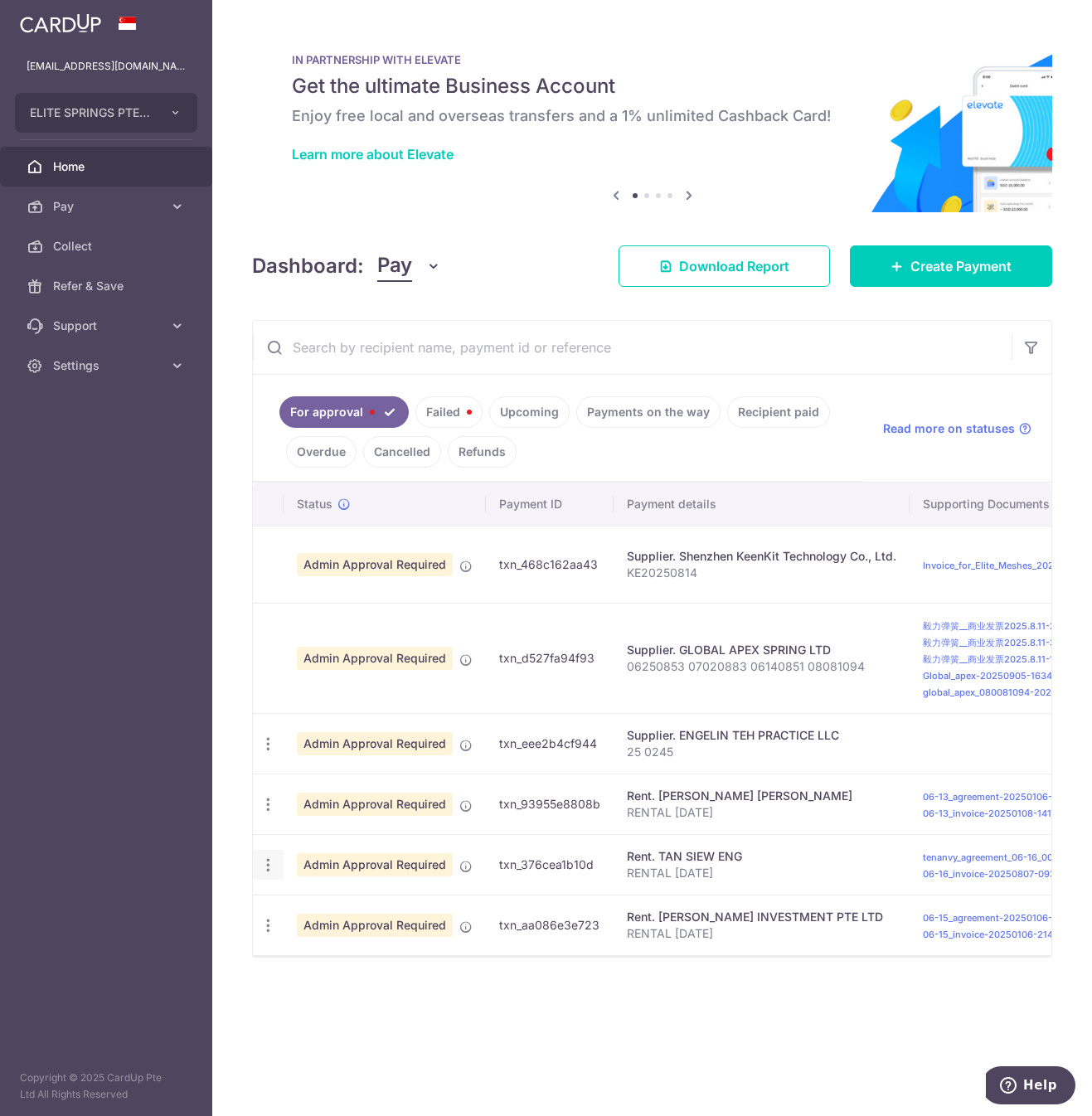
click at [271, 870] on icon "button" at bounding box center [269, 866] width 17 height 17
click at [332, 910] on span "Update payment" at bounding box center [356, 910] width 113 height 20
radio input "true"
type input "1,750.00"
type input "0.00"
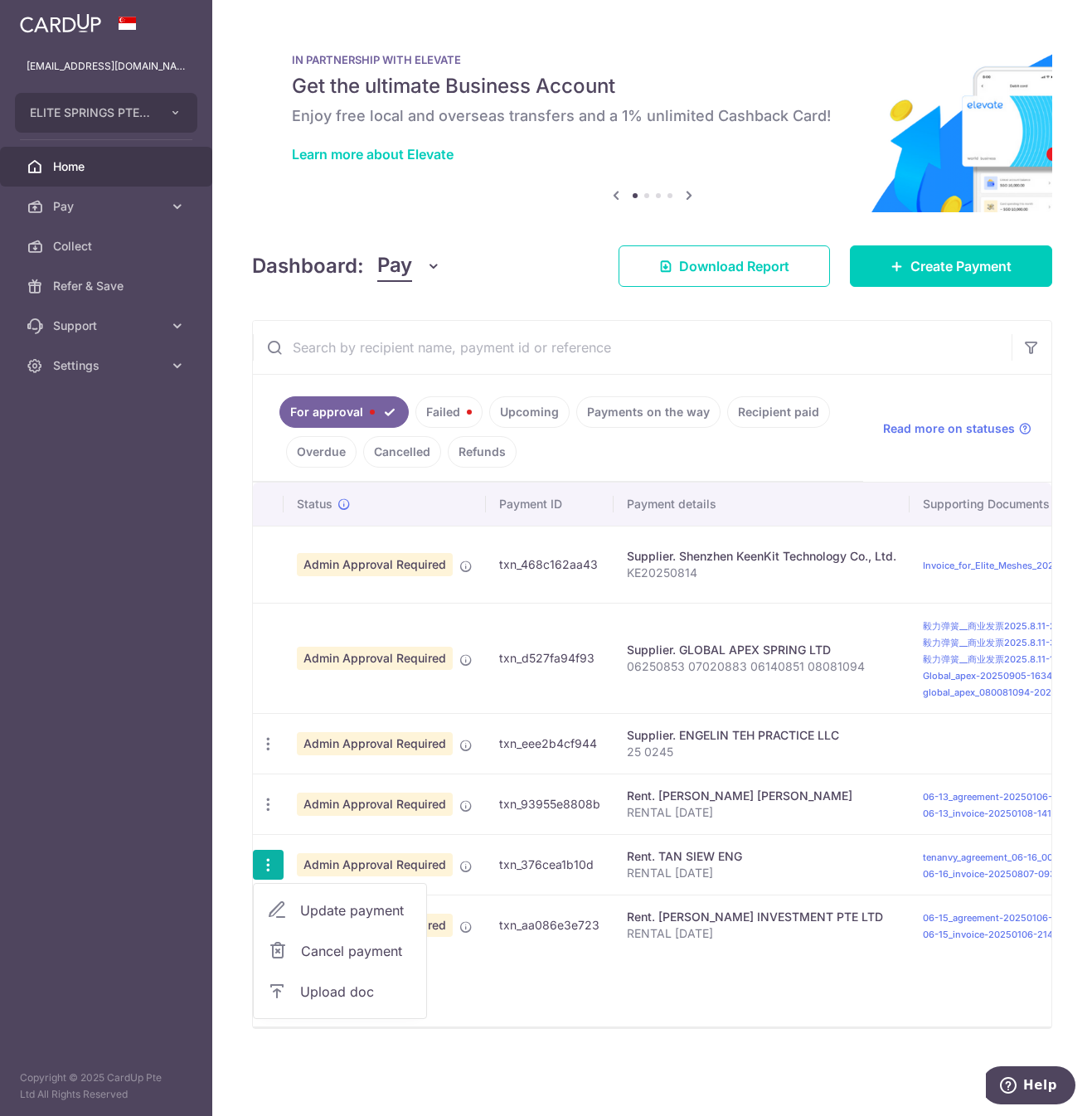
type input "12/09/2025"
type input "RENTAL AUG 25"
type input "lewis172"
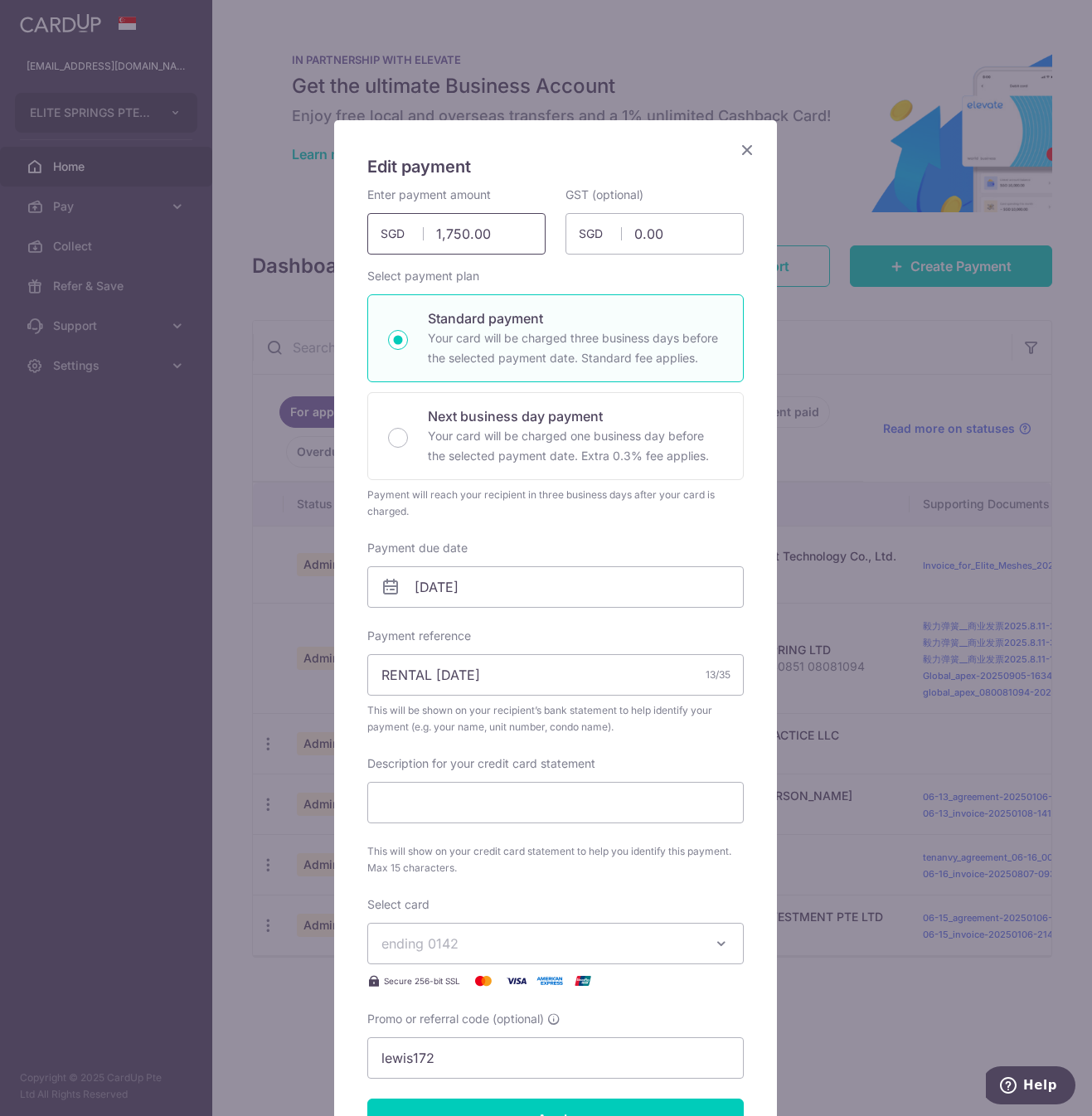
drag, startPoint x: 526, startPoint y: 227, endPoint x: 243, endPoint y: 221, distance: 283.1
click at [243, 221] on div "Edit payment By clicking apply, you will make changes to all payments to TAN SI…" at bounding box center [546, 558] width 1092 height 1116
type input "2,200.00"
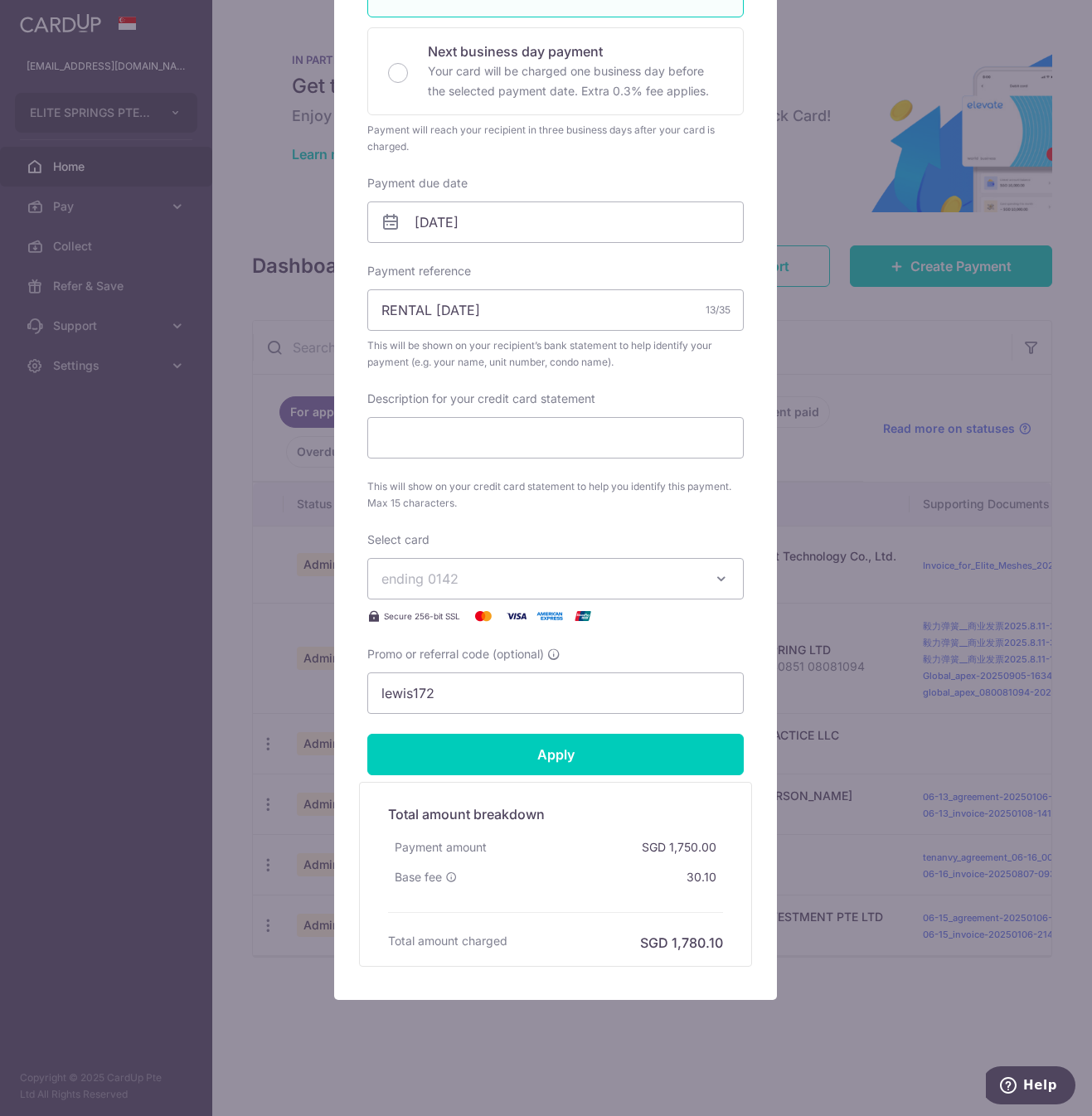
scroll to position [369, 0]
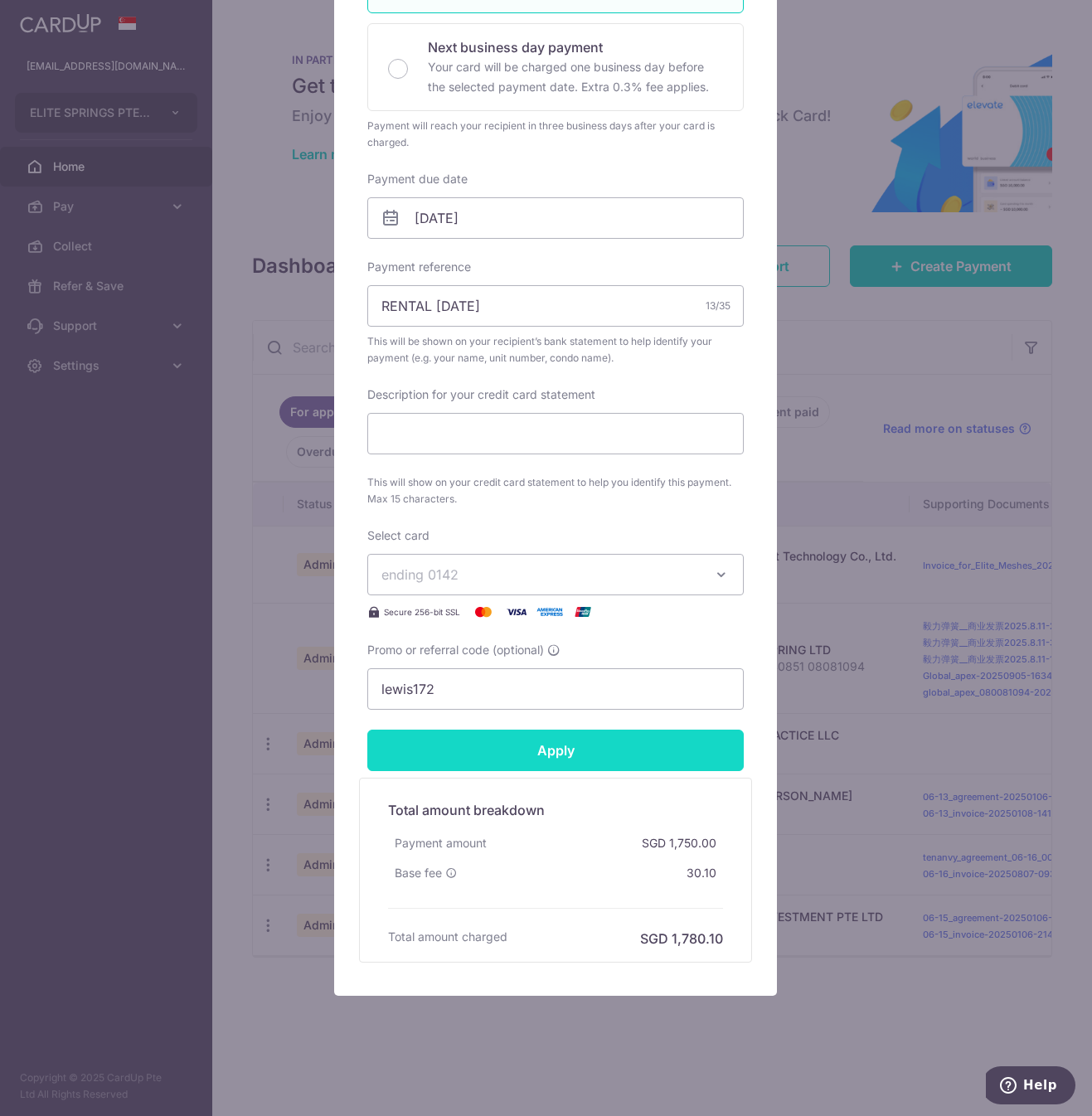
click at [611, 751] on input "Apply" at bounding box center [556, 750] width 377 height 41
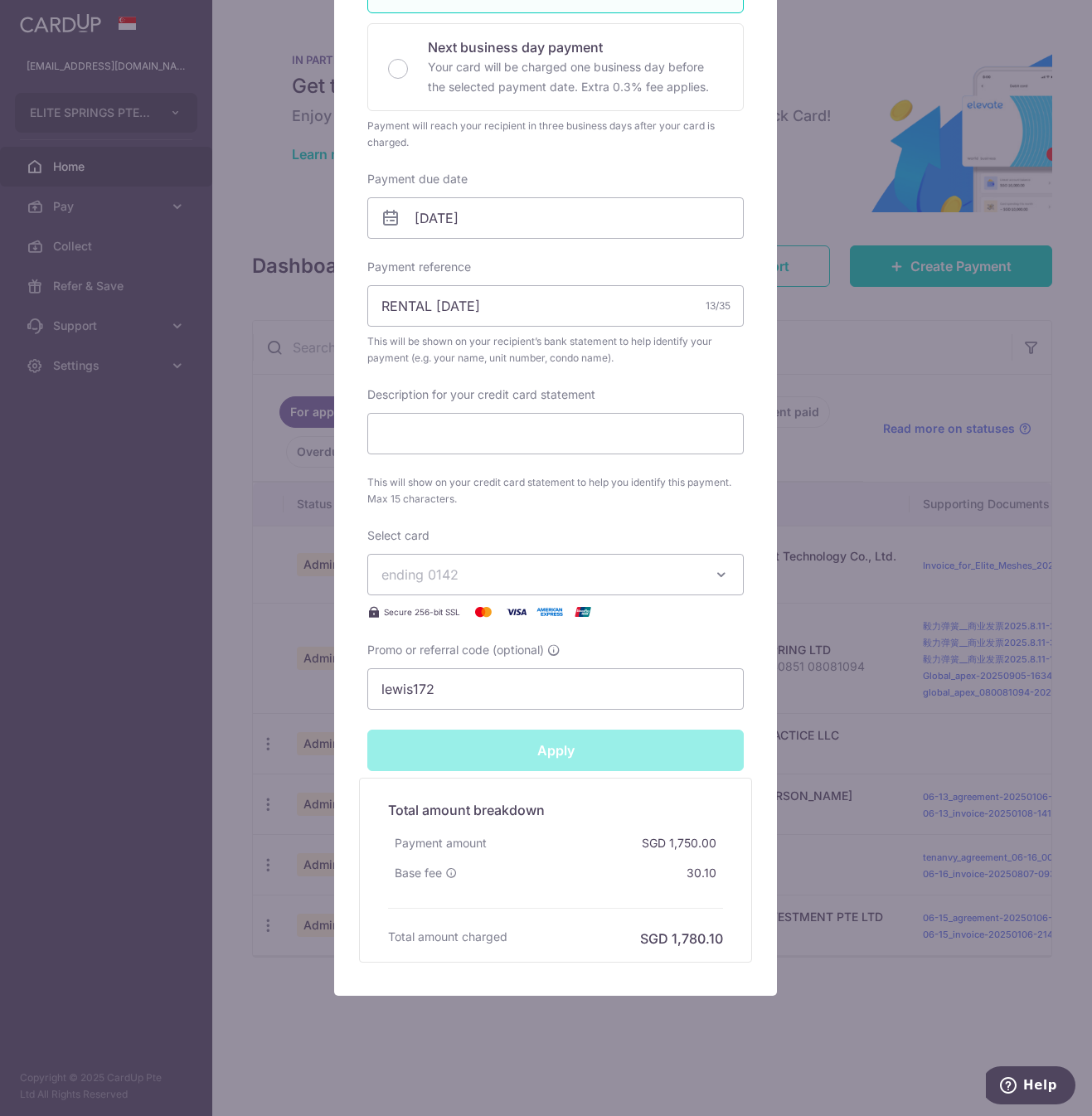
type input "Successfully Applied"
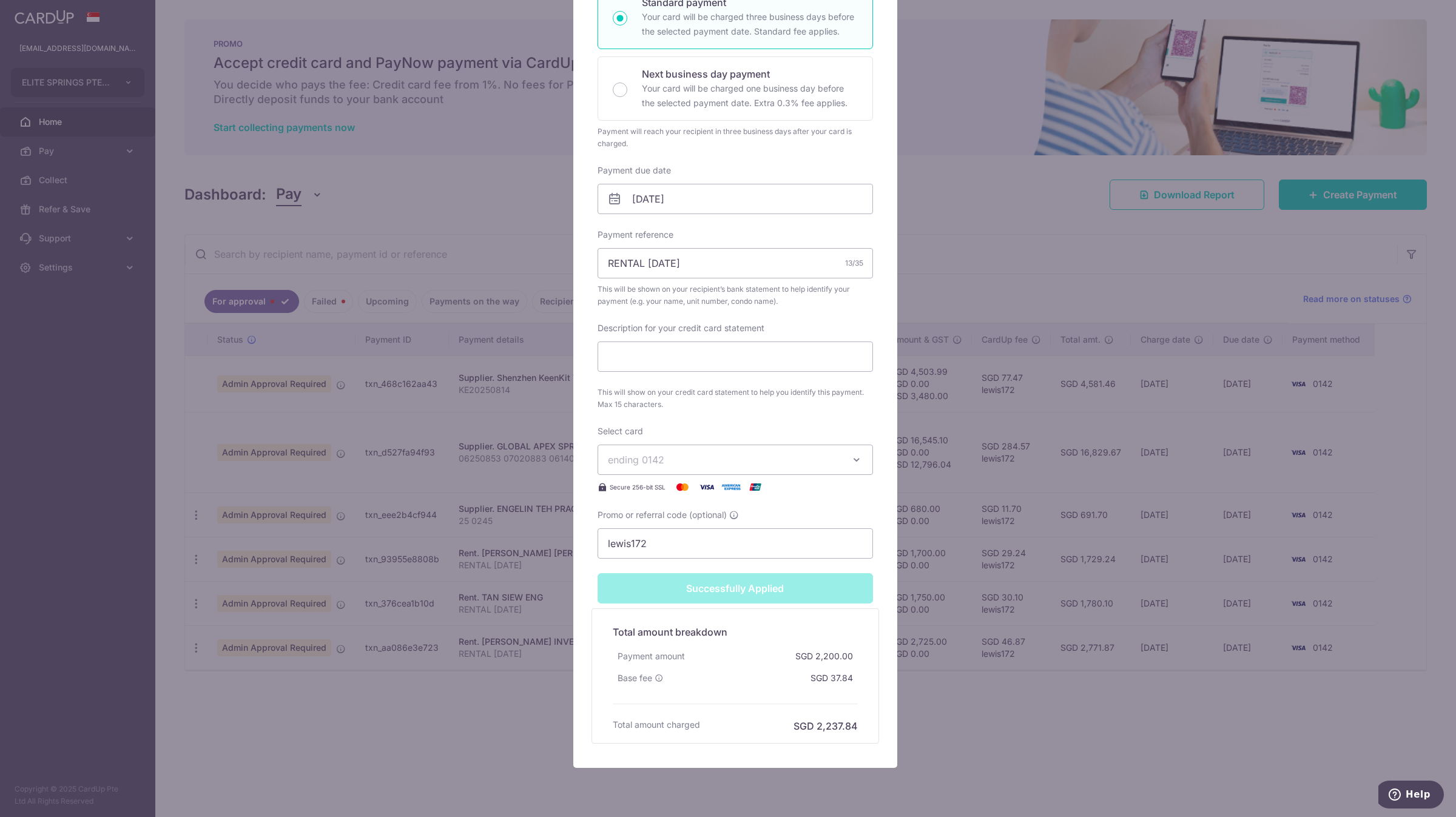
scroll to position [0, 0]
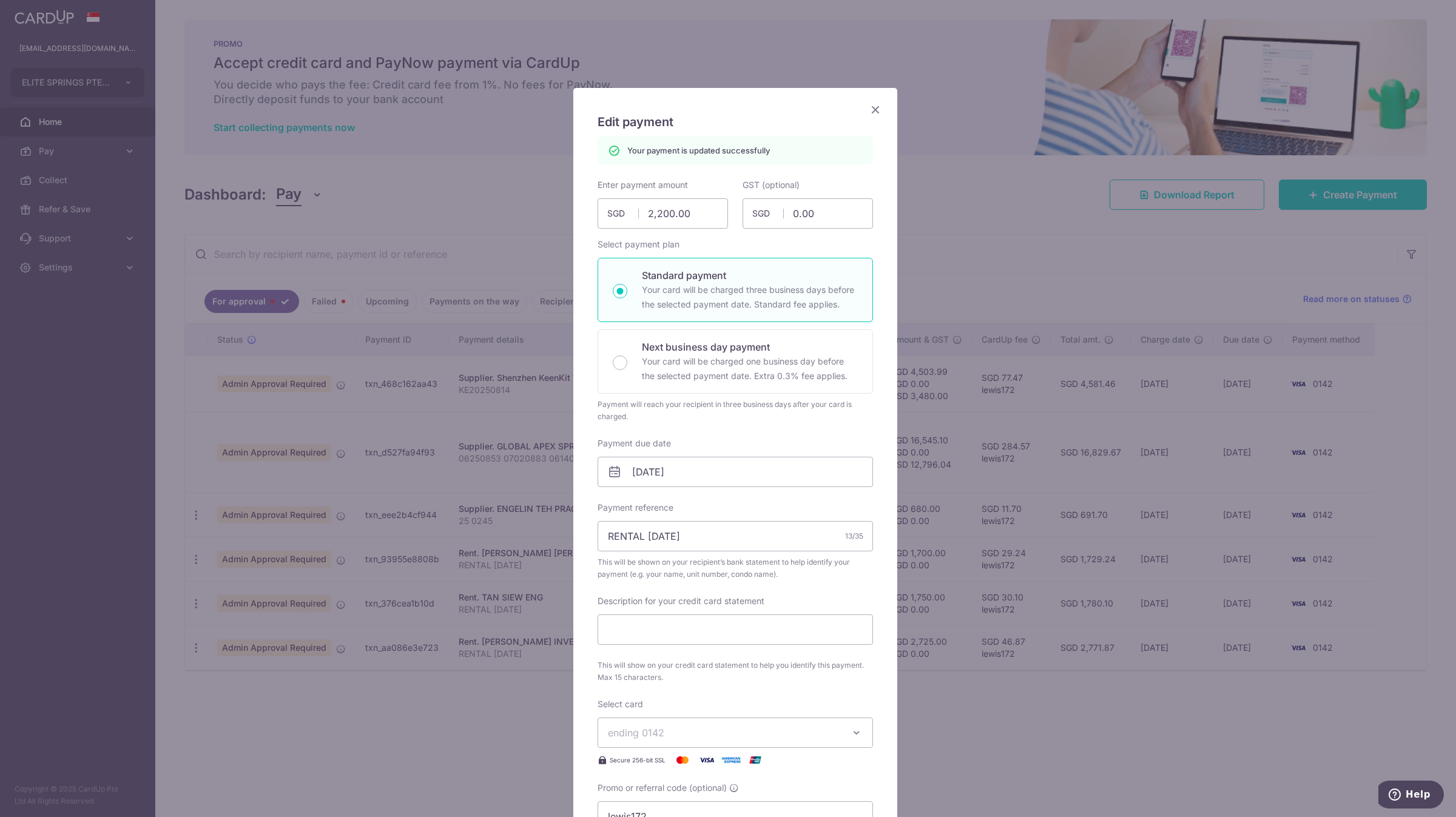
click at [799, 102] on icon "Close" at bounding box center [876, 110] width 15 height 15
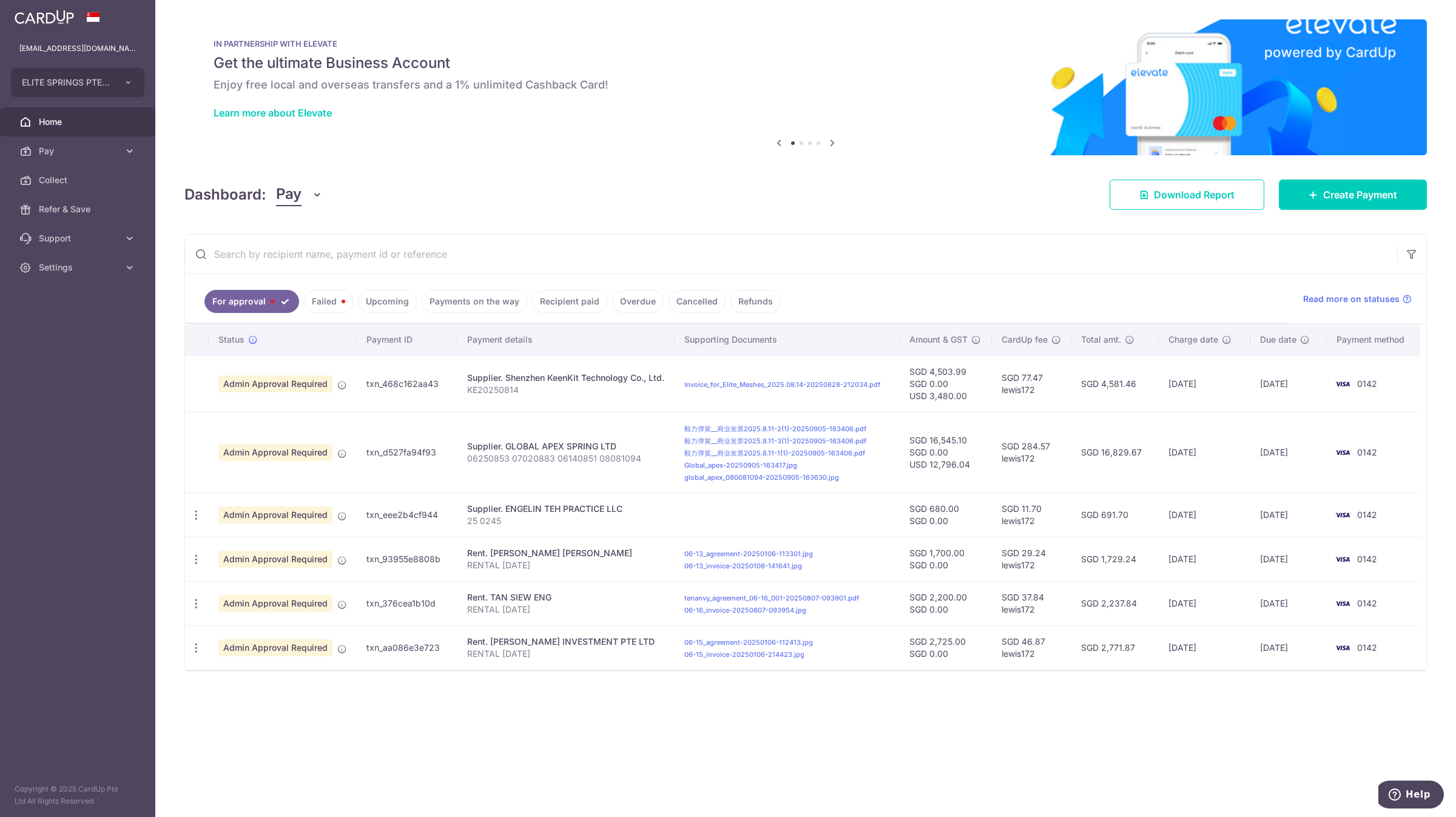
click at [286, 725] on div "× Pause Schedule Pause all future payments in this series Pause just this one p…" at bounding box center [806, 408] width 1301 height 817
